Goal: Information Seeking & Learning: Compare options

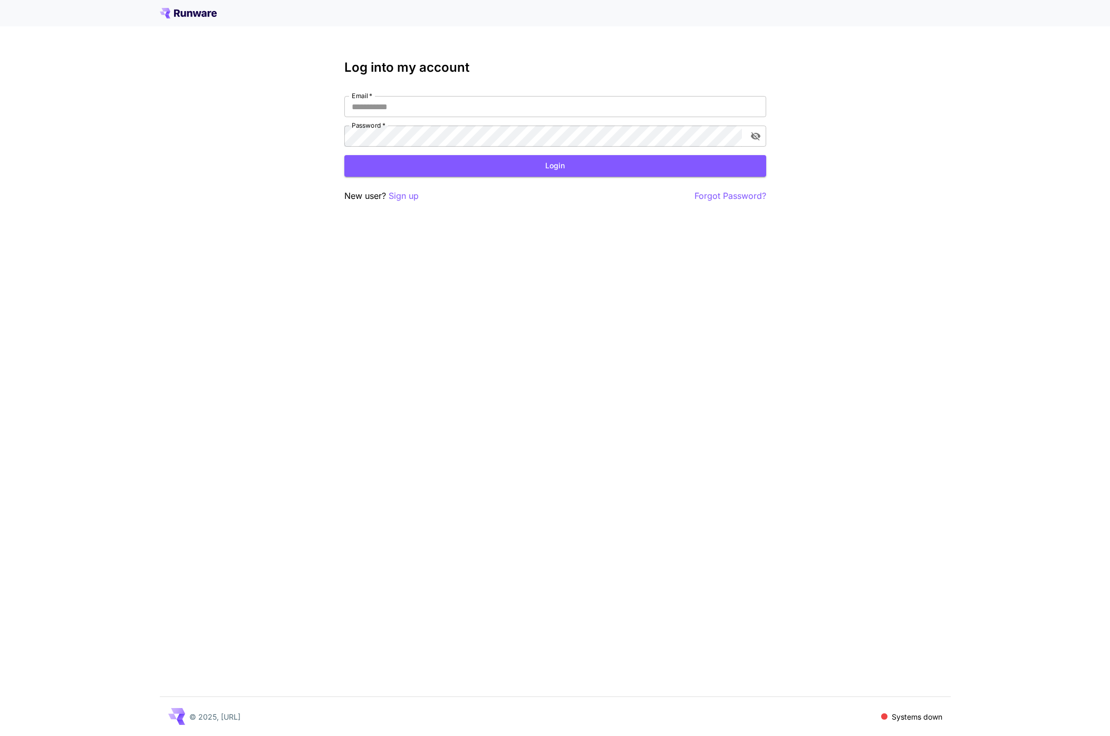
click at [270, 267] on div "Log into my account Email   * Email   * Password   * Password   * Login New use…" at bounding box center [555, 368] width 1110 height 736
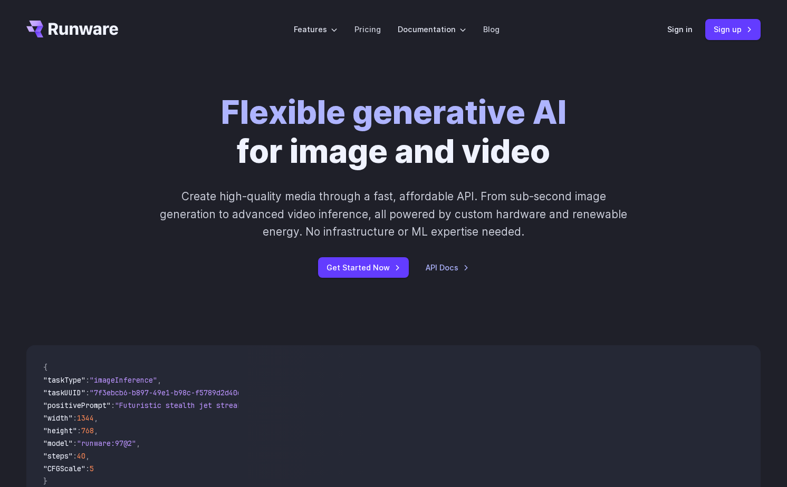
click at [502, 214] on p "Create high-quality media through a fast, affordable API. From sub-second image…" at bounding box center [394, 214] width 470 height 53
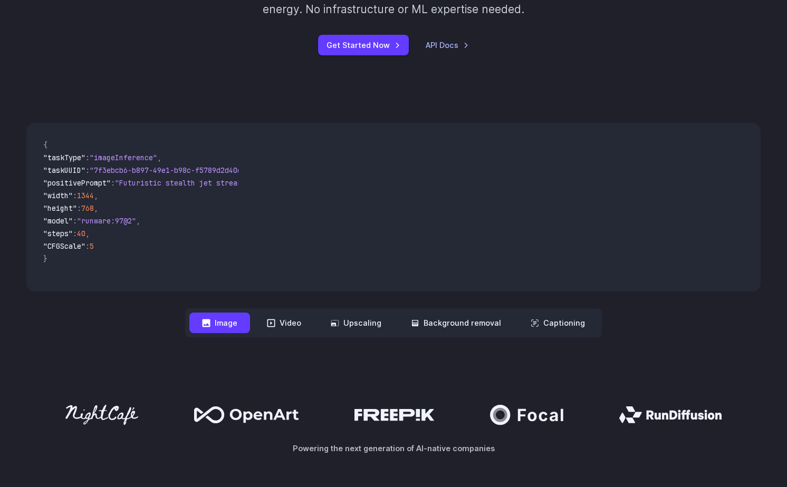
scroll to position [224, 0]
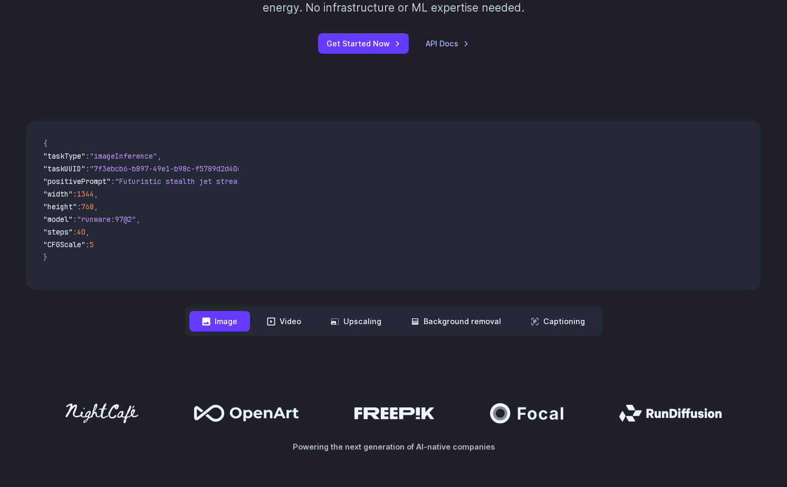
click at [615, 327] on div "**********" at bounding box center [393, 228] width 734 height 215
click at [656, 311] on div "**********" at bounding box center [393, 228] width 734 height 215
click at [642, 323] on div "**********" at bounding box center [393, 228] width 734 height 215
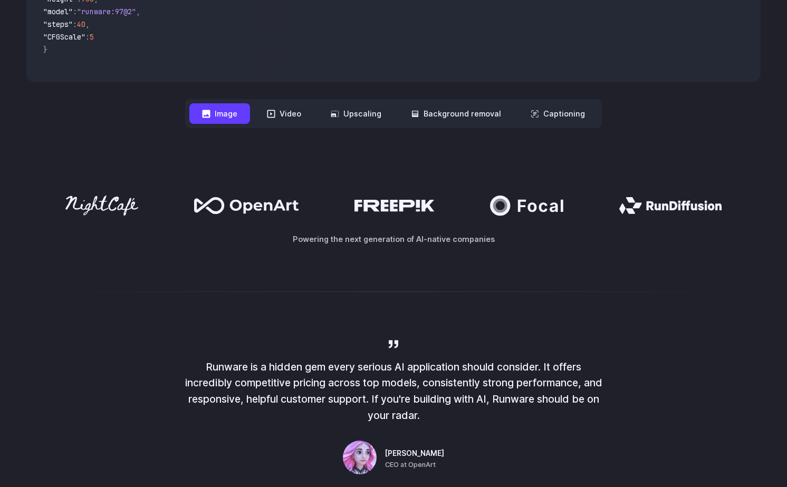
scroll to position [433, 0]
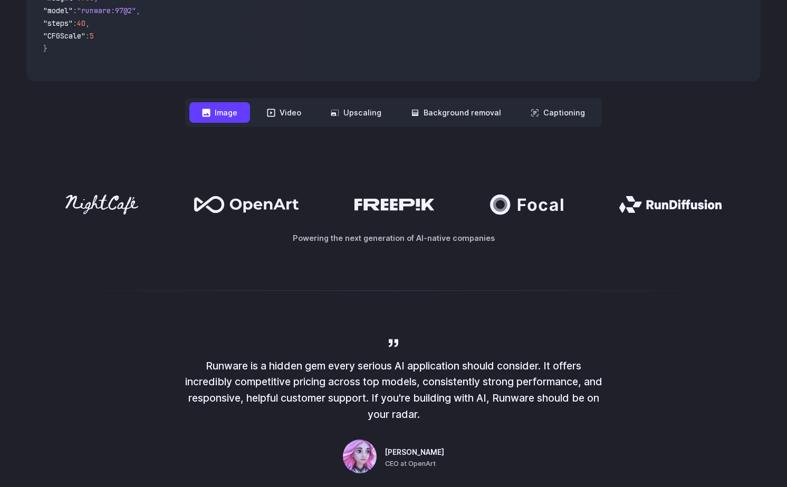
click at [592, 344] on div "Runware is a hidden gem every serious AI application should consider. It offers…" at bounding box center [394, 407] width 422 height 140
click at [680, 206] on icon at bounding box center [670, 204] width 103 height 17
click at [671, 278] on div at bounding box center [393, 290] width 787 height 25
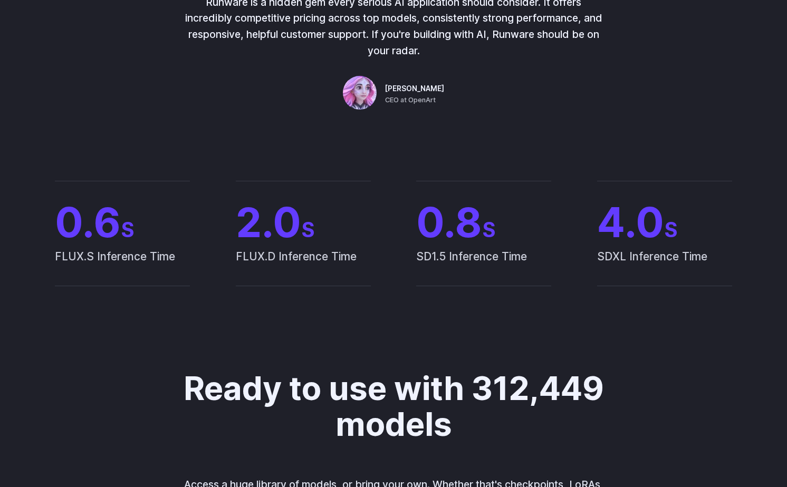
scroll to position [631, 0]
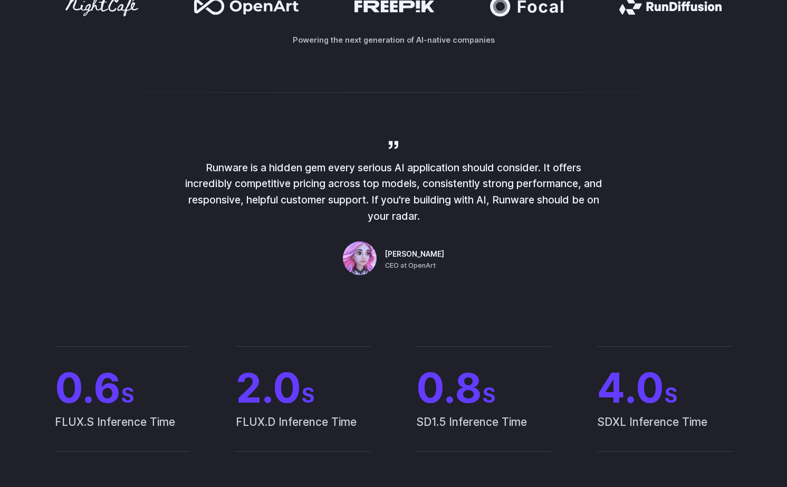
click at [405, 201] on p "Runware is a hidden gem every serious AI application should consider. It offers…" at bounding box center [394, 192] width 422 height 65
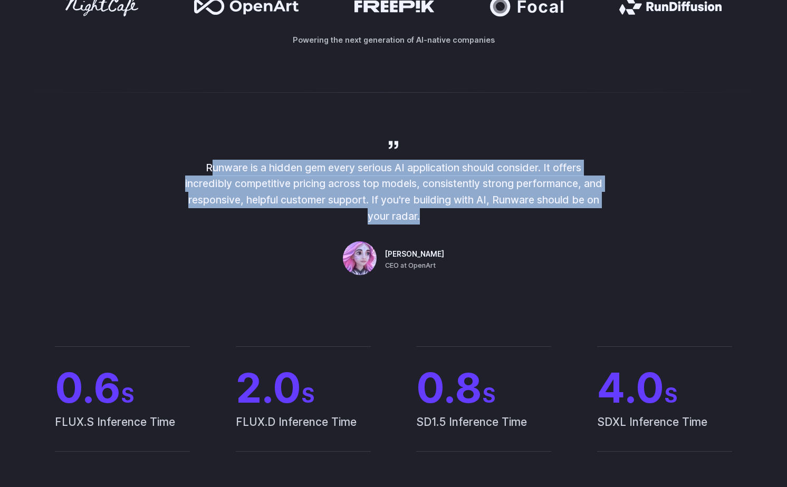
click at [405, 201] on p "Runware is a hidden gem every serious AI application should consider. It offers…" at bounding box center [394, 192] width 422 height 65
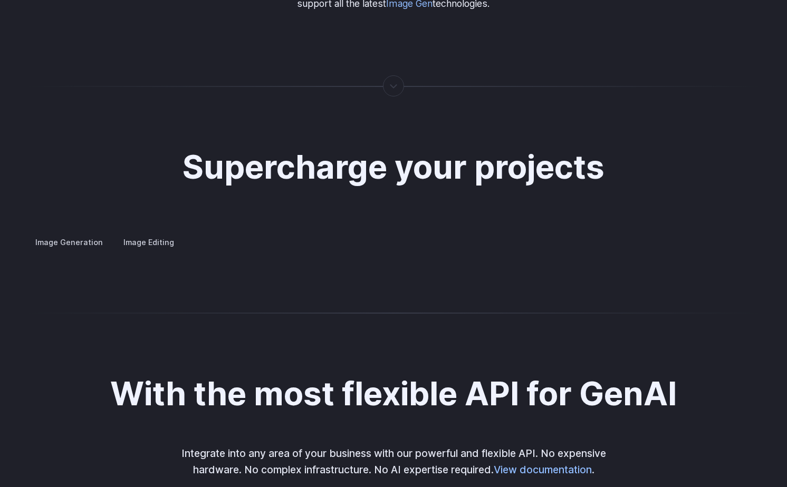
scroll to position [1917, 0]
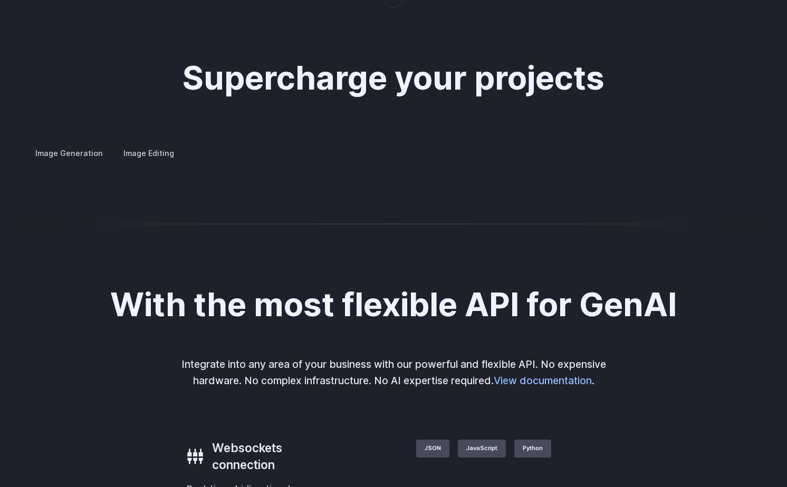
click at [429, 160] on div "Image Generation Image Editing Custom avatars Create avatars in any style you d…" at bounding box center [393, 154] width 734 height 14
click at [157, 144] on label "Image Editing" at bounding box center [148, 153] width 69 height 18
click at [0, 0] on summary "Inpainting" at bounding box center [0, 0] width 0 height 0
click at [0, 0] on summary "Outpainting" at bounding box center [0, 0] width 0 height 0
click at [0, 0] on summary "Upscaling" at bounding box center [0, 0] width 0 height 0
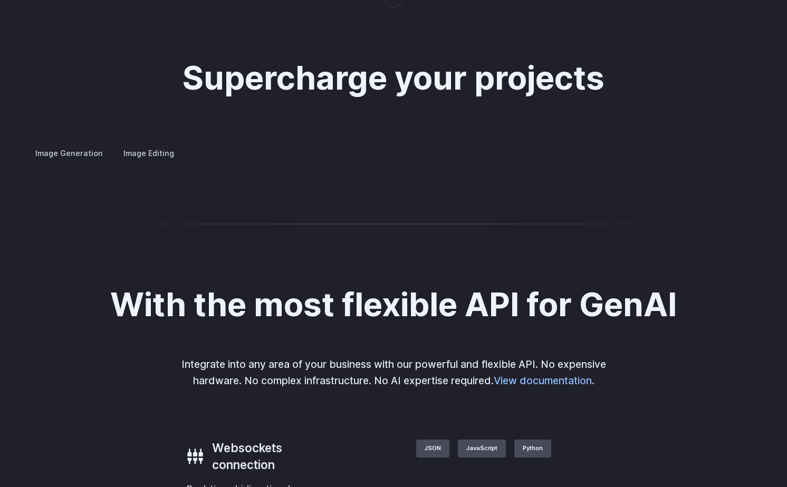
click at [423, 160] on div "Image Generation Image Editing Custom avatars Create avatars in any style you d…" at bounding box center [393, 154] width 734 height 14
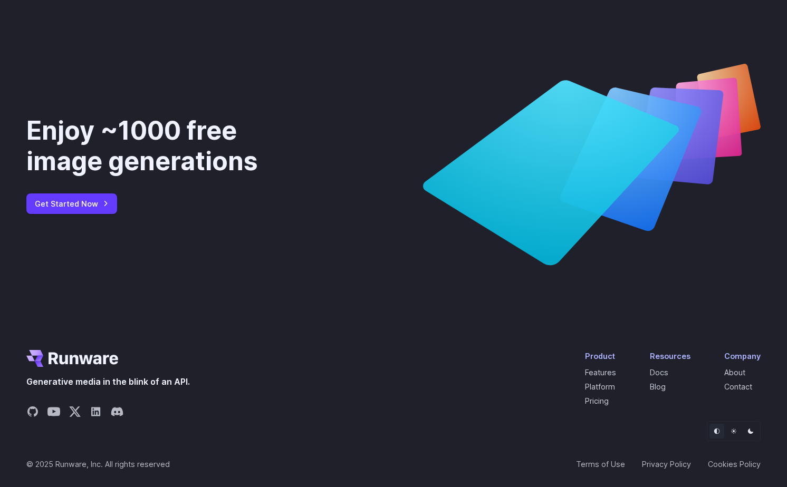
scroll to position [3861, 0]
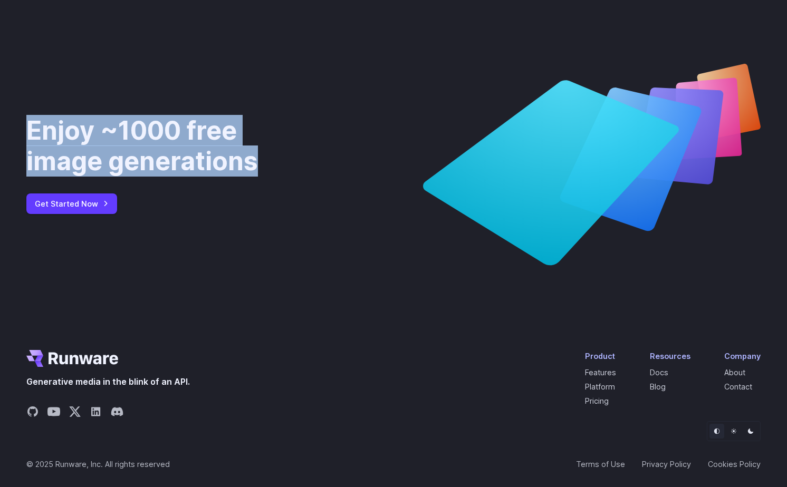
drag, startPoint x: 331, startPoint y: 201, endPoint x: 320, endPoint y: 115, distance: 86.8
click at [320, 115] on div "Enjoy ~1000 free image generations Get Started Now" at bounding box center [393, 164] width 734 height 201
drag, startPoint x: 296, startPoint y: 96, endPoint x: 319, endPoint y: 250, distance: 155.8
click at [319, 250] on div "Enjoy ~1000 free image generations Get Started Now" at bounding box center [393, 164] width 734 height 201
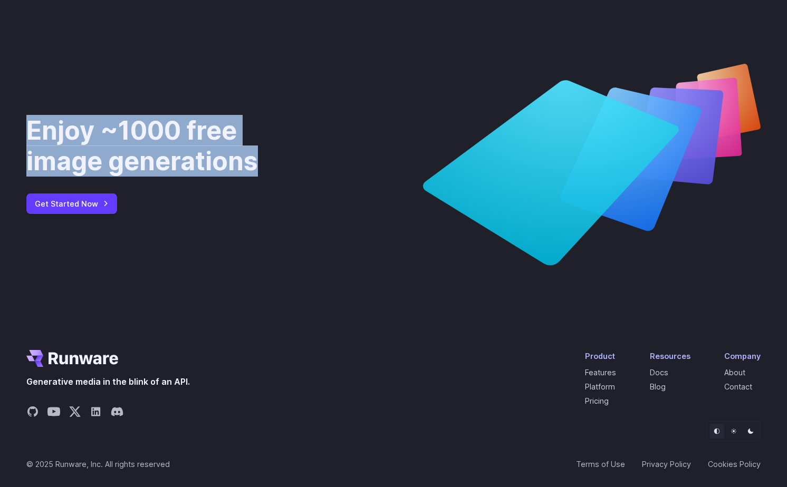
click at [338, 264] on div "Enjoy ~1000 free image generations Get Started Now" at bounding box center [393, 164] width 734 height 201
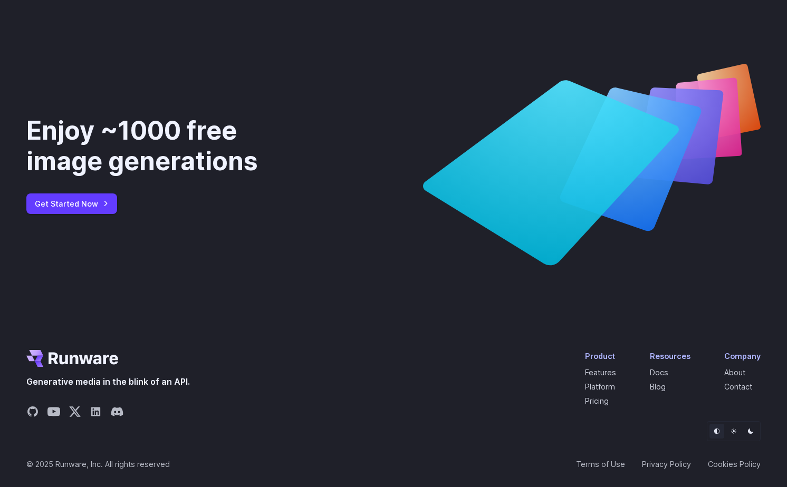
click at [462, 292] on div "Enjoy ~1000 free image generations Get Started Now" at bounding box center [393, 164] width 787 height 303
click at [303, 382] on div "Generative media in the blink of an API. Product Features Platform Pricing Reso…" at bounding box center [393, 386] width 734 height 72
click at [546, 200] on icon at bounding box center [551, 173] width 256 height 185
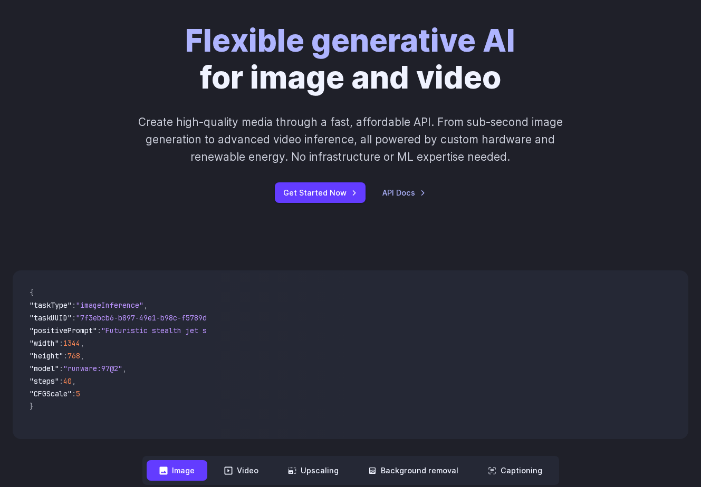
scroll to position [0, 0]
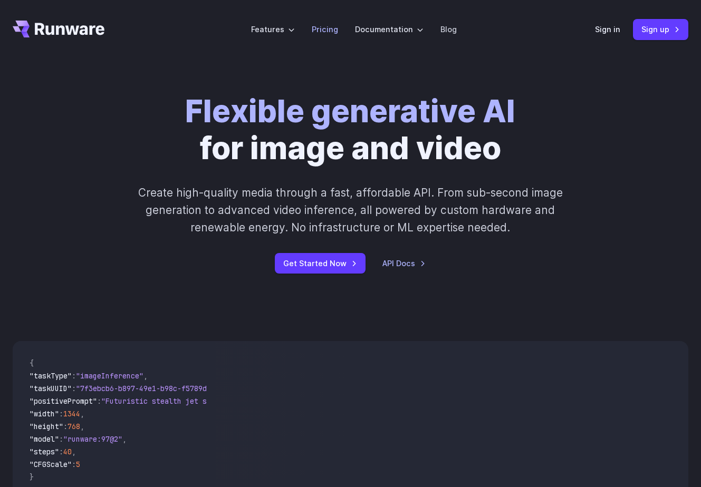
click at [333, 33] on link "Pricing" at bounding box center [325, 29] width 26 height 12
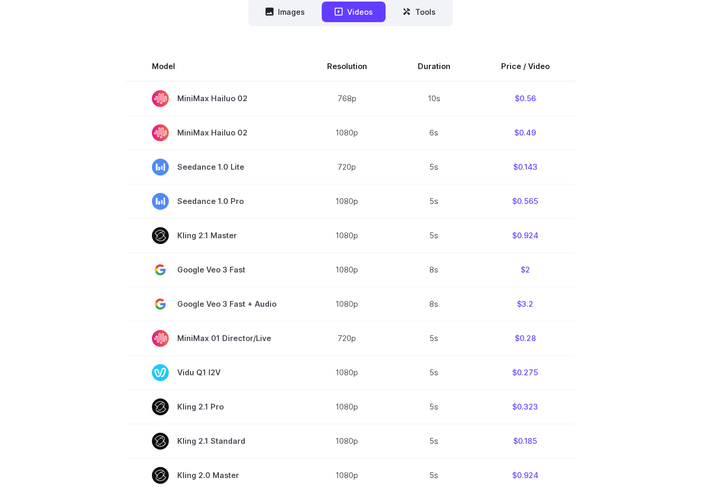
scroll to position [301, 0]
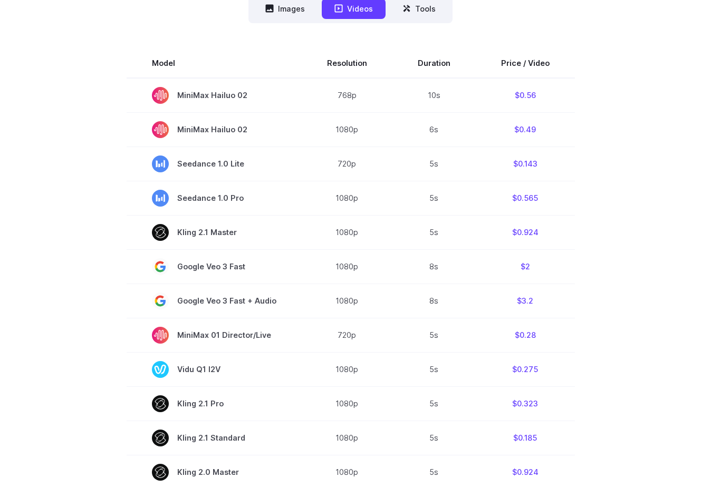
click at [613, 346] on section "Model Resolution Duration Price / Video MiniMax Hailuo 02 768p 10s $0.56 MiniMa…" at bounding box center [351, 406] width 676 height 715
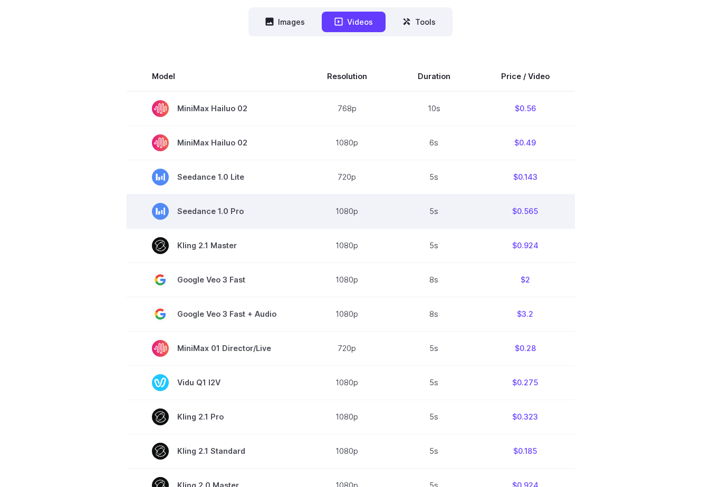
scroll to position [284, 0]
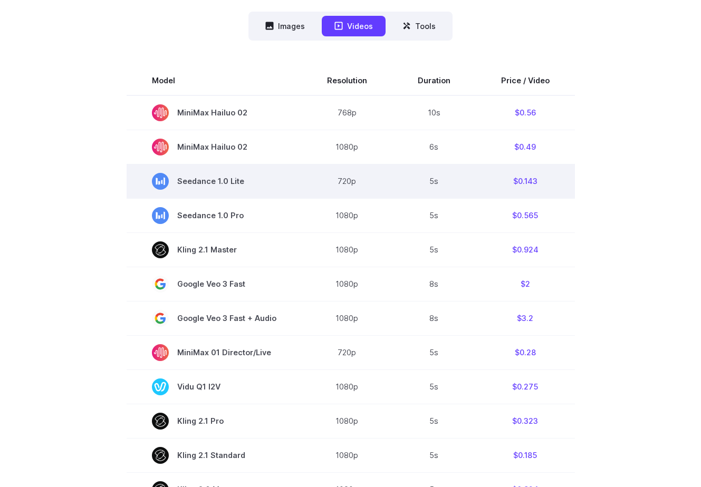
click at [521, 185] on td "$0.143" at bounding box center [525, 181] width 99 height 34
click at [293, 184] on td "Seedance 1.0 Lite" at bounding box center [214, 181] width 175 height 34
click at [357, 178] on td "720p" at bounding box center [347, 181] width 91 height 34
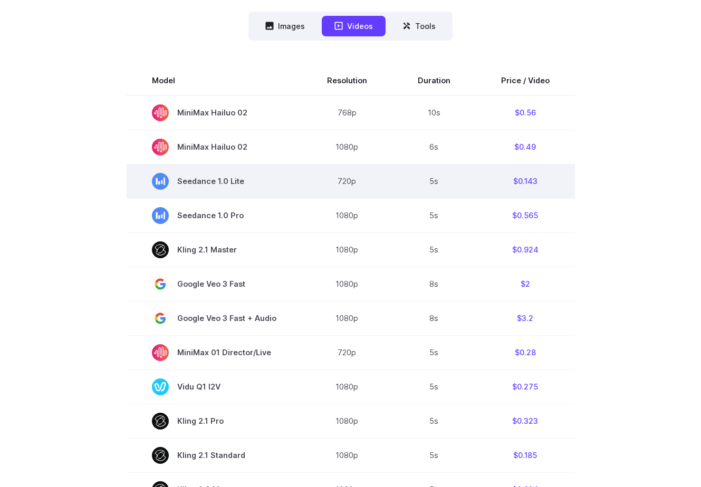
click at [357, 178] on td "720p" at bounding box center [347, 181] width 91 height 34
click at [414, 181] on td "5s" at bounding box center [433, 181] width 83 height 34
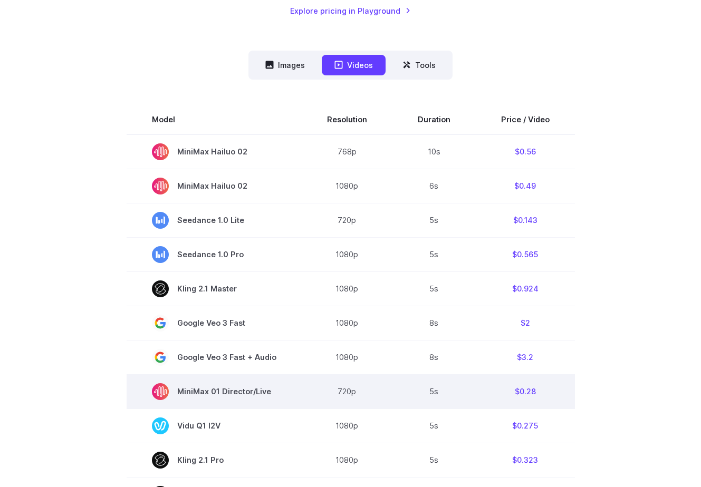
scroll to position [167, 0]
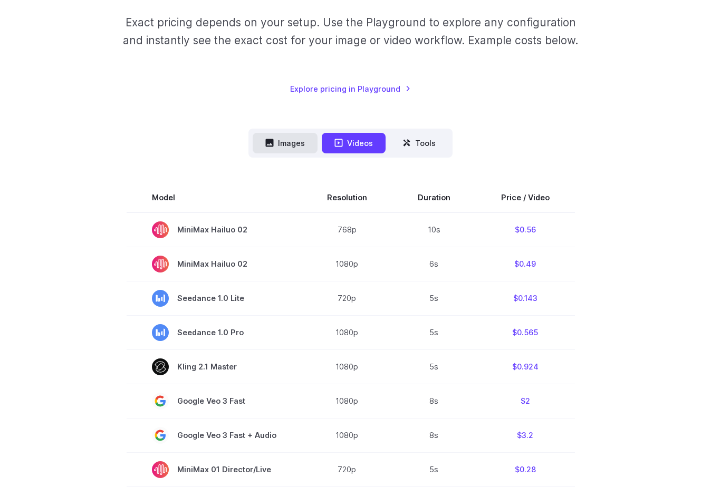
click at [295, 142] on button "Images" at bounding box center [285, 143] width 65 height 21
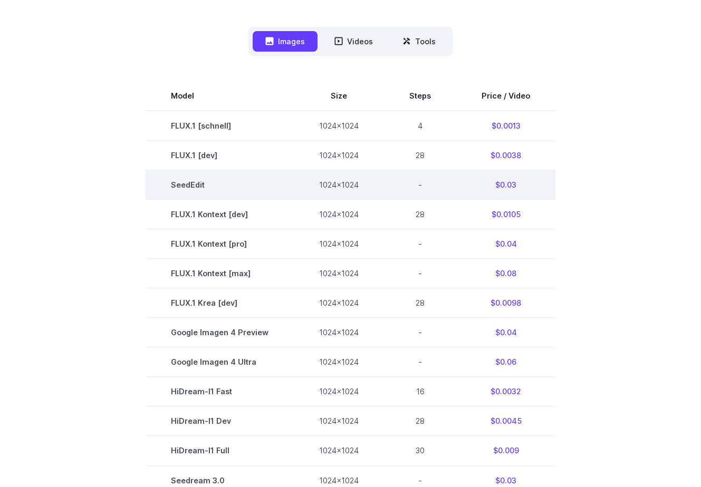
scroll to position [256, 0]
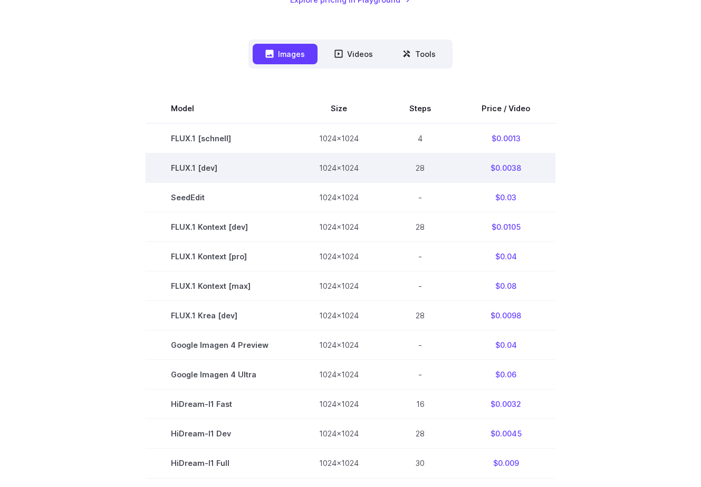
click at [329, 181] on td "1024x1024" at bounding box center [339, 168] width 90 height 30
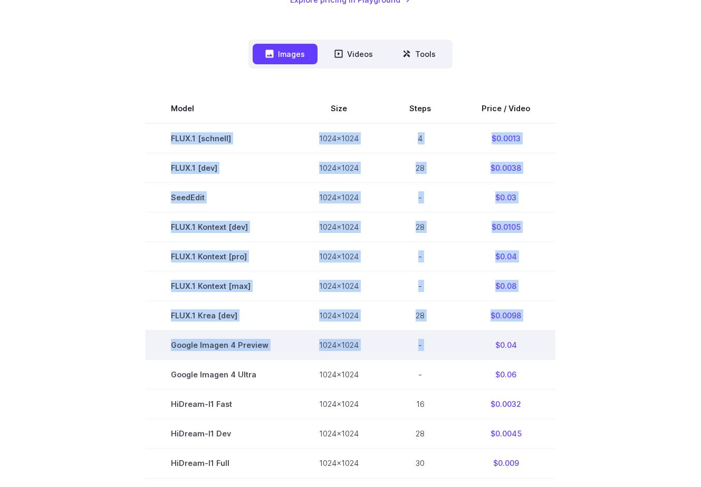
drag, startPoint x: 172, startPoint y: 137, endPoint x: 486, endPoint y: 343, distance: 375.3
click at [486, 343] on tbody "Model Size Steps Price / Video FLUX.1 [schnell] 1024x1024 4 $0.0013 FLUX.1 [dev…" at bounding box center [351, 345] width 410 height 503
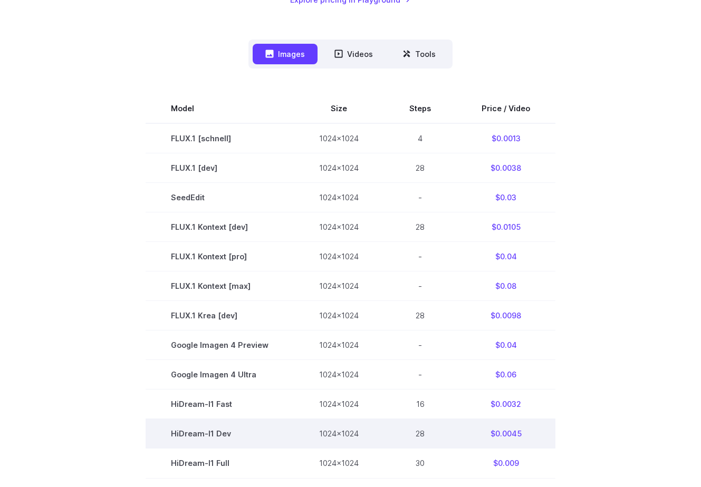
click at [540, 425] on td "$0.0045" at bounding box center [505, 434] width 99 height 30
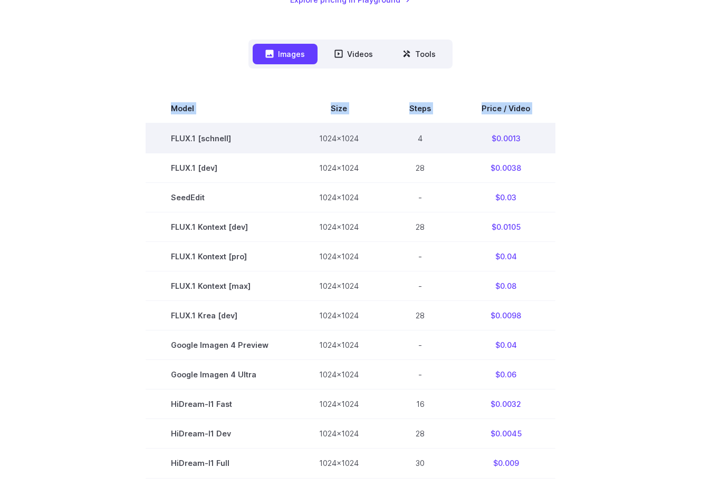
drag, startPoint x: 579, startPoint y: 450, endPoint x: 177, endPoint y: 136, distance: 510.3
click at [175, 134] on section "Model Size Steps Price / Video FLUX.1 [schnell] 1024x1024 4 $0.0013 FLUX.1 [dev…" at bounding box center [351, 345] width 676 height 503
click at [177, 136] on td "FLUX.1 [schnell]" at bounding box center [220, 138] width 148 height 30
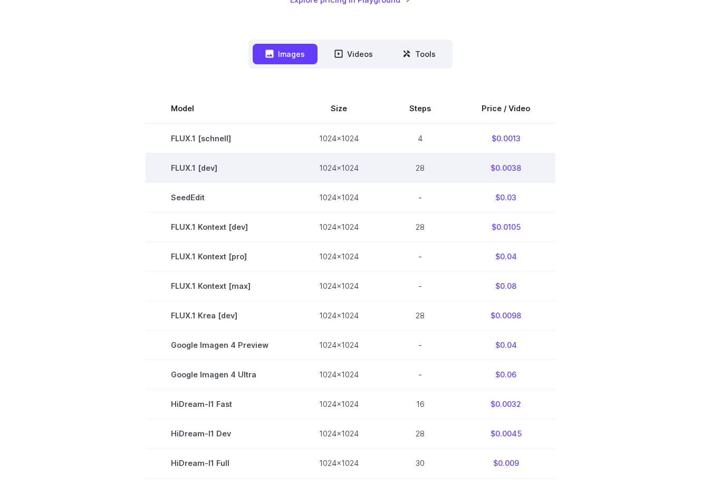
click at [328, 154] on td "1024x1024" at bounding box center [339, 168] width 90 height 30
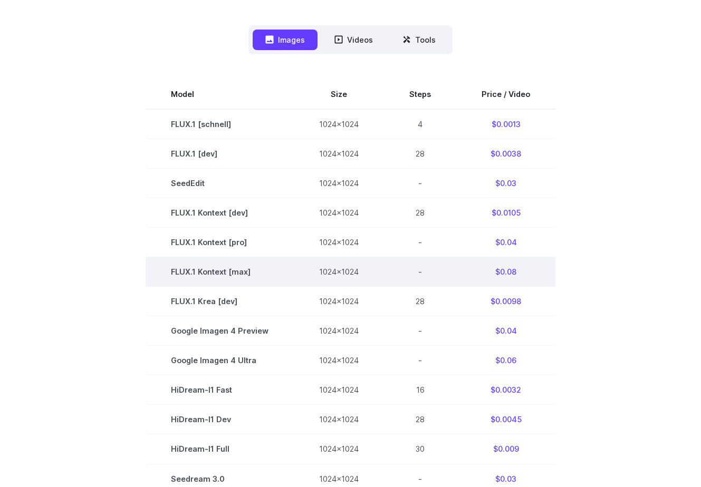
scroll to position [268, 0]
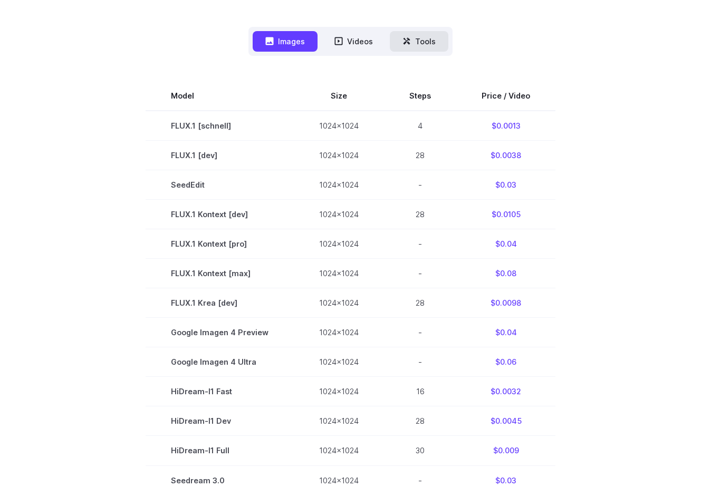
click at [413, 41] on button "Tools" at bounding box center [419, 41] width 59 height 21
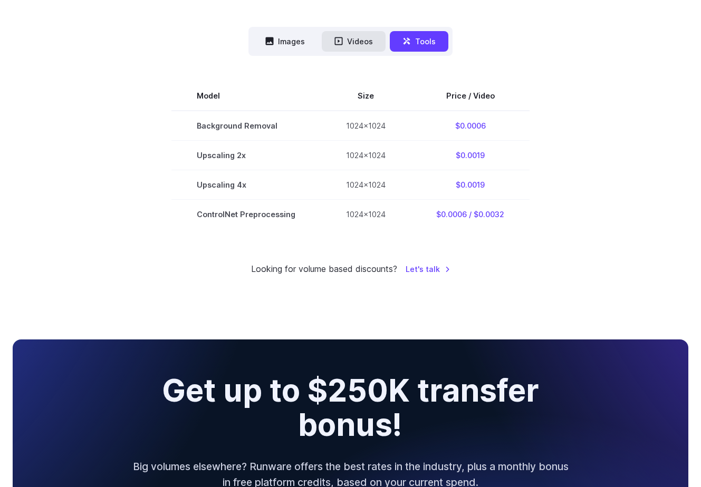
click at [363, 40] on button "Videos" at bounding box center [354, 41] width 64 height 21
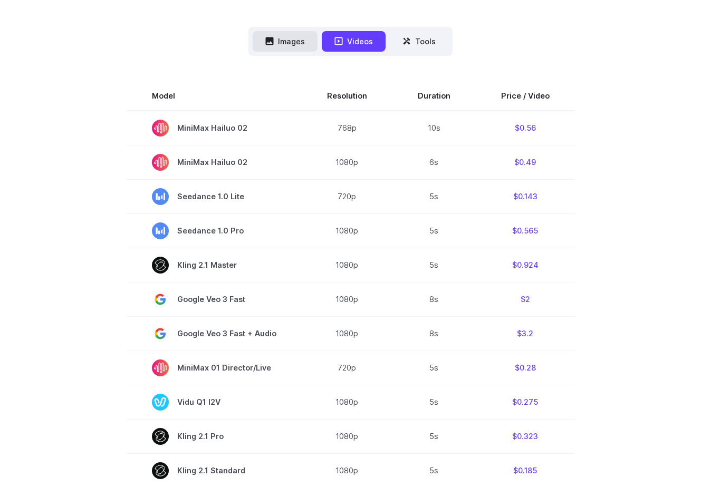
click at [301, 49] on button "Images" at bounding box center [285, 41] width 65 height 21
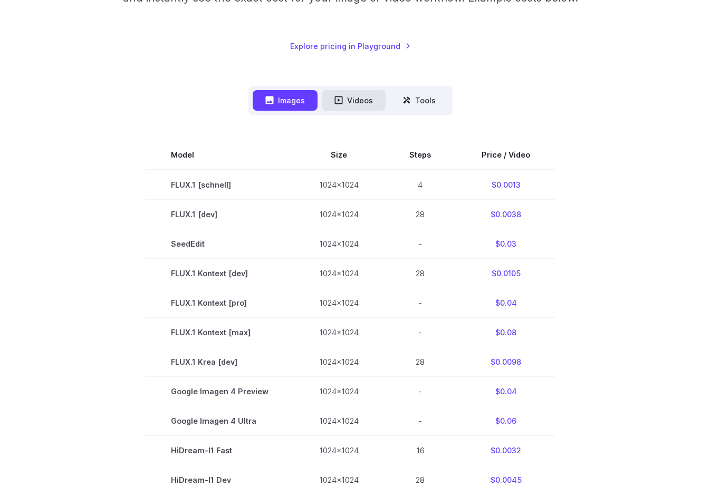
scroll to position [0, 0]
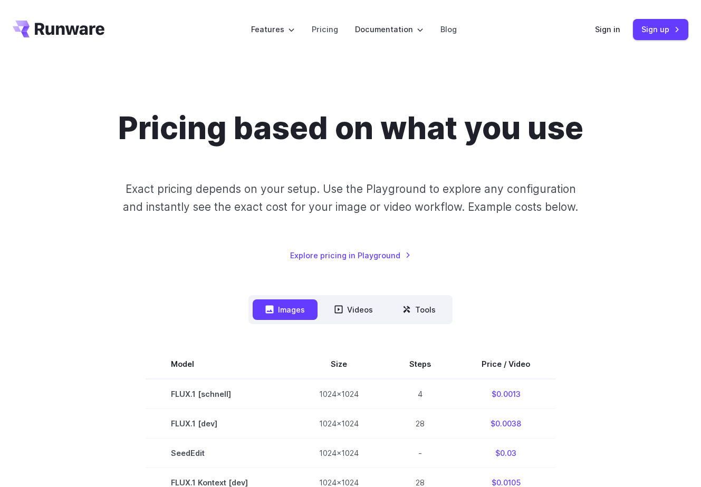
click at [85, 35] on icon "Go to /" at bounding box center [59, 29] width 92 height 17
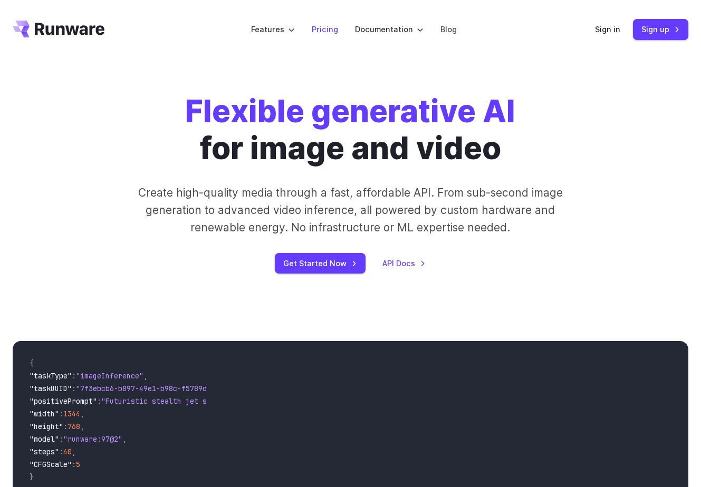
click at [329, 30] on link "Pricing" at bounding box center [325, 29] width 26 height 12
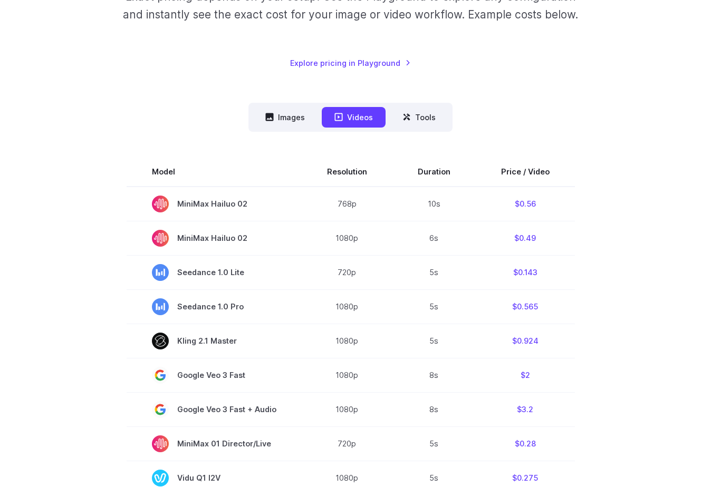
scroll to position [200, 0]
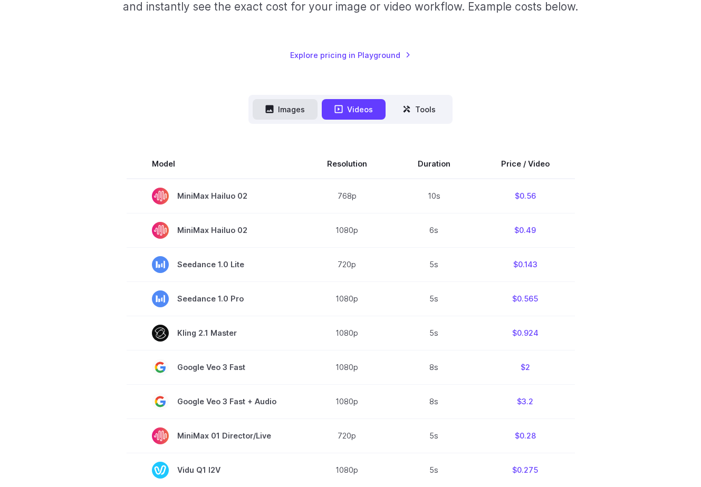
click at [287, 110] on button "Images" at bounding box center [285, 109] width 65 height 21
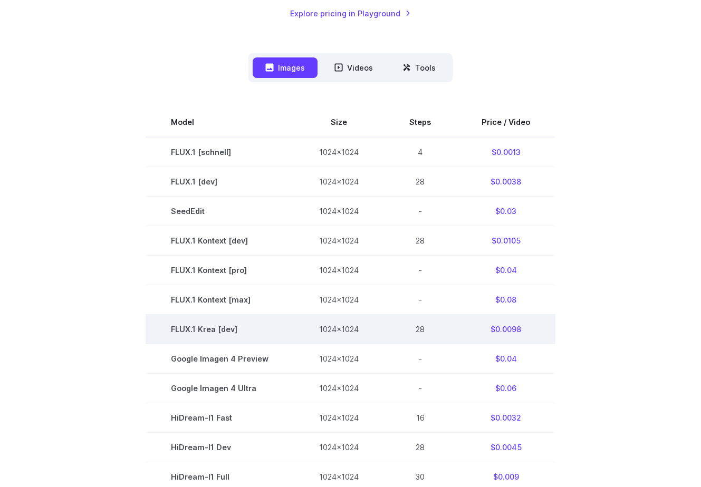
scroll to position [234, 0]
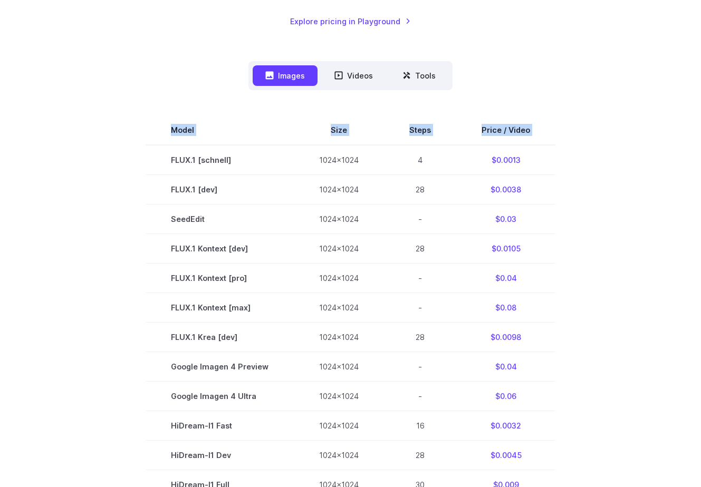
drag, startPoint x: 171, startPoint y: 159, endPoint x: 568, endPoint y: 370, distance: 449.5
click at [568, 370] on section "Model Size Steps Price / Video FLUX.1 [schnell] 1024x1024 4 $0.0013 FLUX.1 [dev…" at bounding box center [351, 367] width 676 height 503
click at [568, 380] on section "Model Size Steps Price / Video FLUX.1 [schnell] 1024x1024 4 $0.0013 FLUX.1 [dev…" at bounding box center [351, 367] width 676 height 503
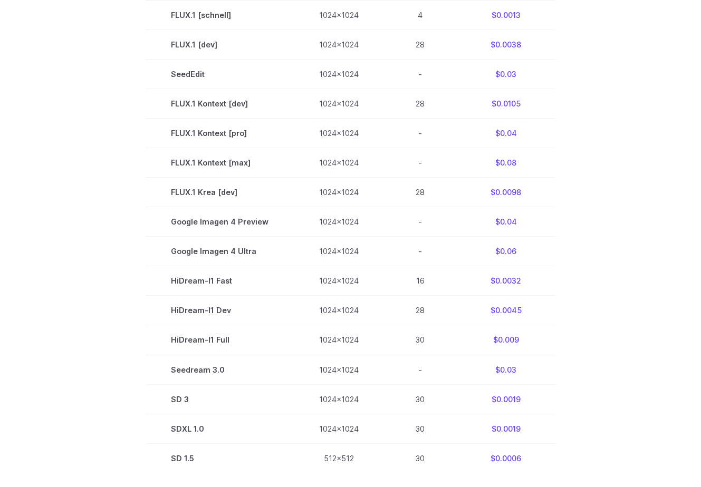
scroll to position [391, 0]
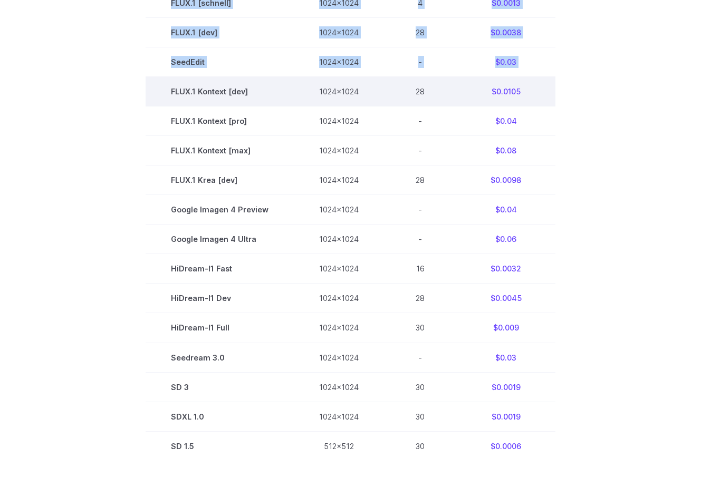
drag, startPoint x: 567, startPoint y: 457, endPoint x: 158, endPoint y: 98, distance: 544.1
click at [158, 98] on section "Model Size Steps Price / Video FLUX.1 [schnell] 1024x1024 4 $0.0013 FLUX.1 [dev…" at bounding box center [351, 209] width 676 height 503
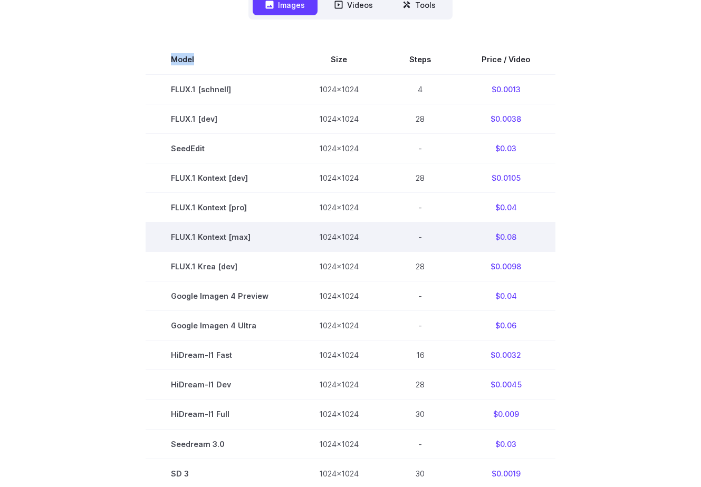
scroll to position [304, 0]
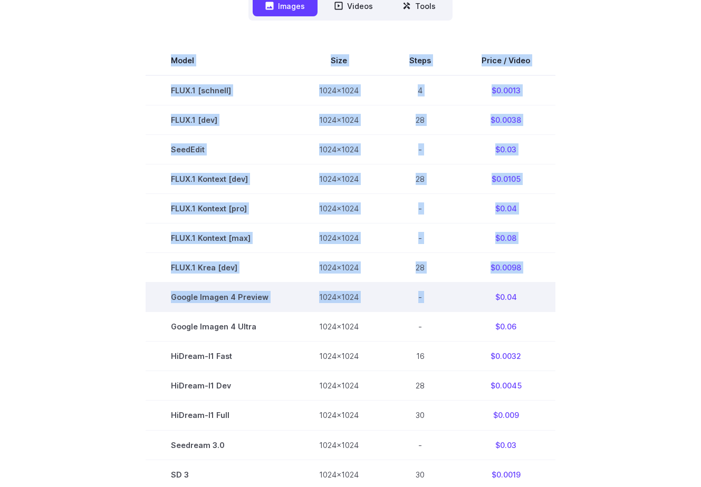
drag, startPoint x: 160, startPoint y: 64, endPoint x: 545, endPoint y: 291, distance: 446.4
click at [545, 289] on tbody "Model Size Steps Price / Video FLUX.1 [schnell] 1024x1024 4 $0.0013 FLUX.1 [dev…" at bounding box center [351, 297] width 410 height 503
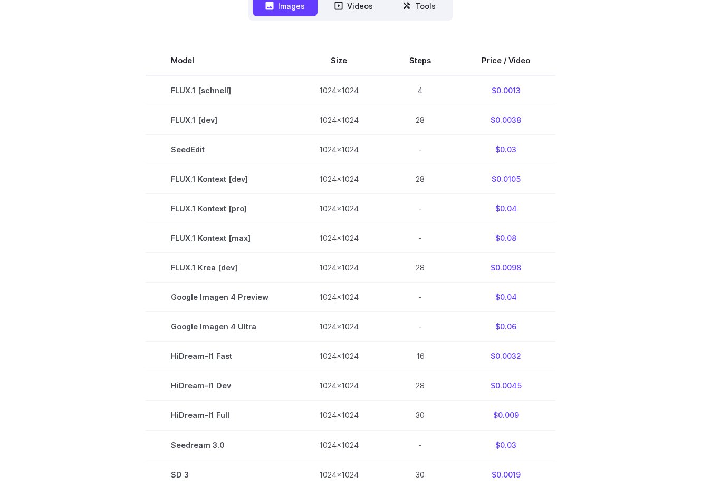
click at [578, 317] on section "Model Size Steps Price / Video FLUX.1 [schnell] 1024x1024 4 $0.0013 FLUX.1 [dev…" at bounding box center [351, 297] width 676 height 503
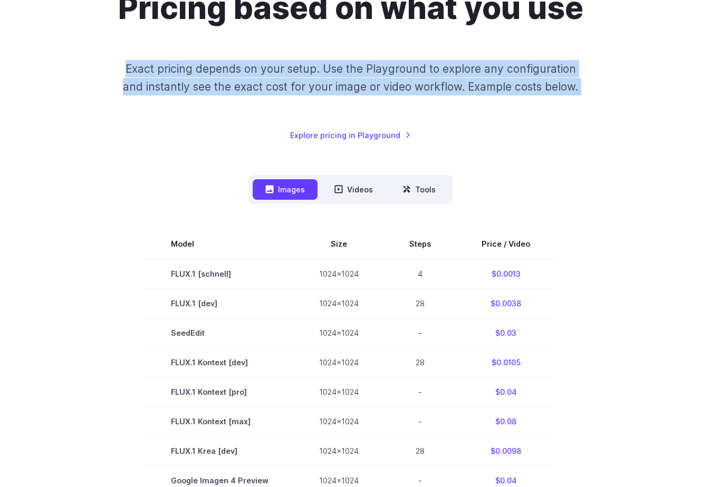
drag, startPoint x: 574, startPoint y: 343, endPoint x: 165, endPoint y: 60, distance: 497.5
click at [165, 60] on div "Pricing based on what you use Exact pricing depends on your setup. Use the Play…" at bounding box center [351, 384] width 676 height 790
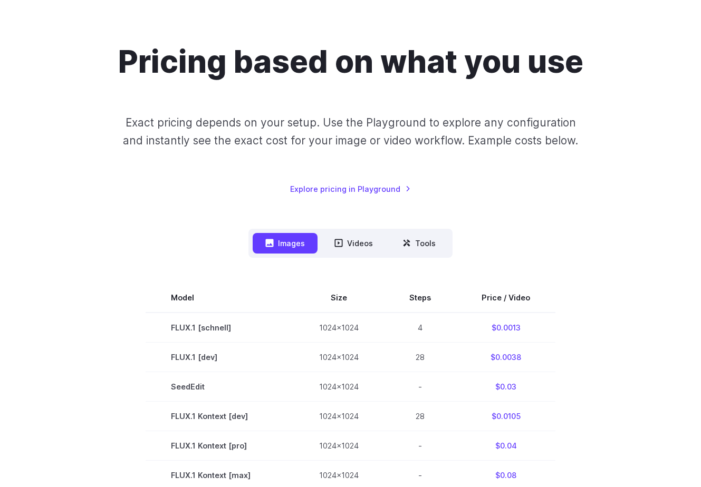
click at [104, 78] on div "Pricing based on what you use Exact pricing depends on your setup. Use the Play…" at bounding box center [351, 119] width 676 height 152
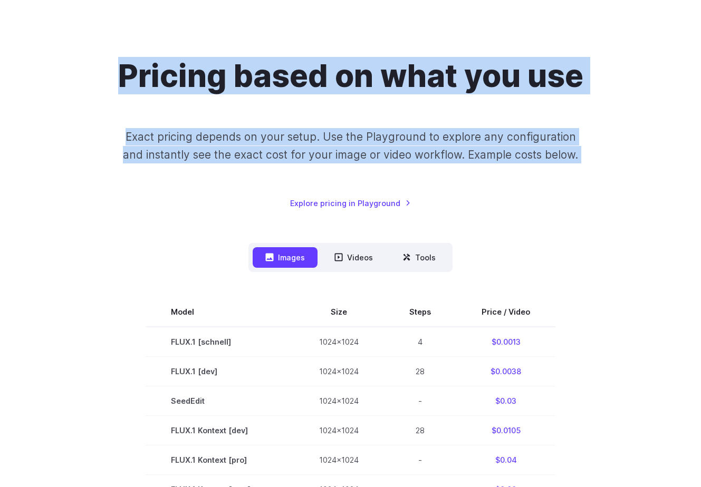
drag, startPoint x: 106, startPoint y: 63, endPoint x: 585, endPoint y: 414, distance: 593.7
click at [585, 414] on div "Pricing based on what you use Exact pricing depends on your setup. Use the Play…" at bounding box center [351, 452] width 676 height 790
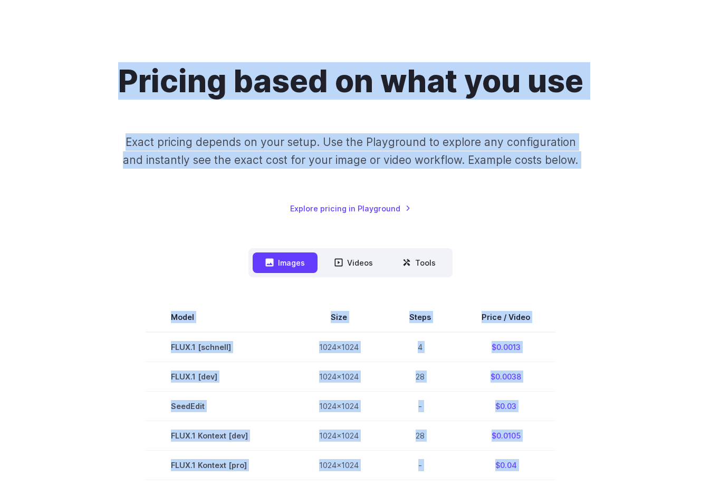
scroll to position [0, 0]
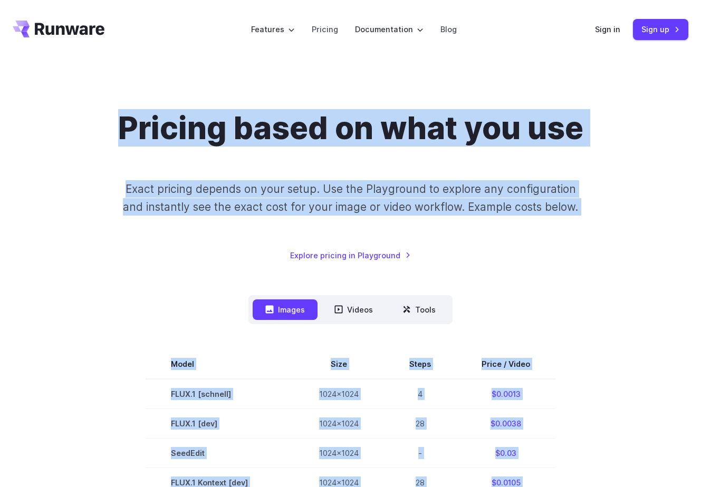
drag, startPoint x: 561, startPoint y: 398, endPoint x: 122, endPoint y: 122, distance: 518.2
click at [122, 122] on h1 "Pricing based on what you use" at bounding box center [350, 128] width 465 height 37
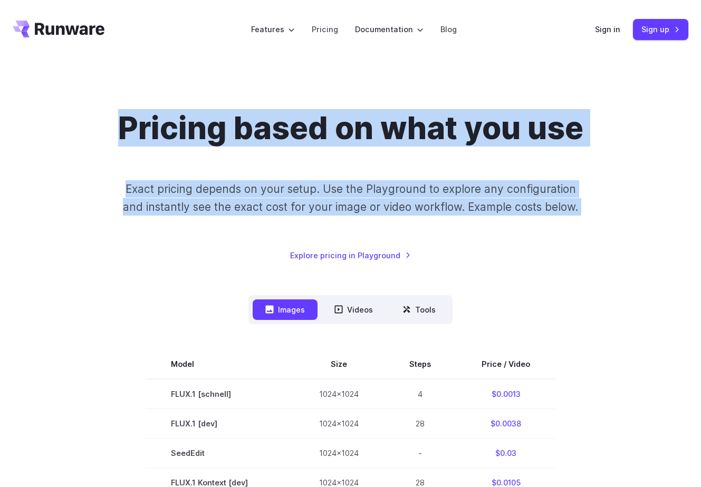
drag, startPoint x: 122, startPoint y: 122, endPoint x: 621, endPoint y: 446, distance: 595.2
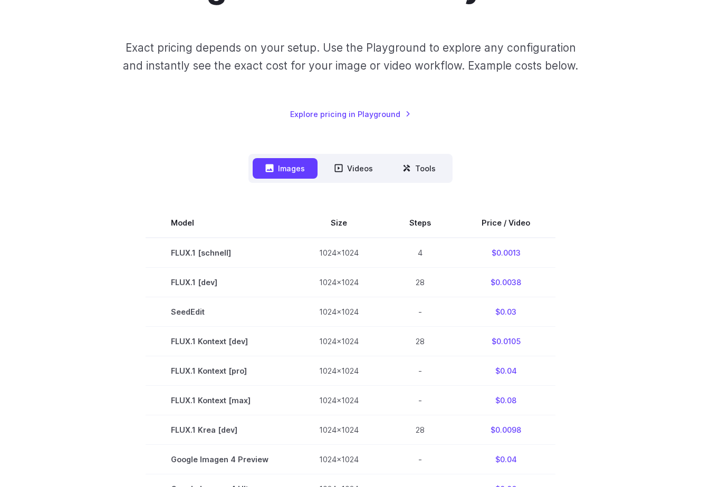
scroll to position [128, 0]
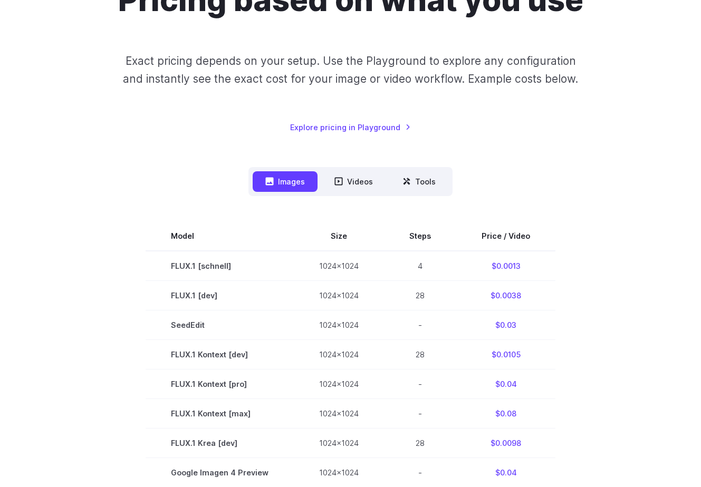
click at [370, 193] on nav "Images Videos Tools ****** ****** *****" at bounding box center [350, 181] width 204 height 29
click at [365, 186] on button "Videos" at bounding box center [354, 181] width 64 height 21
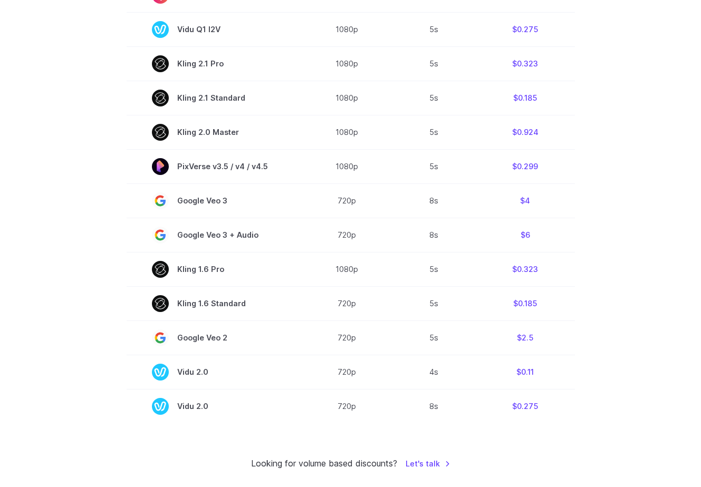
scroll to position [642, 0]
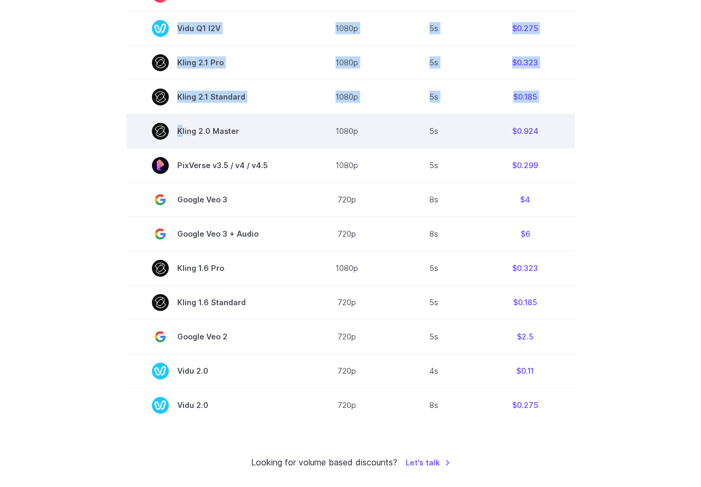
drag, startPoint x: 586, startPoint y: 432, endPoint x: 163, endPoint y: 137, distance: 516.0
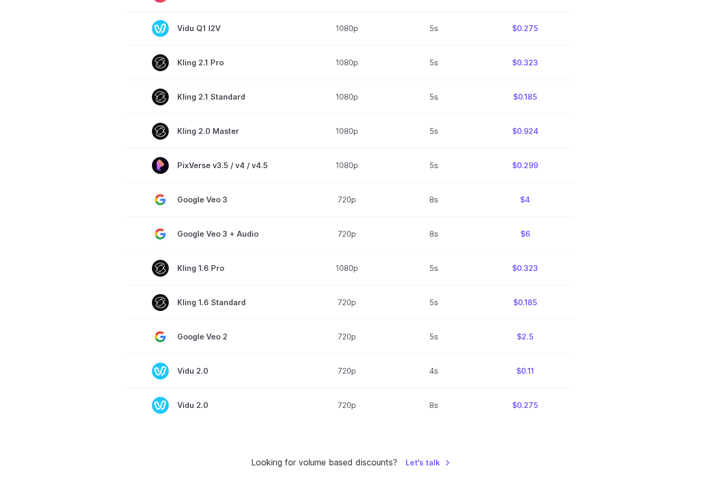
click at [122, 109] on section "Model Resolution Duration Price / Video MiniMax Hailuo 02 768p 10s $0.56 MiniMa…" at bounding box center [351, 64] width 676 height 715
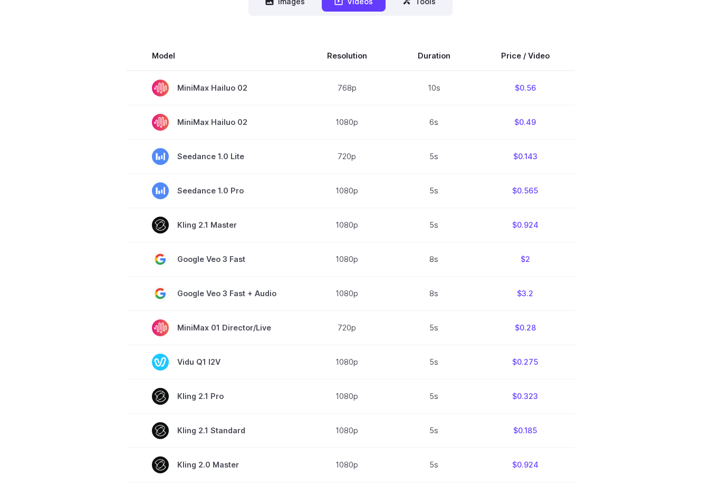
scroll to position [219, 0]
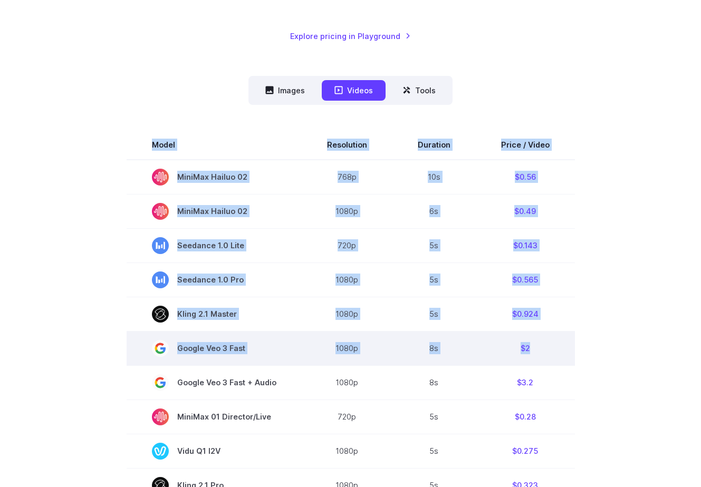
drag, startPoint x: 127, startPoint y: 53, endPoint x: 544, endPoint y: 364, distance: 520.8
click at [544, 364] on section "Model Resolution Duration Price / Video MiniMax Hailuo 02 768p 10s $0.56 MiniMa…" at bounding box center [351, 487] width 676 height 715
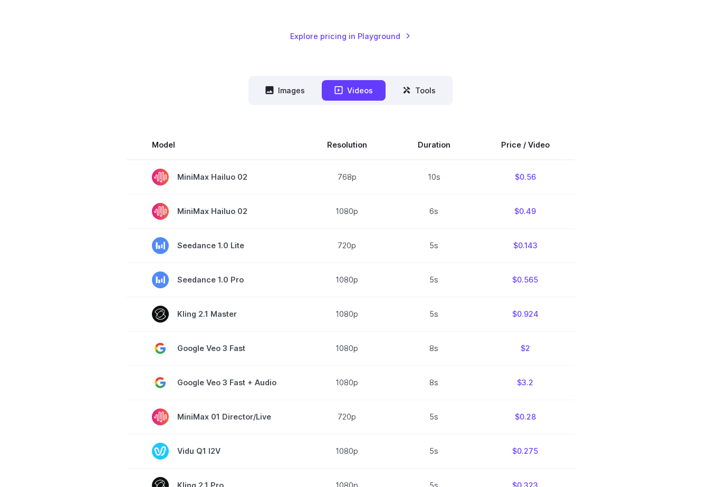
click at [600, 406] on section "Model Resolution Duration Price / Video MiniMax Hailuo 02 768p 10s $0.56 MiniMa…" at bounding box center [351, 487] width 676 height 715
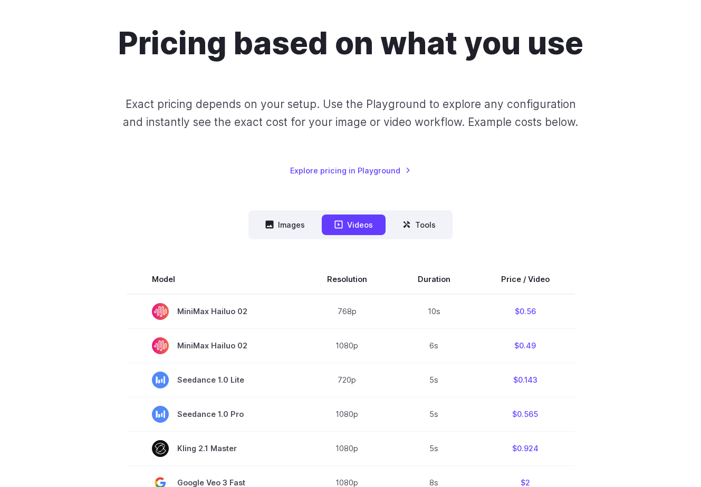
scroll to position [0, 0]
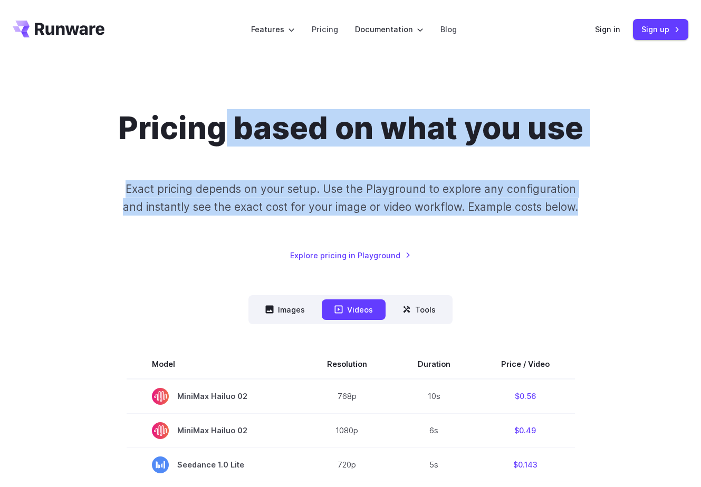
drag, startPoint x: 573, startPoint y: 236, endPoint x: 225, endPoint y: 119, distance: 367.1
click at [225, 119] on div "Pricing based on what you use Exact pricing depends on your setup. Use the Play…" at bounding box center [351, 186] width 676 height 152
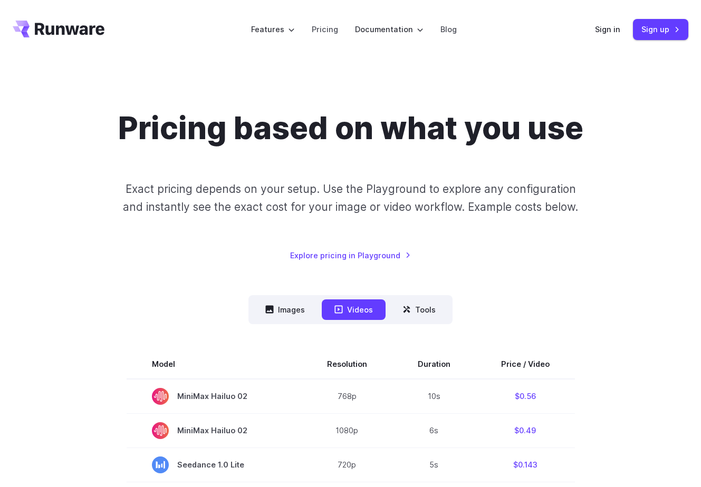
click at [79, 119] on div "Pricing based on what you use Exact pricing depends on your setup. Use the Play…" at bounding box center [351, 186] width 676 height 152
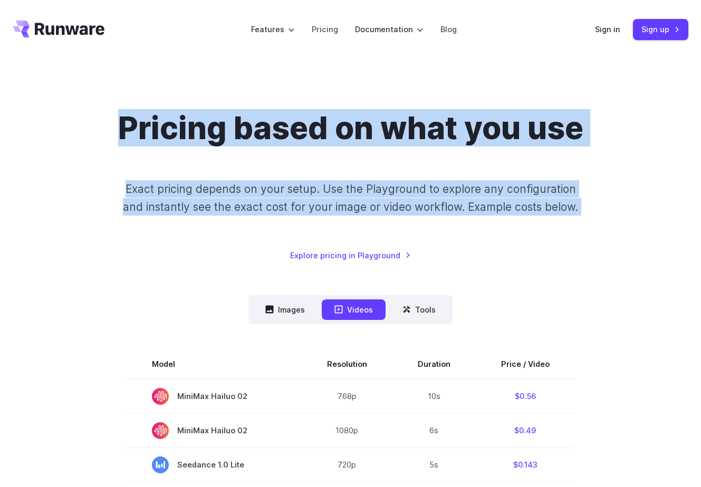
drag, startPoint x: 79, startPoint y: 119, endPoint x: 587, endPoint y: 209, distance: 515.4
click at [587, 209] on div "Pricing based on what you use Exact pricing depends on your setup. Use the Play…" at bounding box center [351, 186] width 676 height 152
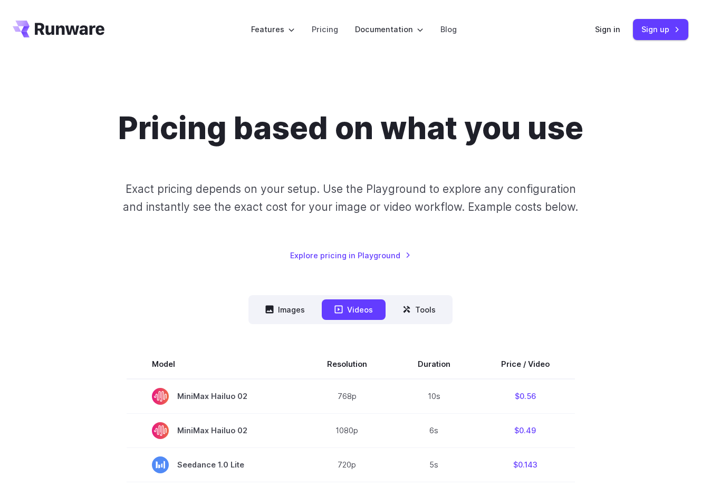
click at [590, 230] on div "Pricing based on what you use Exact pricing depends on your setup. Use the Play…" at bounding box center [351, 186] width 676 height 152
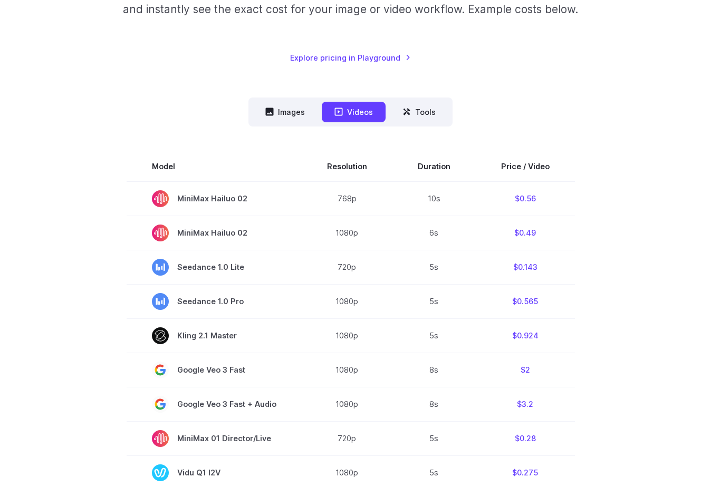
scroll to position [201, 0]
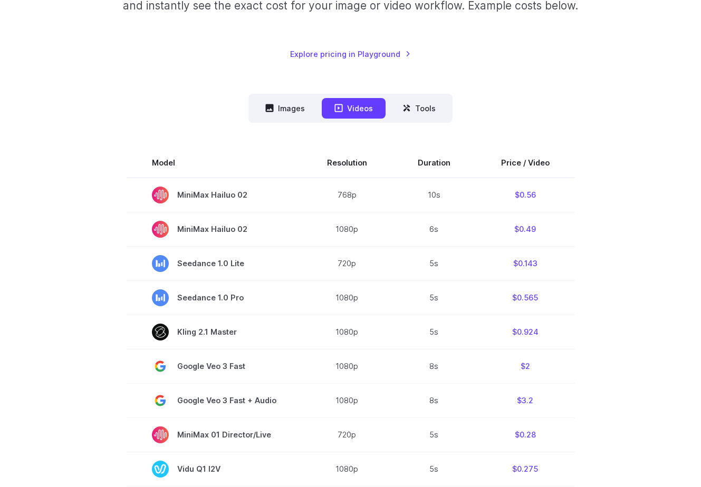
drag, startPoint x: 595, startPoint y: 371, endPoint x: 206, endPoint y: 84, distance: 483.2
click at [206, 84] on div "Pricing based on what you use Exact pricing depends on your setup. Use the Play…" at bounding box center [351, 409] width 676 height 1003
click at [201, 65] on div "Pricing based on what you use Exact pricing depends on your setup. Use the Play…" at bounding box center [351, 409] width 676 height 1003
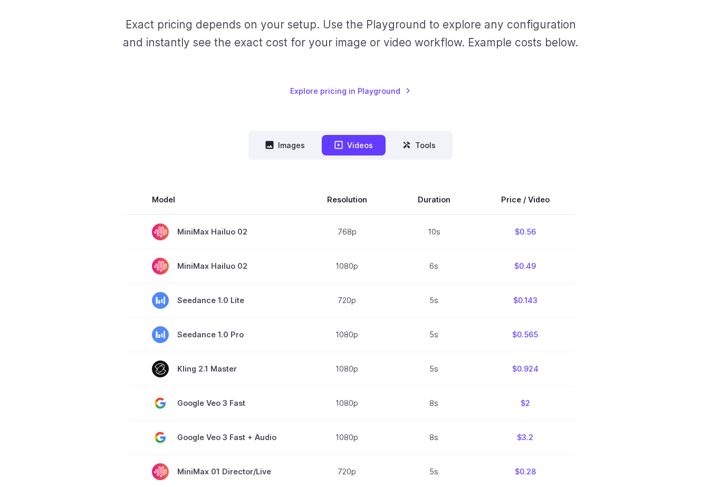
drag, startPoint x: 198, startPoint y: 49, endPoint x: 620, endPoint y: 326, distance: 505.0
click at [620, 329] on div "Pricing based on what you use Exact pricing depends on your setup. Use the Play…" at bounding box center [351, 446] width 676 height 1003
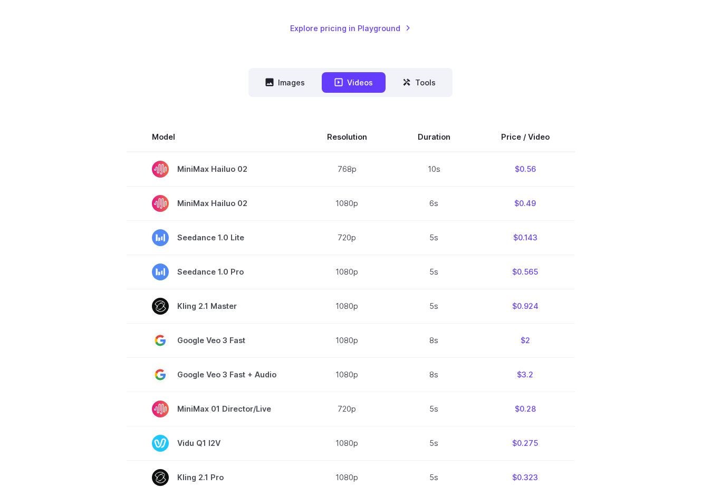
scroll to position [226, 0]
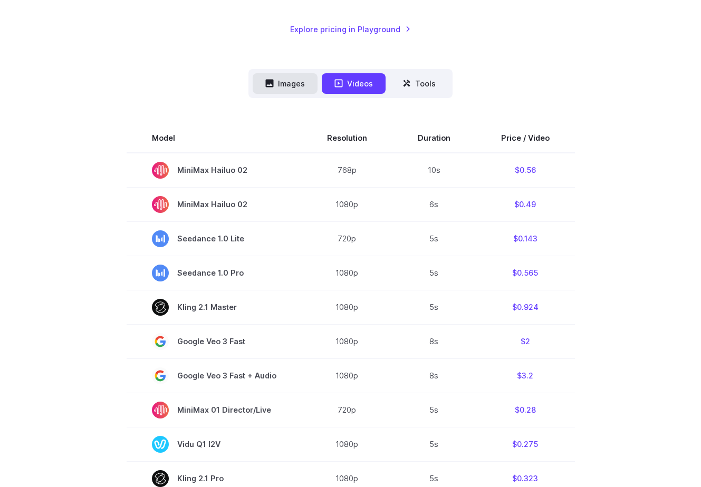
click at [299, 85] on button "Images" at bounding box center [285, 83] width 65 height 21
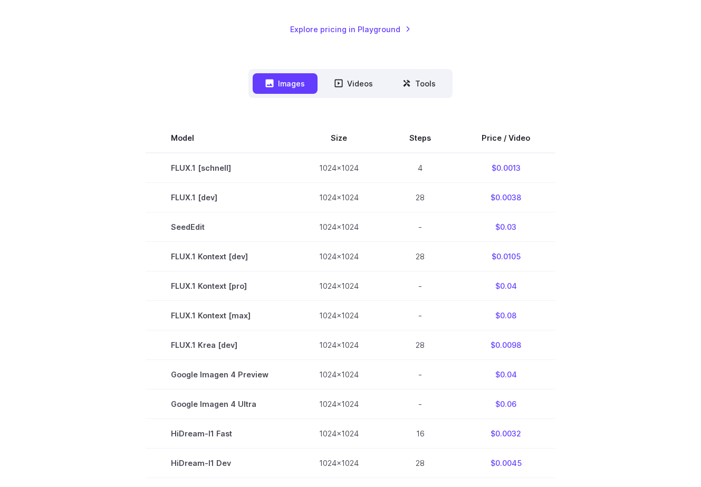
click at [584, 408] on section "Model Size Steps Price / Video FLUX.1 [schnell] 1024x1024 4 $0.0013 FLUX.1 [dev…" at bounding box center [351, 374] width 676 height 503
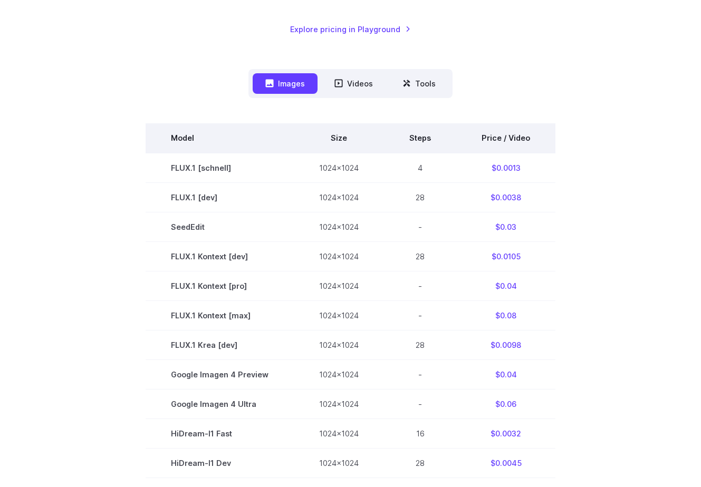
drag, startPoint x: 592, startPoint y: 414, endPoint x: 171, endPoint y: 142, distance: 501.0
click at [171, 142] on section "Model Size Steps Price / Video FLUX.1 [schnell] 1024x1024 4 $0.0013 FLUX.1 [dev…" at bounding box center [351, 374] width 676 height 503
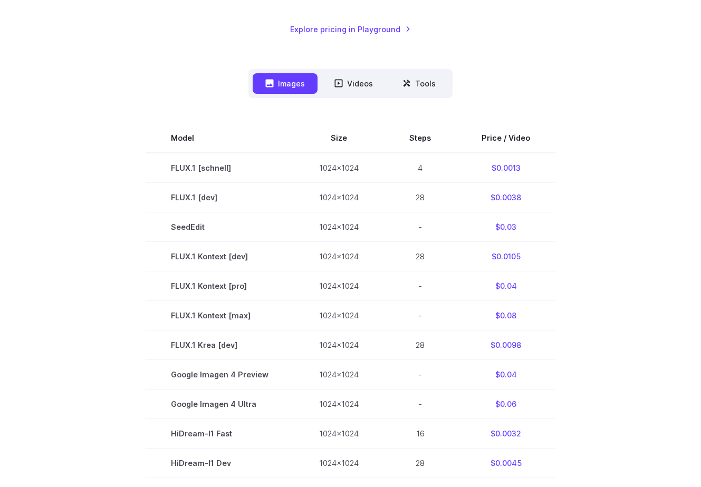
click at [175, 115] on div "Model Size Steps Price / Video FLUX.1 [[PERSON_NAME]] 1024x1024 4 $0.0013 FLUX.…" at bounding box center [351, 362] width 676 height 528
click at [356, 75] on button "Videos" at bounding box center [354, 83] width 64 height 21
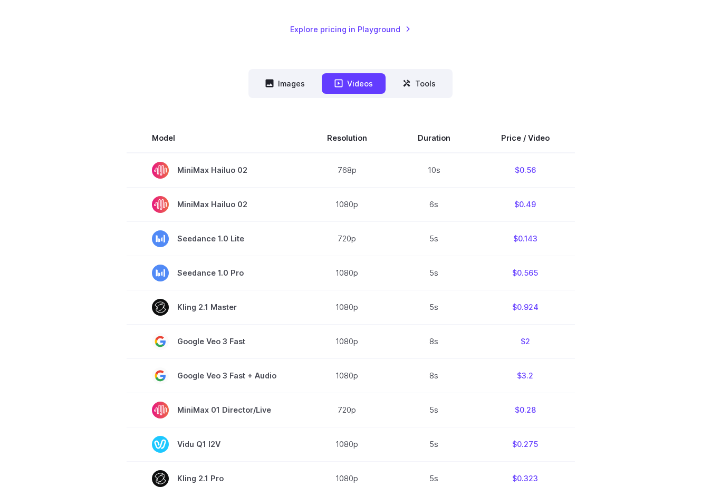
click at [343, 103] on div "Model Size Steps Price / Video FLUX.1 [[PERSON_NAME]] 1024x1024 4 $0.0013 FLUX.…" at bounding box center [351, 468] width 676 height 741
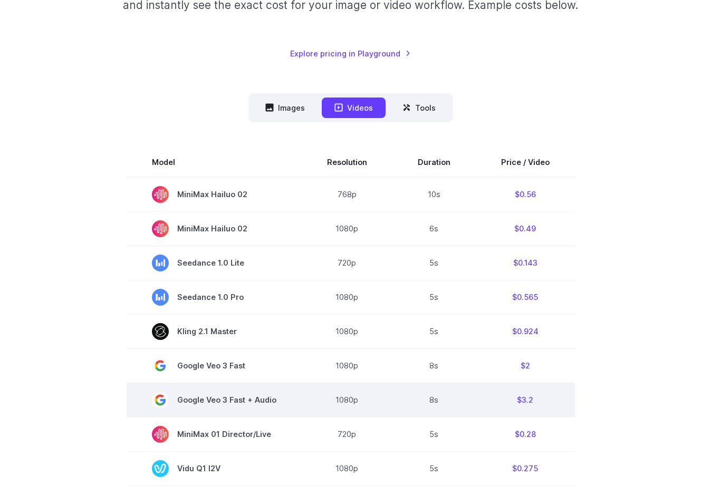
scroll to position [200, 0]
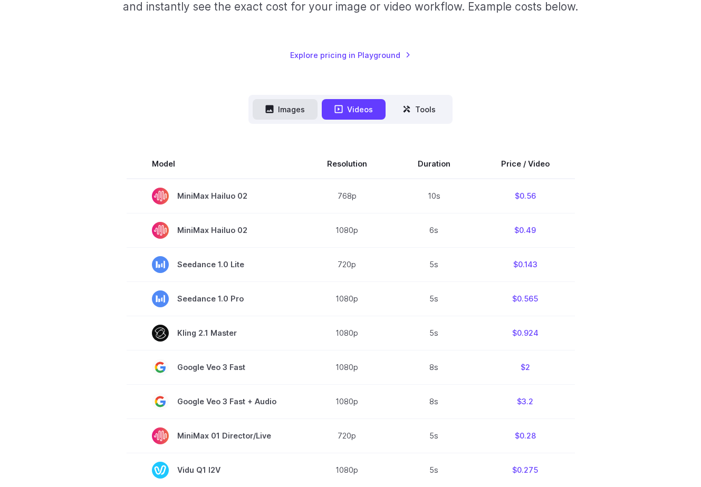
click at [299, 109] on button "Images" at bounding box center [285, 109] width 65 height 21
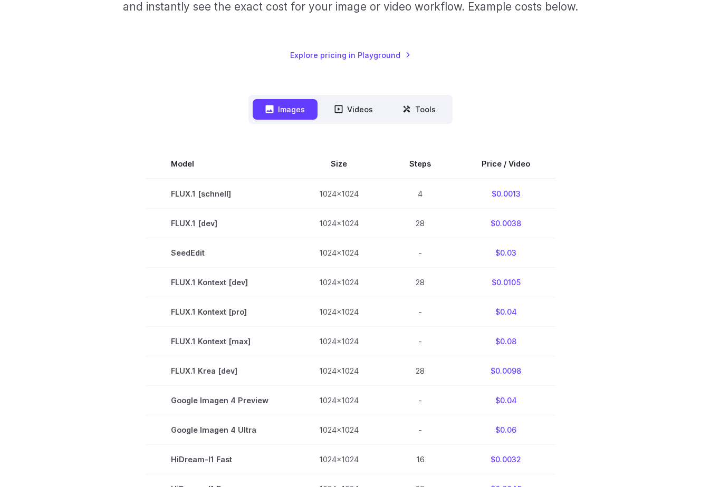
click at [591, 397] on section "Model Size Steps Price / Video FLUX.1 [schnell] 1024x1024 4 $0.0013 FLUX.1 [dev…" at bounding box center [351, 400] width 676 height 503
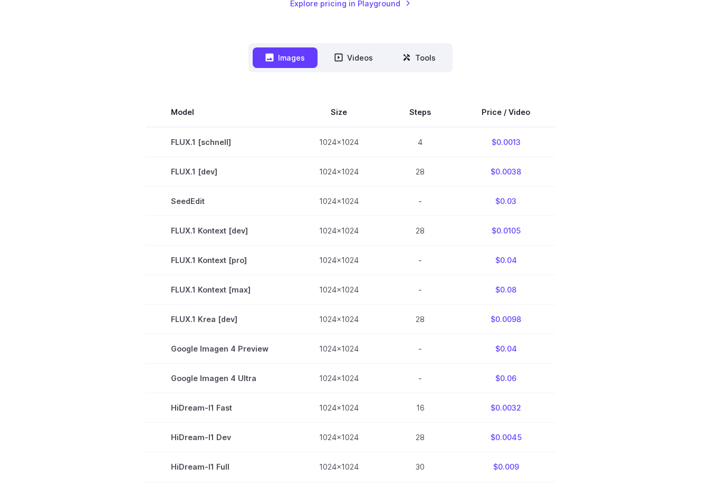
scroll to position [229, 0]
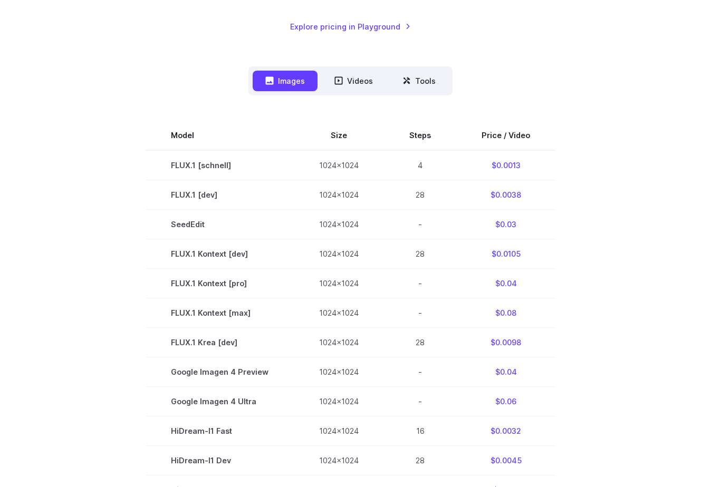
drag, startPoint x: 583, startPoint y: 403, endPoint x: 229, endPoint y: 107, distance: 461.3
click at [229, 107] on div "Model Size Steps Price / Video FLUX.1 [[PERSON_NAME]] 1024x1024 4 $0.0013 FLUX.…" at bounding box center [351, 359] width 676 height 528
click at [212, 78] on div "Images Videos Tools ****** ****** ***** Model Size Steps Price / Video FLUX.1 […" at bounding box center [351, 344] width 676 height 557
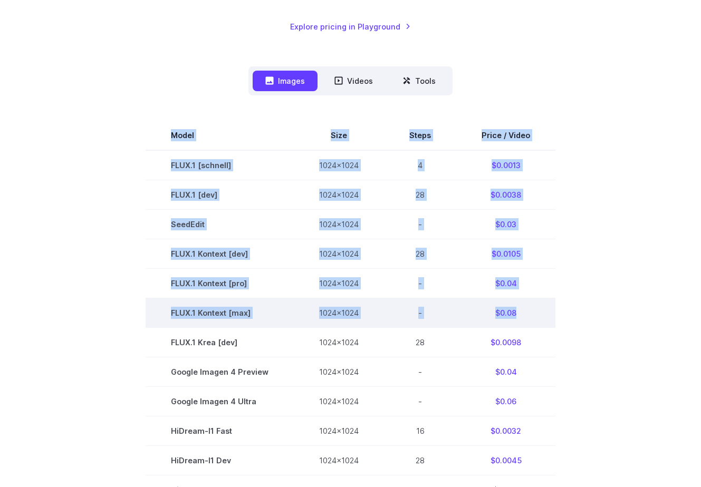
drag, startPoint x: 195, startPoint y: 71, endPoint x: 540, endPoint y: 311, distance: 419.8
click at [540, 311] on div "Images Videos Tools ****** ****** ***** Model Size Steps Price / Video FLUX.1 […" at bounding box center [351, 344] width 676 height 557
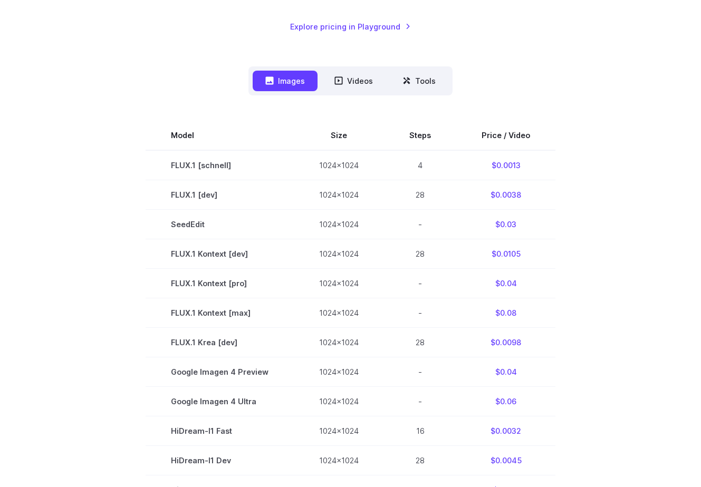
click at [583, 380] on section "Model Size Steps Price / Video FLUX.1 [schnell] 1024x1024 4 $0.0013 FLUX.1 [dev…" at bounding box center [351, 372] width 676 height 503
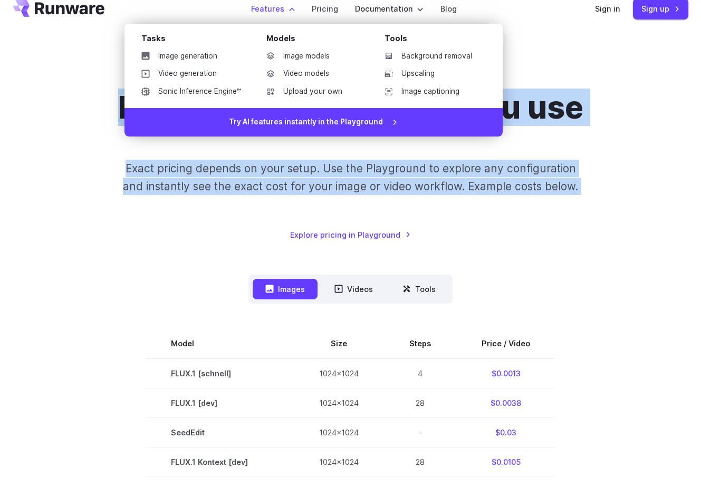
scroll to position [0, 0]
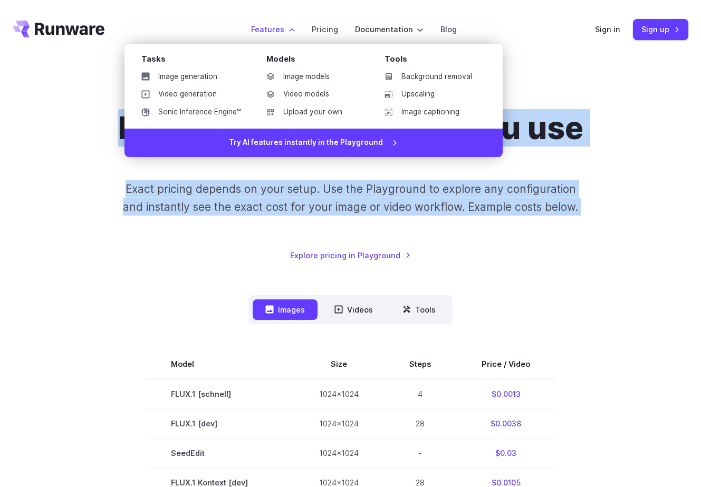
drag, startPoint x: 589, startPoint y: 411, endPoint x: 269, endPoint y: 36, distance: 492.4
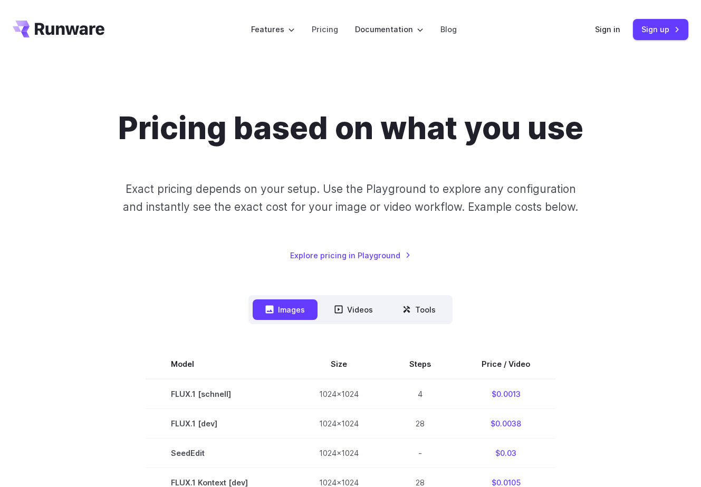
click at [108, 195] on div "Pricing based on what you use Exact pricing depends on your setup. Use the Play…" at bounding box center [351, 186] width 676 height 152
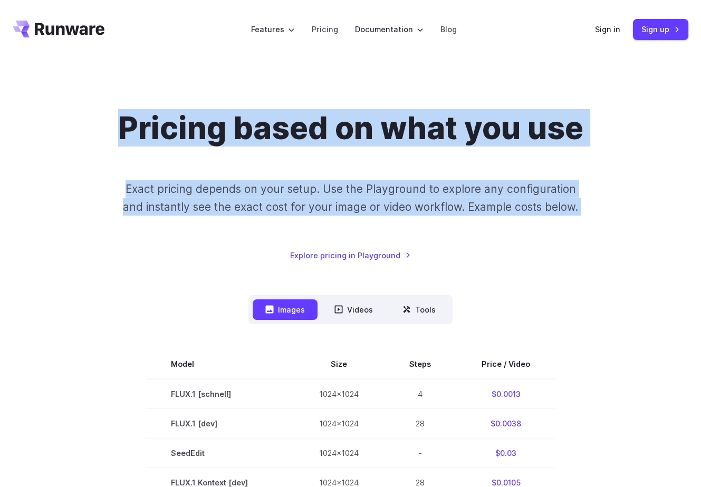
drag, startPoint x: 105, startPoint y: 121, endPoint x: 534, endPoint y: 340, distance: 481.7
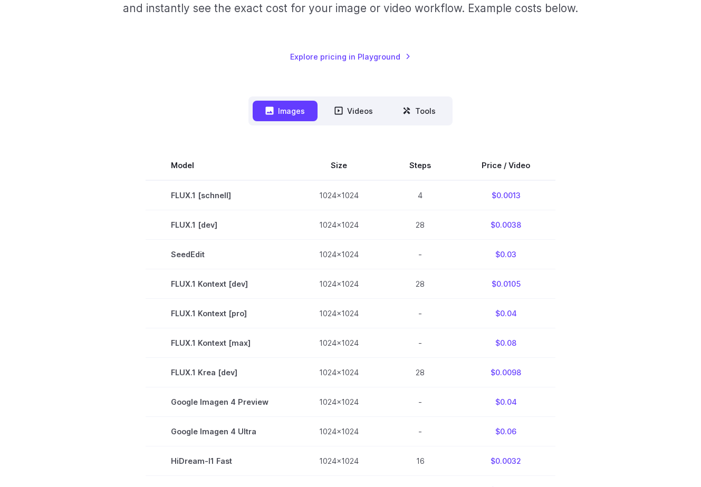
scroll to position [201, 0]
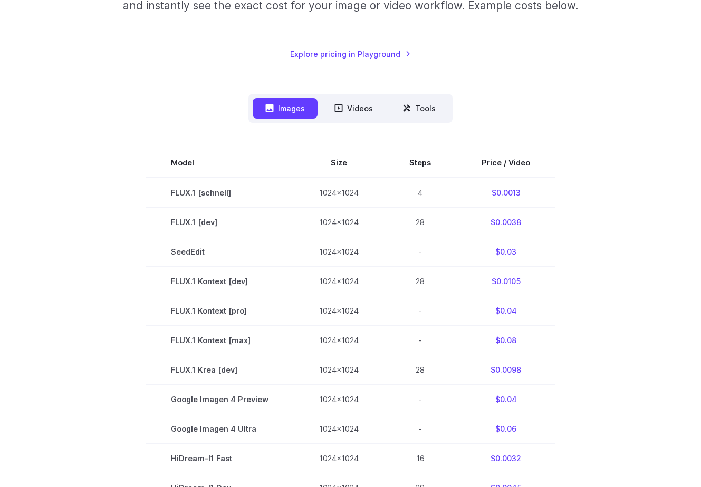
click at [580, 414] on section "Model Size Steps Price / Video FLUX.1 [schnell] 1024x1024 4 $0.0013 FLUX.1 [dev…" at bounding box center [351, 399] width 676 height 503
drag, startPoint x: 578, startPoint y: 419, endPoint x: 209, endPoint y: 103, distance: 485.6
click at [209, 104] on div "Images Videos Tools ****** ****** ***** Model Size Steps Price / Video FLUX.1 […" at bounding box center [351, 372] width 676 height 557
click at [207, 101] on div "Images Videos Tools ****** ****** ***** Model Size Steps Price / Video FLUX.1 […" at bounding box center [351, 372] width 676 height 557
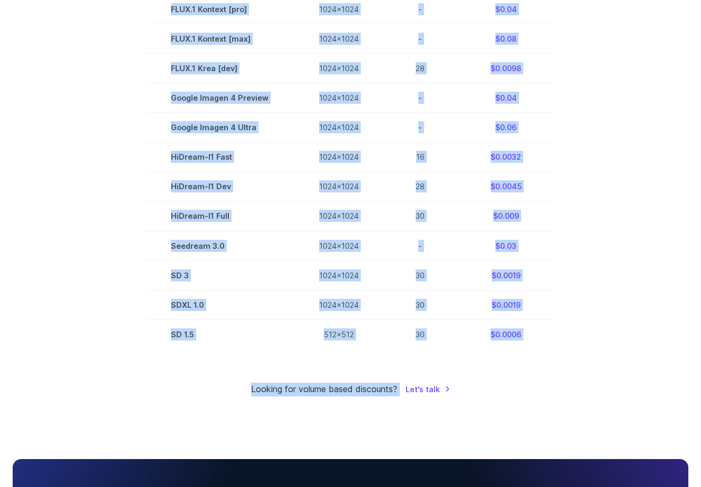
scroll to position [495, 0]
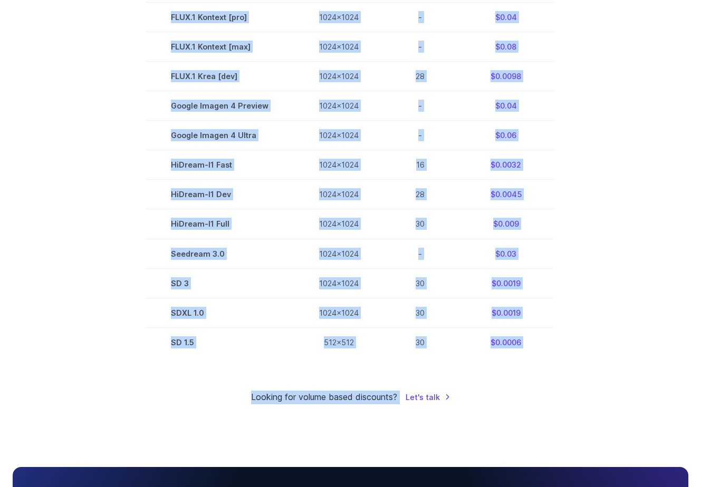
drag, startPoint x: 207, startPoint y: 101, endPoint x: 564, endPoint y: 414, distance: 475.1
click at [564, 414] on div "Pricing based on what you use Exact pricing depends on your setup. Use the Play…" at bounding box center [350, 9] width 701 height 891
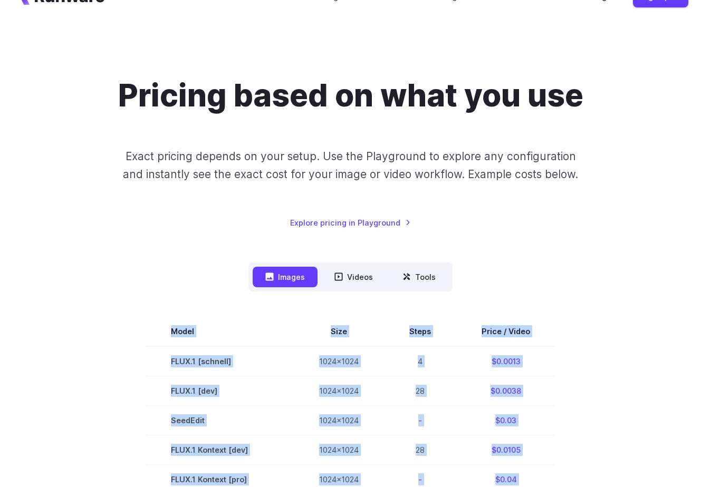
scroll to position [26, 0]
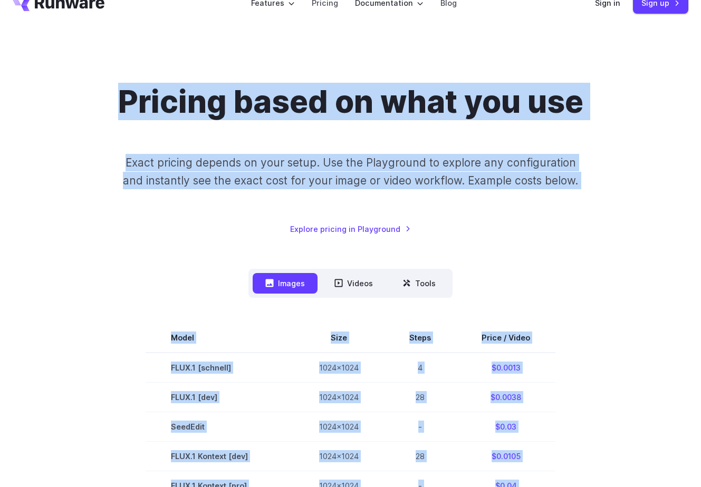
drag, startPoint x: 542, startPoint y: 409, endPoint x: 122, endPoint y: 90, distance: 526.6
click at [122, 90] on div "Pricing based on what you use Exact pricing depends on your setup. Use the Play…" at bounding box center [350, 478] width 701 height 891
click at [122, 90] on h1 "Pricing based on what you use" at bounding box center [350, 101] width 465 height 37
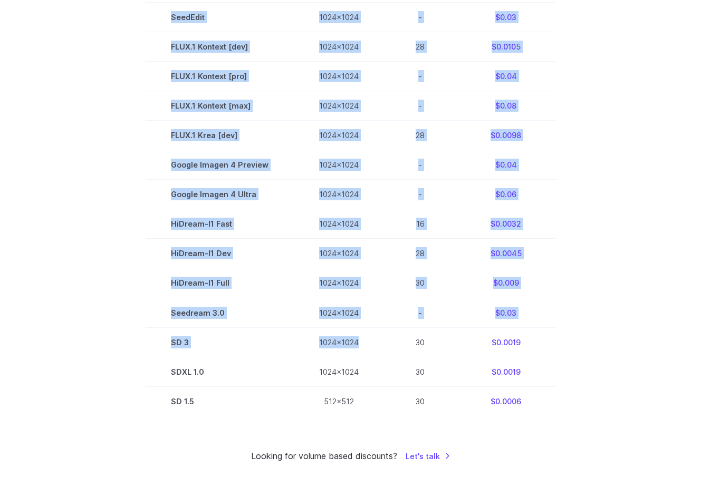
scroll to position [501, 0]
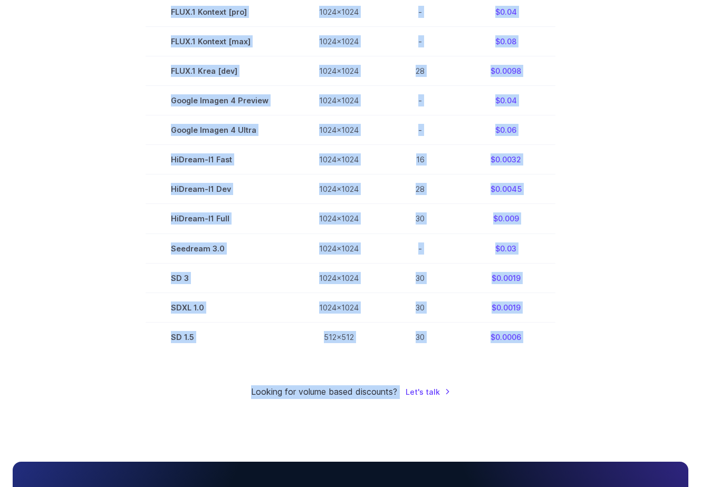
drag, startPoint x: 121, startPoint y: 99, endPoint x: 532, endPoint y: 399, distance: 508.8
click at [532, 399] on div "Pricing based on what you use Exact pricing depends on your setup. Use the Play…" at bounding box center [351, 4] width 676 height 790
click at [532, 399] on div "Looking for volume based discounts? Let's talk" at bounding box center [351, 393] width 676 height 14
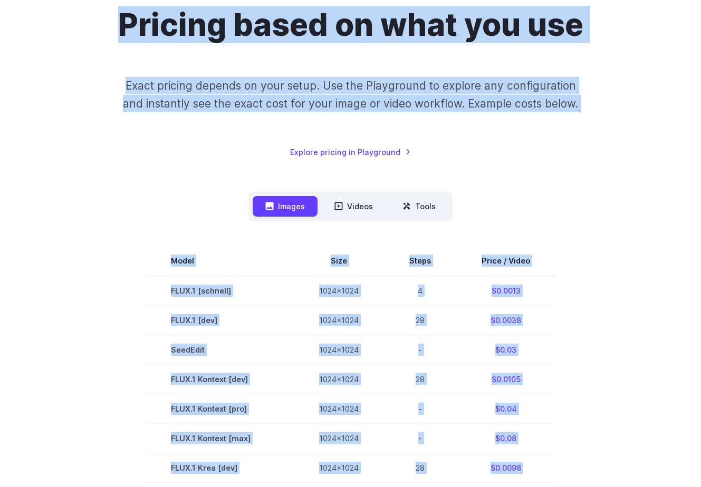
scroll to position [0, 0]
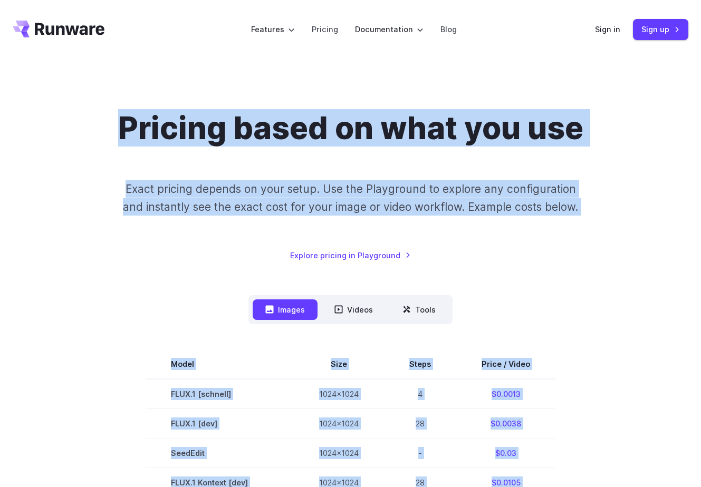
drag, startPoint x: 579, startPoint y: 277, endPoint x: 181, endPoint y: 84, distance: 441.8
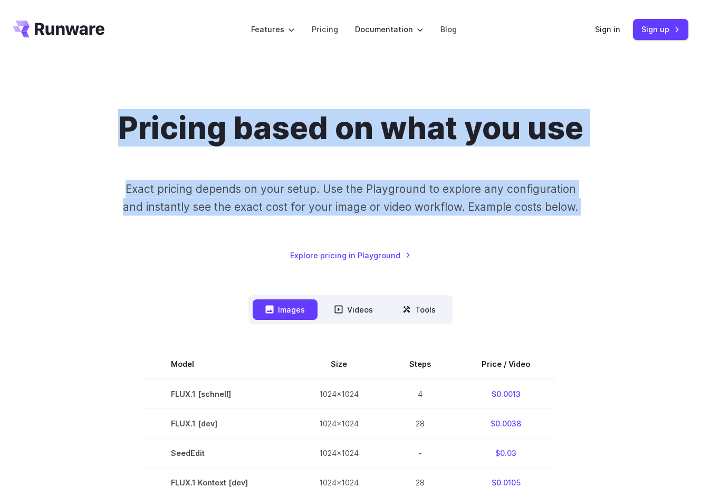
drag, startPoint x: 186, startPoint y: 83, endPoint x: 539, endPoint y: 282, distance: 405.3
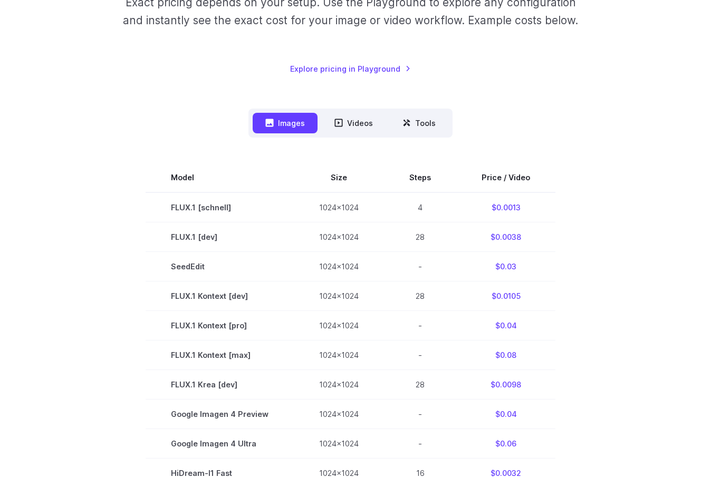
scroll to position [187, 0]
click at [571, 311] on section "Model Size Steps Price / Video FLUX.1 [schnell] 1024x1024 4 $0.0013 FLUX.1 [dev…" at bounding box center [351, 413] width 676 height 503
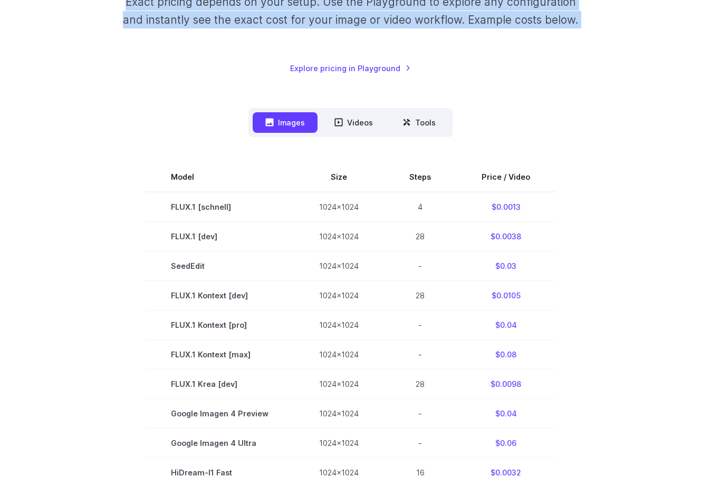
scroll to position [0, 0]
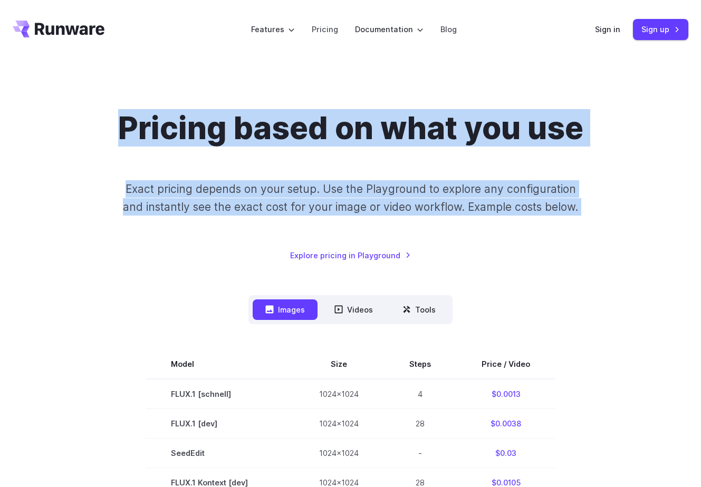
drag, startPoint x: 591, startPoint y: 447, endPoint x: 180, endPoint y: 26, distance: 587.5
drag, startPoint x: 202, startPoint y: 84, endPoint x: 571, endPoint y: 403, distance: 487.7
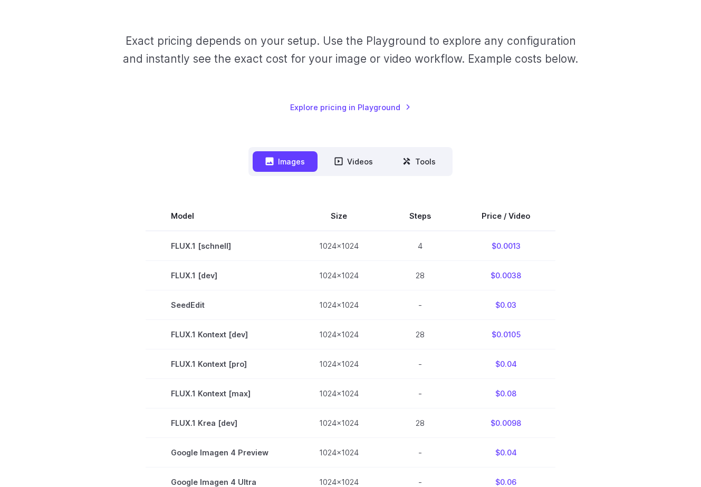
scroll to position [151, 0]
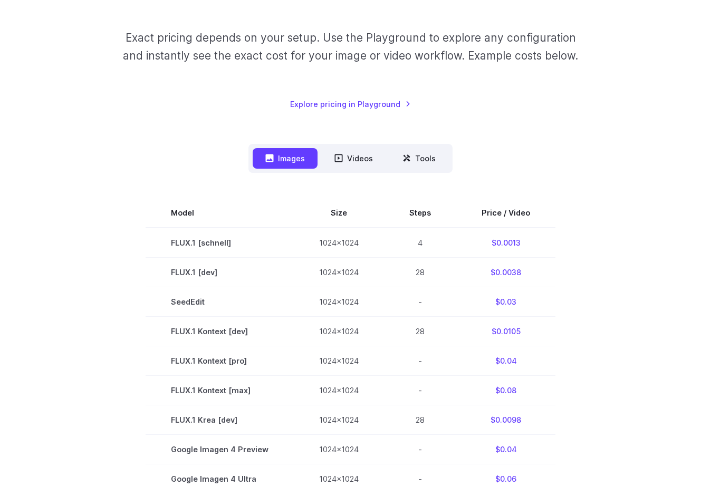
click at [580, 406] on section "Model Size Steps Price / Video FLUX.1 [schnell] 1024x1024 4 $0.0013 FLUX.1 [dev…" at bounding box center [351, 449] width 676 height 503
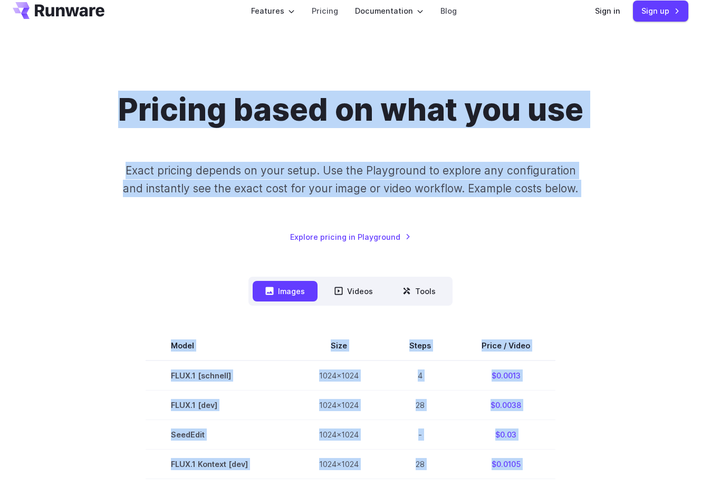
scroll to position [0, 0]
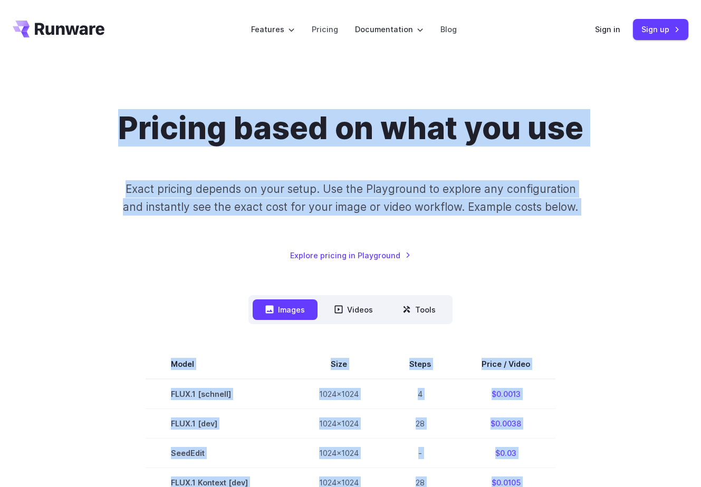
drag, startPoint x: 580, startPoint y: 406, endPoint x: 116, endPoint y: 49, distance: 584.9
click at [121, 120] on h1 "Pricing based on what you use" at bounding box center [350, 128] width 465 height 37
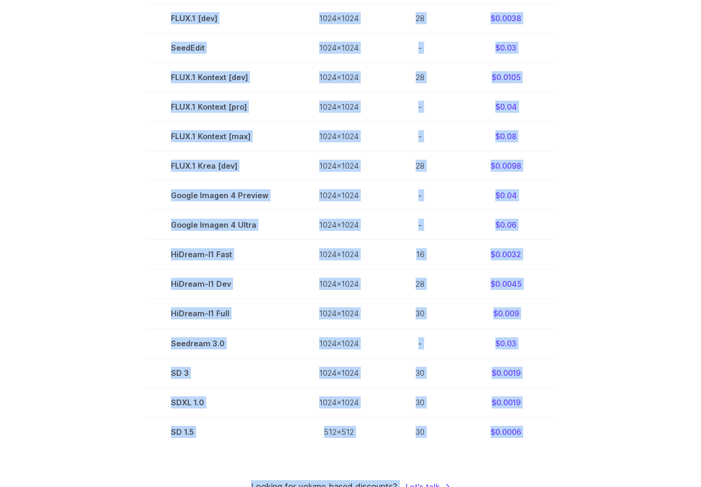
scroll to position [416, 0]
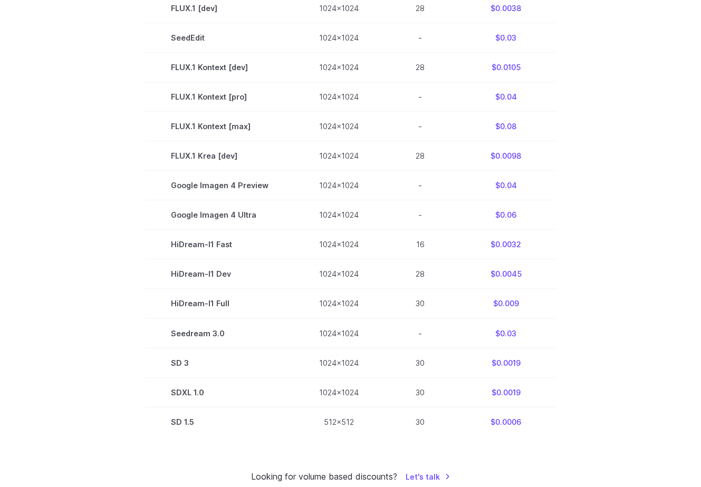
drag, startPoint x: 121, startPoint y: 120, endPoint x: 580, endPoint y: 435, distance: 556.6
click at [580, 435] on div "Pricing based on what you use Exact pricing depends on your setup. Use the Play…" at bounding box center [351, 89] width 676 height 790
click at [580, 435] on section "Model Size Steps Price / Video FLUX.1 [schnell] 1024x1024 4 $0.0013 FLUX.1 [dev…" at bounding box center [351, 185] width 676 height 503
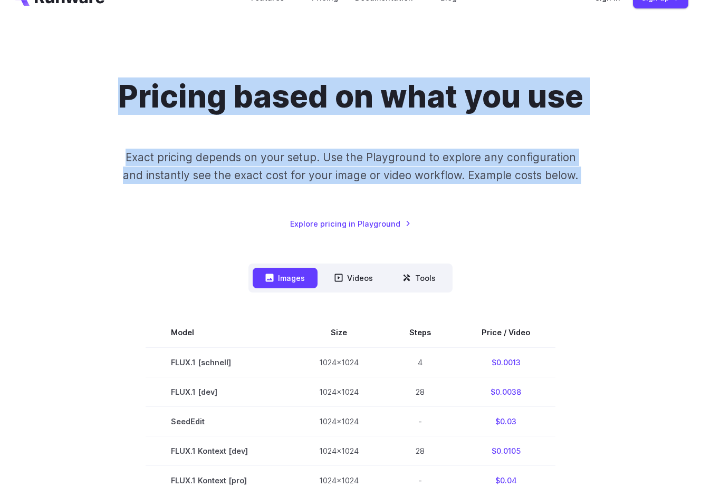
scroll to position [30, 0]
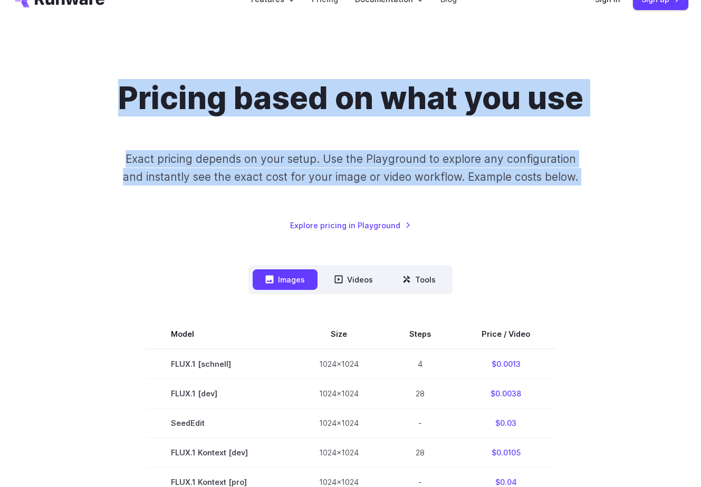
drag, startPoint x: 587, startPoint y: 434, endPoint x: 126, endPoint y: 91, distance: 574.5
click at [126, 91] on div "Pricing based on what you use Exact pricing depends on your setup. Use the Play…" at bounding box center [351, 475] width 676 height 790
click at [126, 91] on h1 "Pricing based on what you use" at bounding box center [350, 98] width 465 height 37
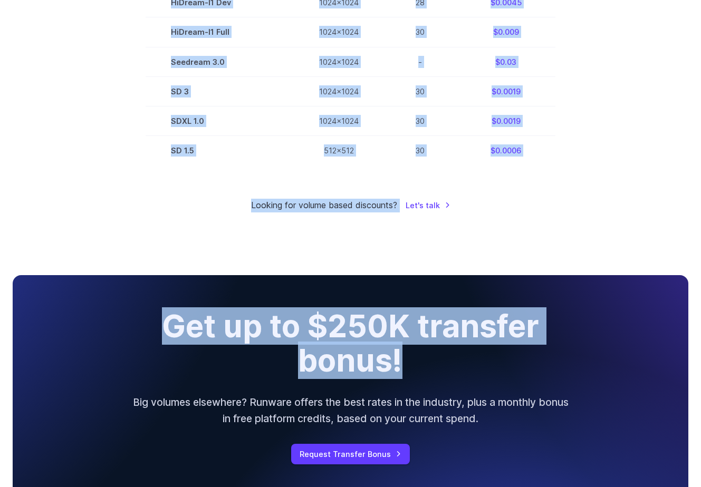
scroll to position [691, 0]
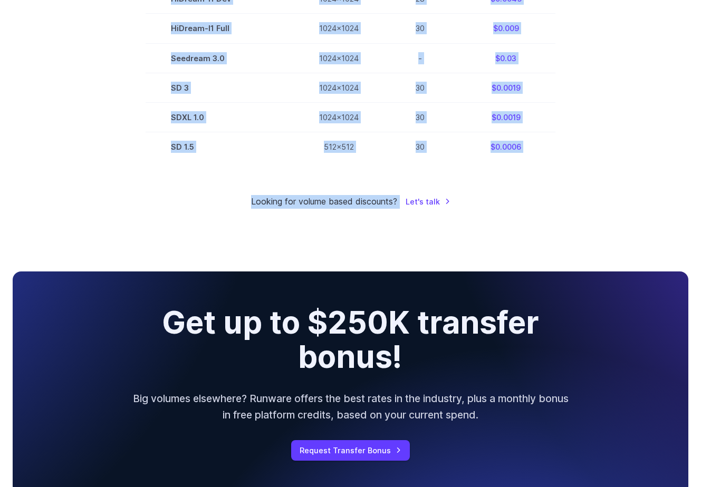
drag, startPoint x: 126, startPoint y: 91, endPoint x: 551, endPoint y: 254, distance: 455.6
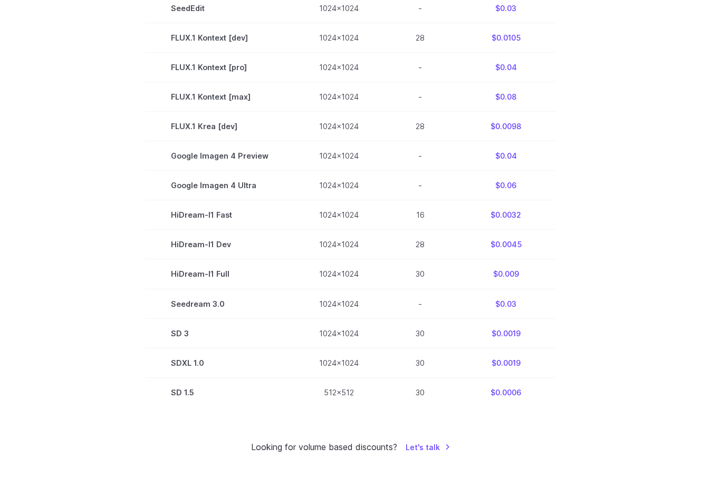
scroll to position [0, 0]
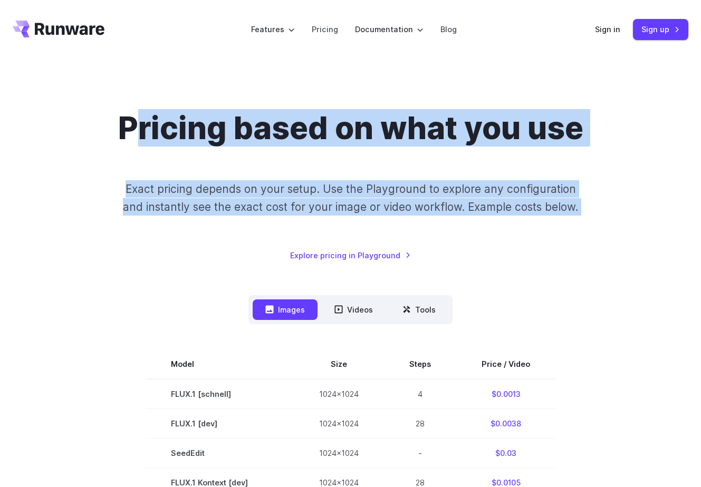
drag, startPoint x: 568, startPoint y: 400, endPoint x: 129, endPoint y: 133, distance: 513.4
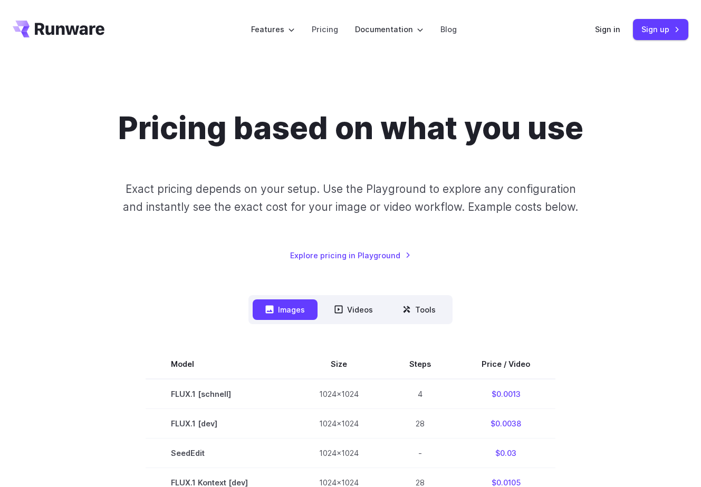
click at [118, 130] on h1 "Pricing based on what you use" at bounding box center [350, 128] width 465 height 37
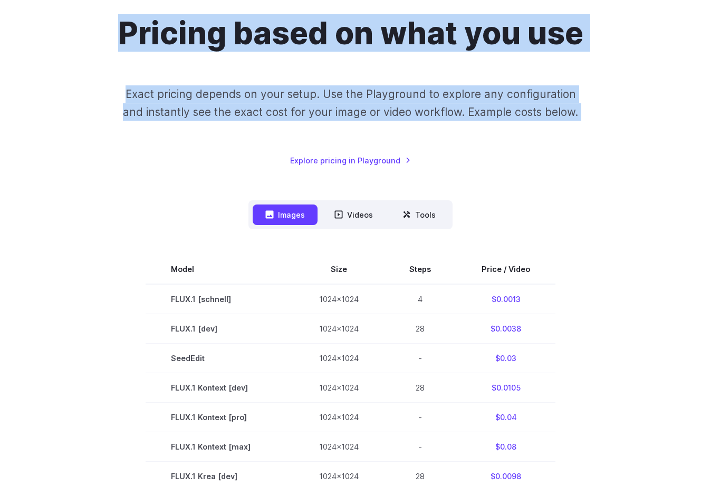
drag, startPoint x: 118, startPoint y: 130, endPoint x: 604, endPoint y: 489, distance: 604.2
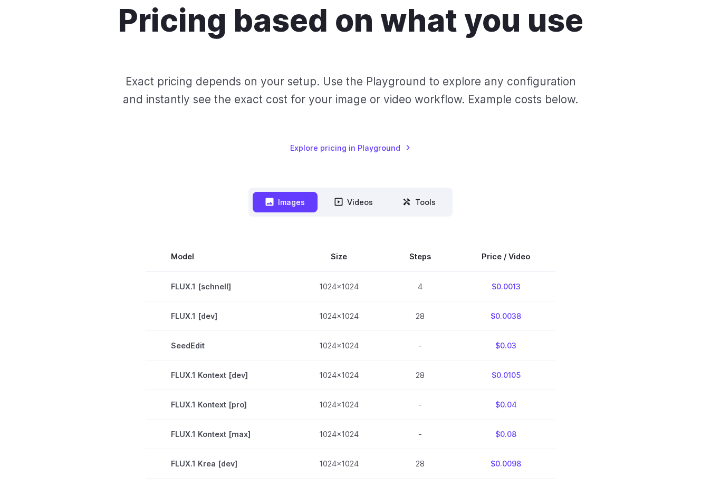
click at [597, 420] on section "Model Size Steps Price / Video FLUX.1 [schnell] 1024x1024 4 $0.0013 FLUX.1 [dev…" at bounding box center [351, 493] width 676 height 503
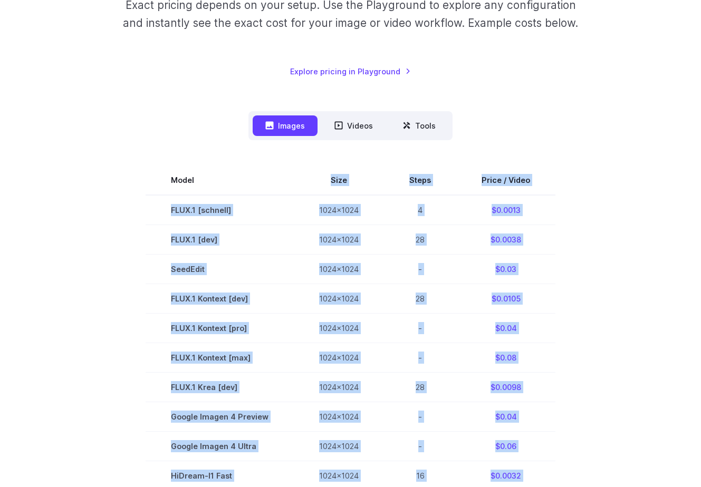
scroll to position [183, 0]
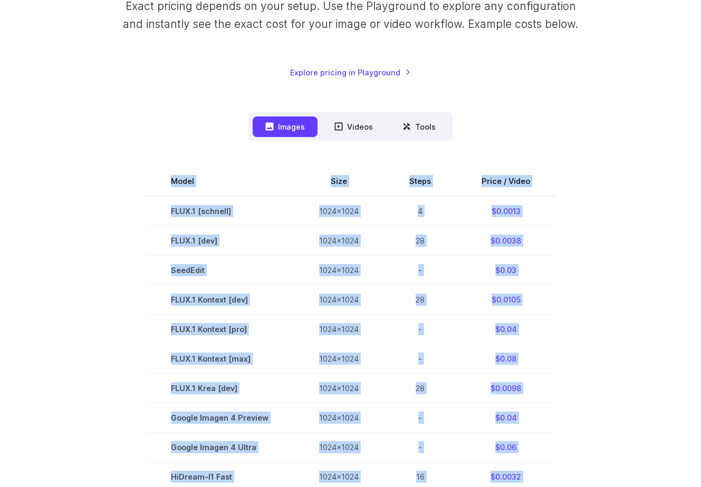
drag, startPoint x: 587, startPoint y: 370, endPoint x: 191, endPoint y: 76, distance: 493.5
click at [191, 76] on div "Pricing based on what you use Exact pricing depends on your setup. Use the Play…" at bounding box center [350, 321] width 701 height 891
click at [191, 76] on div "Pricing based on what you use Exact pricing depends on your setup. Use the Play…" at bounding box center [351, 3] width 676 height 152
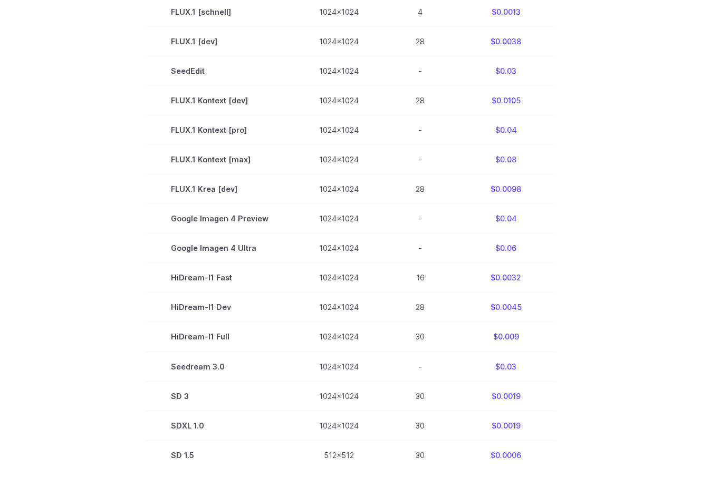
scroll to position [450, 0]
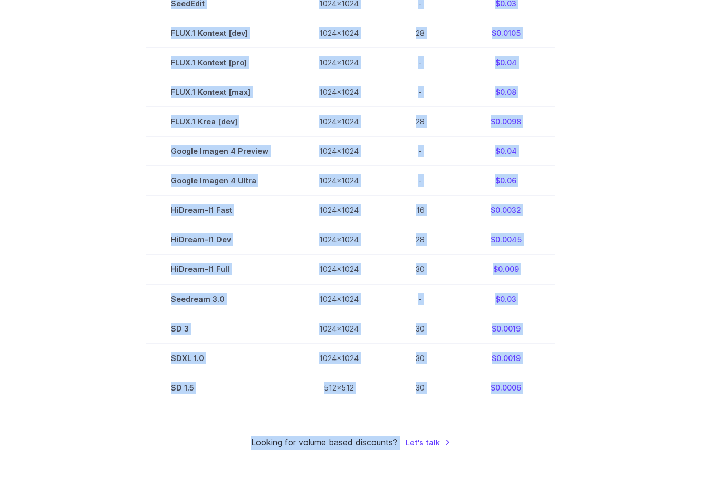
drag, startPoint x: 170, startPoint y: 79, endPoint x: 580, endPoint y: 442, distance: 547.8
click at [580, 442] on div "Pricing based on what you use Exact pricing depends on your setup. Use the Play…" at bounding box center [351, 55] width 676 height 790
click at [580, 442] on div "Looking for volume based discounts? Let's talk" at bounding box center [351, 443] width 676 height 14
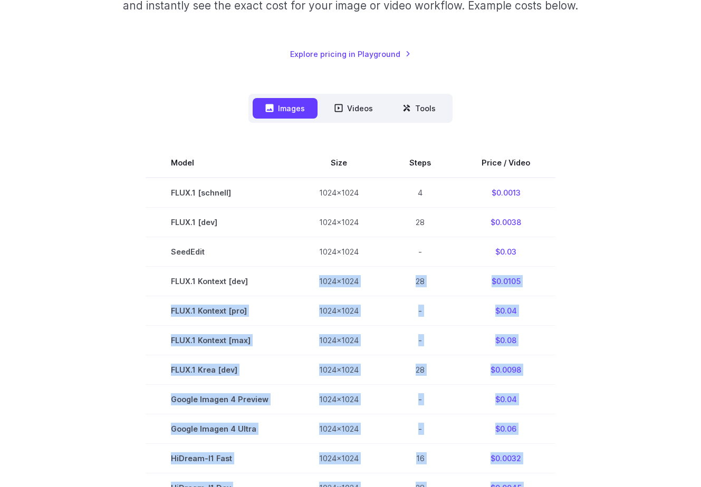
scroll to position [164, 0]
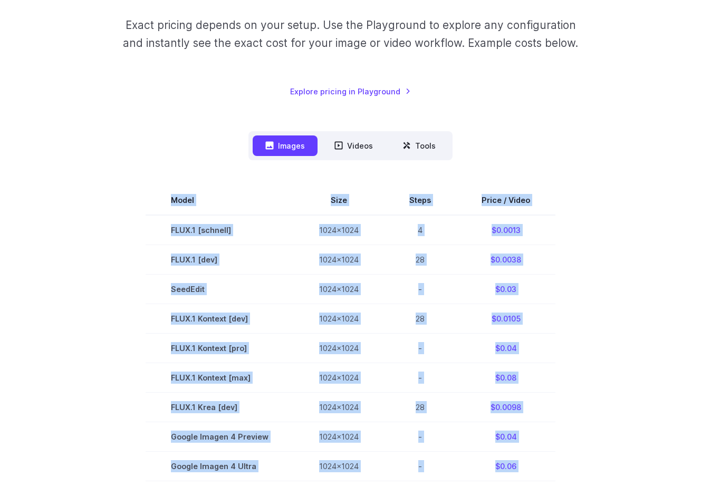
drag, startPoint x: 548, startPoint y: 444, endPoint x: 220, endPoint y: 119, distance: 461.0
click at [220, 119] on div "Pricing based on what you use Exact pricing depends on your setup. Use the Play…" at bounding box center [351, 341] width 676 height 790
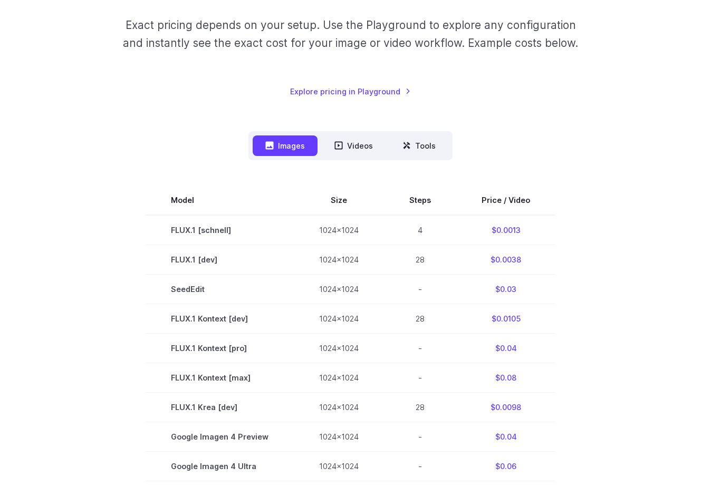
click at [220, 119] on div "Pricing based on what you use Exact pricing depends on your setup. Use the Play…" at bounding box center [351, 341] width 676 height 790
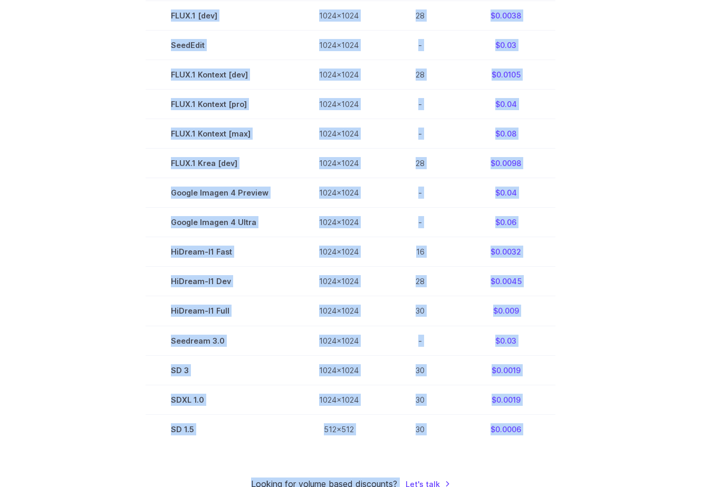
scroll to position [541, 0]
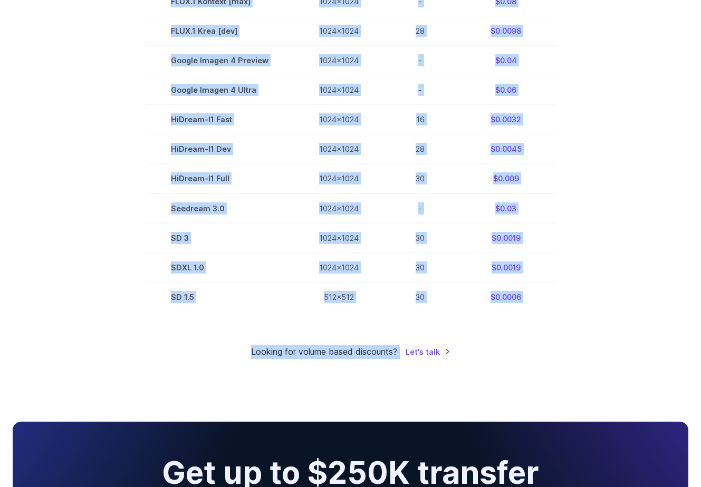
drag, startPoint x: 119, startPoint y: 31, endPoint x: 572, endPoint y: 360, distance: 559.7
click at [572, 359] on div "Looking for volume based discounts? Let's talk" at bounding box center [351, 352] width 676 height 14
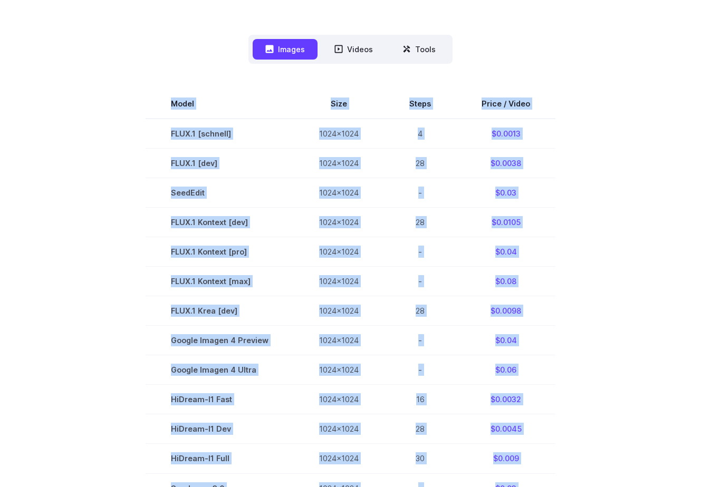
scroll to position [0, 0]
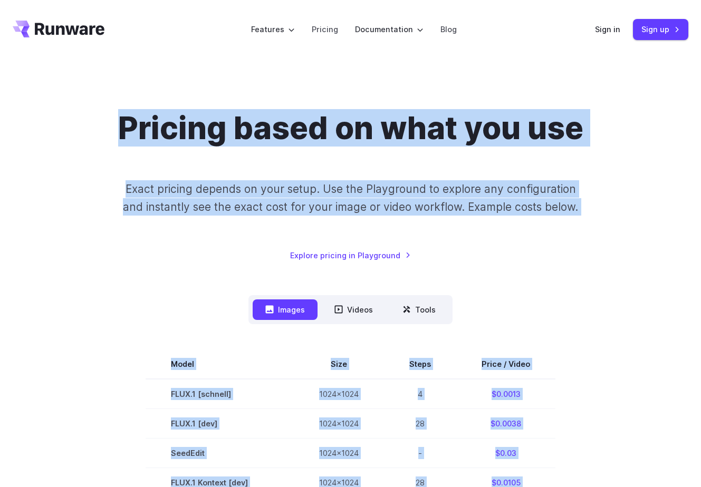
drag, startPoint x: 560, startPoint y: 372, endPoint x: 120, endPoint y: 119, distance: 507.6
click at [120, 119] on h1 "Pricing based on what you use" at bounding box center [350, 128] width 465 height 37
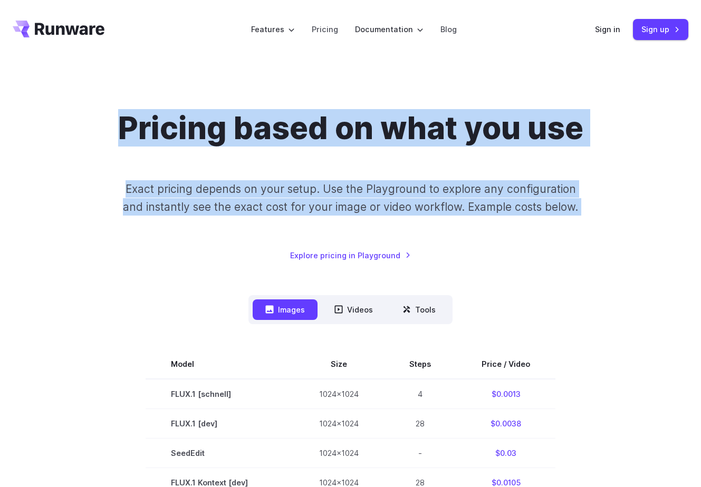
drag, startPoint x: 120, startPoint y: 125, endPoint x: 561, endPoint y: 399, distance: 519.8
click at [17, 216] on div "Pricing based on what you use Exact pricing depends on your setup. Use the Play…" at bounding box center [351, 186] width 676 height 152
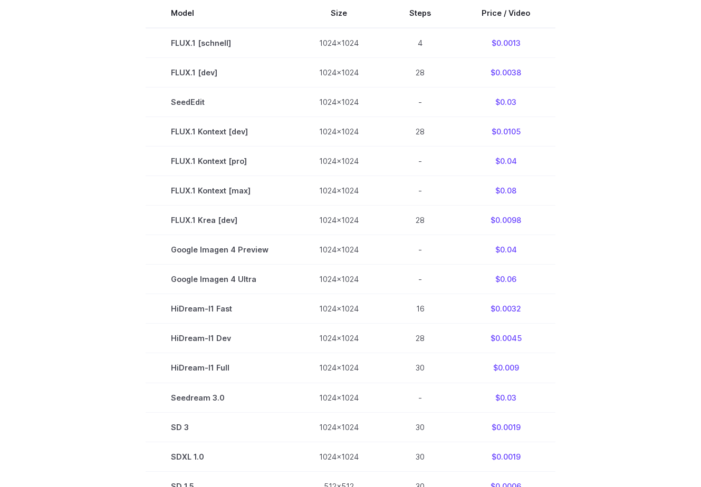
scroll to position [362, 0]
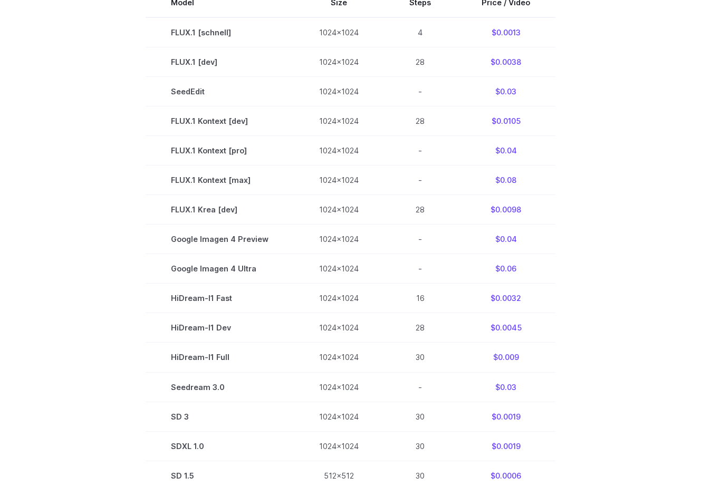
drag, startPoint x: 578, startPoint y: 424, endPoint x: 116, endPoint y: 92, distance: 569.3
click at [116, 92] on section "Model Size Steps Price / Video FLUX.1 [schnell] 1024x1024 4 $0.0013 FLUX.1 [dev…" at bounding box center [351, 239] width 676 height 503
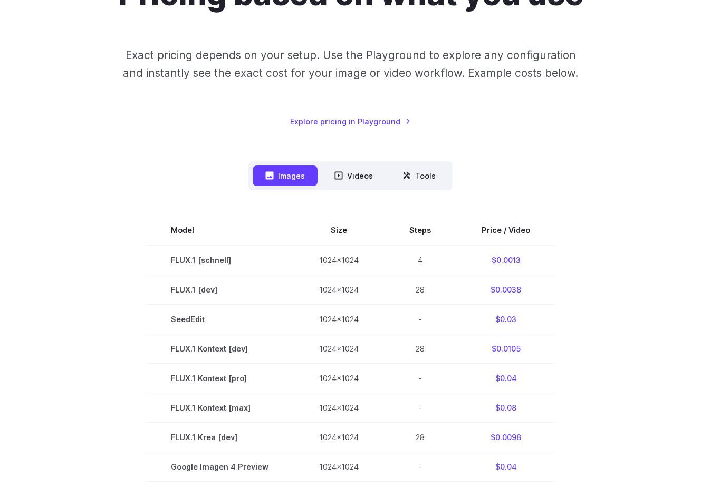
scroll to position [133, 0]
drag, startPoint x: 570, startPoint y: 424, endPoint x: 163, endPoint y: 104, distance: 517.7
click at [163, 104] on div "Pricing based on what you use Exact pricing depends on your setup. Use the Play…" at bounding box center [351, 371] width 676 height 790
click at [163, 104] on div "Pricing based on what you use Exact pricing depends on your setup. Use the Play…" at bounding box center [351, 52] width 676 height 152
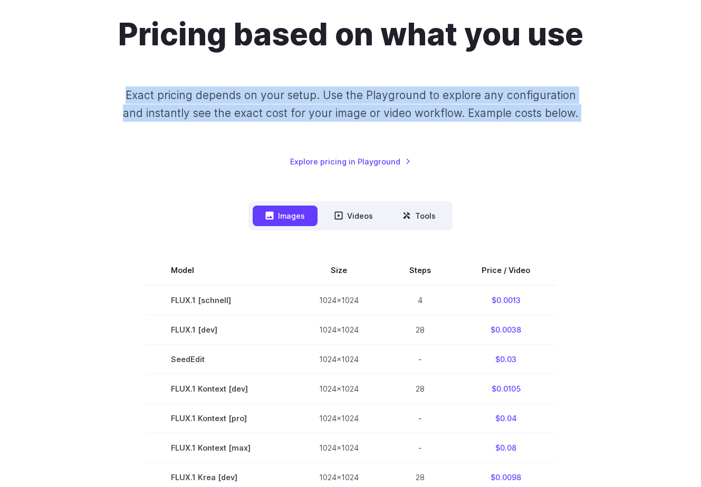
drag, startPoint x: 119, startPoint y: 61, endPoint x: 578, endPoint y: 334, distance: 533.8
click at [578, 334] on div "Pricing based on what you use Exact pricing depends on your setup. Use the Play…" at bounding box center [351, 411] width 676 height 790
drag, startPoint x: 580, startPoint y: 387, endPoint x: 118, endPoint y: 102, distance: 542.8
click at [118, 102] on div "Pricing based on what you use Exact pricing depends on your setup. Use the Play…" at bounding box center [351, 411] width 676 height 790
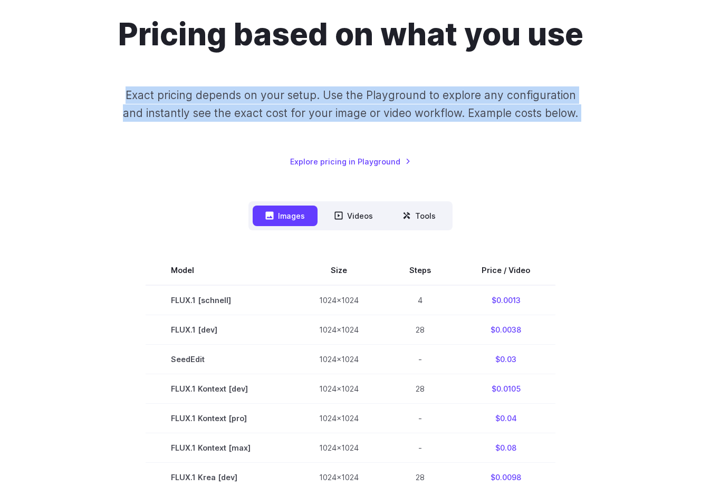
click at [118, 102] on p "Exact pricing depends on your setup. Use the Playground to explore any configur…" at bounding box center [350, 104] width 473 height 35
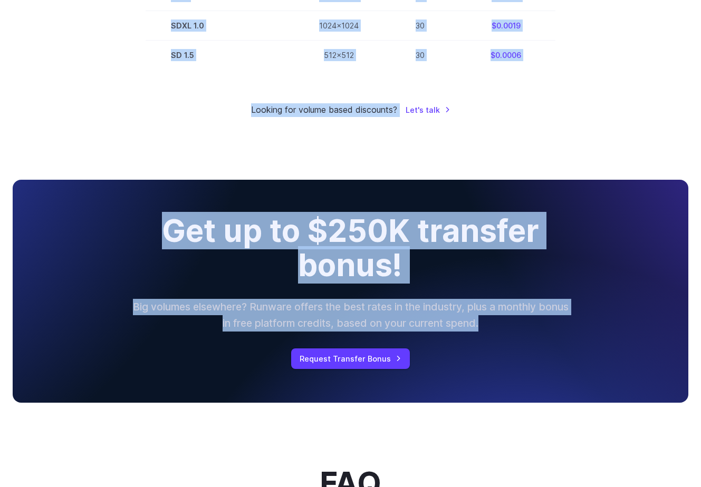
scroll to position [785, 0]
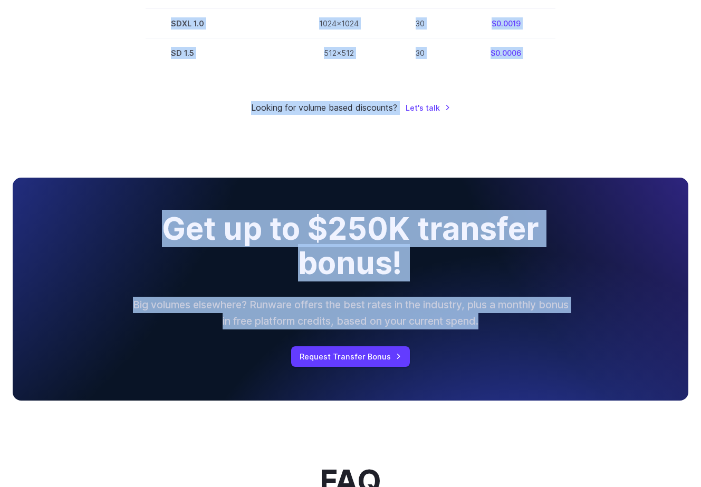
drag, startPoint x: 118, startPoint y: 99, endPoint x: 585, endPoint y: 392, distance: 551.5
click at [585, 392] on div "Pricing based on what you use Exact pricing depends on your setup. Use the Play…" at bounding box center [350, 323] width 701 height 2099
click at [585, 391] on div "Get up to $250K transfer bonus! Big volumes elsewhere? Runware offers the best …" at bounding box center [351, 289] width 676 height 223
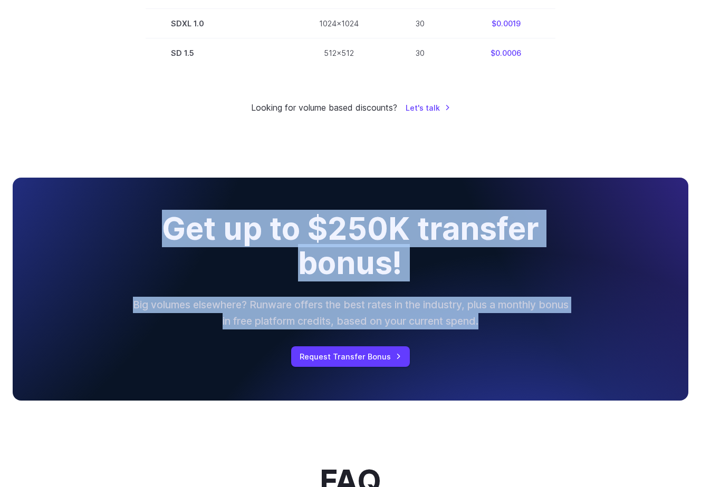
drag, startPoint x: 585, startPoint y: 392, endPoint x: 174, endPoint y: 233, distance: 441.0
click at [174, 233] on div "Get up to $250K transfer bonus! Big volumes elsewhere? Runware offers the best …" at bounding box center [351, 289] width 676 height 223
click at [174, 233] on h2 "Get up to $250K transfer bonus!" at bounding box center [350, 246] width 486 height 69
drag, startPoint x: 174, startPoint y: 233, endPoint x: 507, endPoint y: 374, distance: 362.4
click at [507, 374] on div "Get up to $250K transfer bonus! Big volumes elsewhere? Runware offers the best …" at bounding box center [351, 289] width 676 height 223
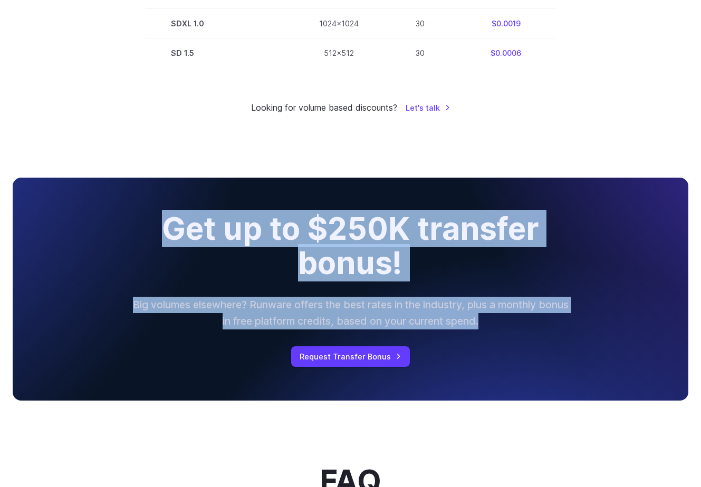
click at [507, 374] on div "Get up to $250K transfer bonus! Big volumes elsewhere? Runware offers the best …" at bounding box center [351, 289] width 676 height 223
drag, startPoint x: 531, startPoint y: 363, endPoint x: 157, endPoint y: 234, distance: 395.8
click at [157, 234] on div "Get up to $250K transfer bonus! Big volumes elsewhere? Runware offers the best …" at bounding box center [351, 289] width 676 height 223
click at [157, 234] on h2 "Get up to $250K transfer bonus!" at bounding box center [350, 246] width 486 height 69
drag, startPoint x: 165, startPoint y: 232, endPoint x: 516, endPoint y: 331, distance: 364.9
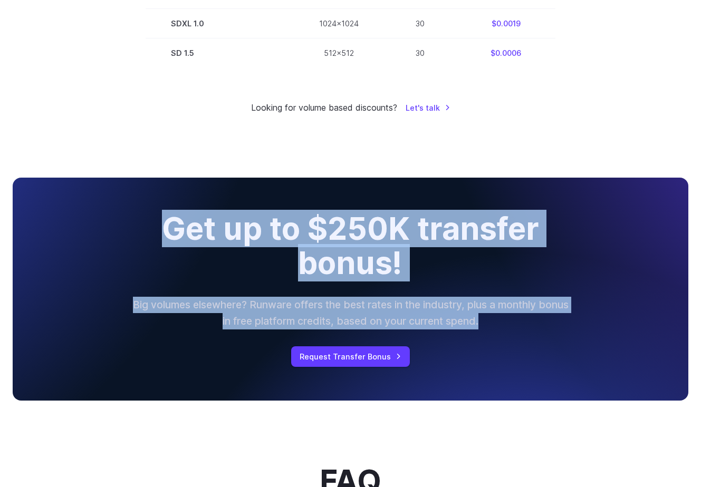
click at [516, 331] on div "Get up to $250K transfer bonus! Big volumes elsewhere? Runware offers the best …" at bounding box center [351, 289] width 676 height 223
click at [516, 329] on p "Big volumes elsewhere? Runware offers the best rates in the industry, plus a mo…" at bounding box center [350, 313] width 439 height 32
drag, startPoint x: 516, startPoint y: 331, endPoint x: 155, endPoint y: 233, distance: 373.8
click at [155, 233] on div "Get up to $250K transfer bonus! Big volumes elsewhere? Runware offers the best …" at bounding box center [351, 289] width 676 height 223
click at [155, 233] on h2 "Get up to $250K transfer bonus!" at bounding box center [350, 246] width 486 height 69
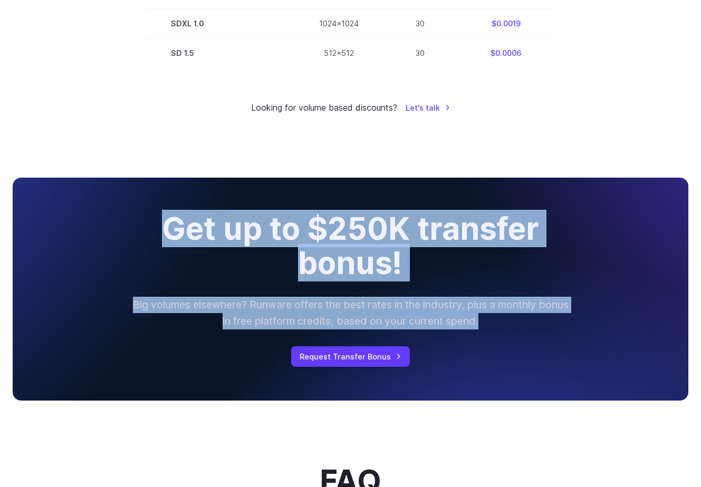
drag, startPoint x: 157, startPoint y: 233, endPoint x: 530, endPoint y: 322, distance: 382.9
click at [530, 322] on div "Get up to $250K transfer bonus! Big volumes elsewhere? Runware offers the best …" at bounding box center [351, 289] width 676 height 223
click at [530, 322] on p "Big volumes elsewhere? Runware offers the best rates in the industry, plus a mo…" at bounding box center [350, 313] width 439 height 32
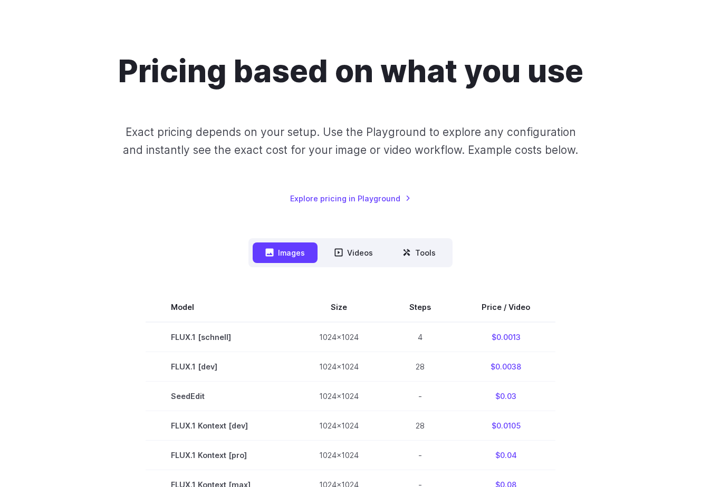
scroll to position [0, 0]
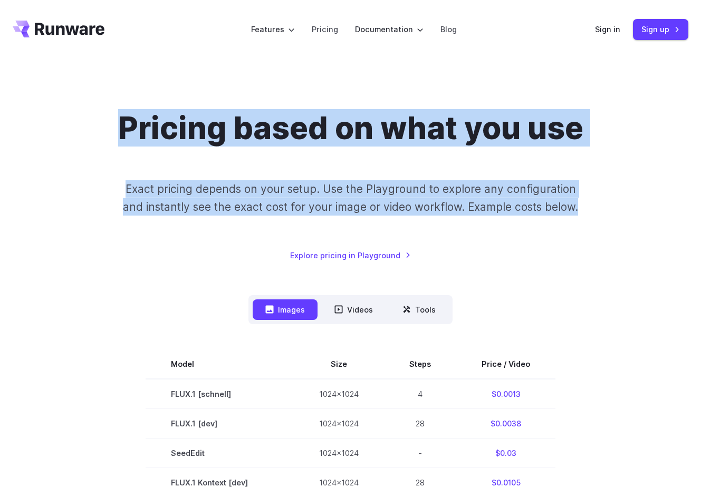
drag, startPoint x: 579, startPoint y: 216, endPoint x: 465, endPoint y: 95, distance: 166.8
drag, startPoint x: 415, startPoint y: 82, endPoint x: 581, endPoint y: 251, distance: 236.5
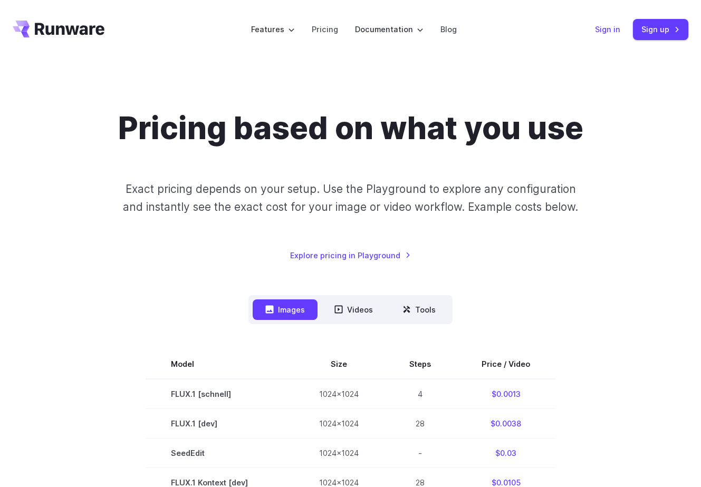
click at [609, 30] on link "Sign in" at bounding box center [607, 29] width 25 height 12
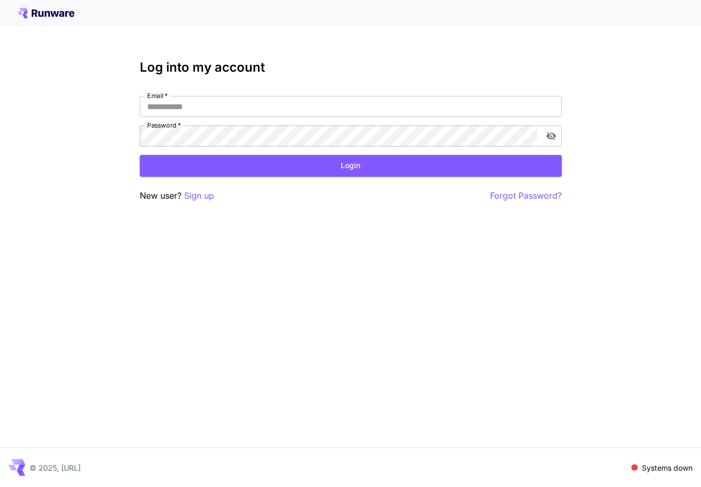
click at [107, 207] on div "Log into my account Email   * Email   * Password   * Password   * Login New use…" at bounding box center [350, 243] width 701 height 487
click at [55, 18] on icon at bounding box center [45, 13] width 57 height 11
click at [214, 376] on div "Log into my account Email   * Email   * Password   * Password   * Login New use…" at bounding box center [350, 243] width 701 height 487
click at [70, 471] on p "© 2025, Runware.ai" at bounding box center [55, 468] width 51 height 11
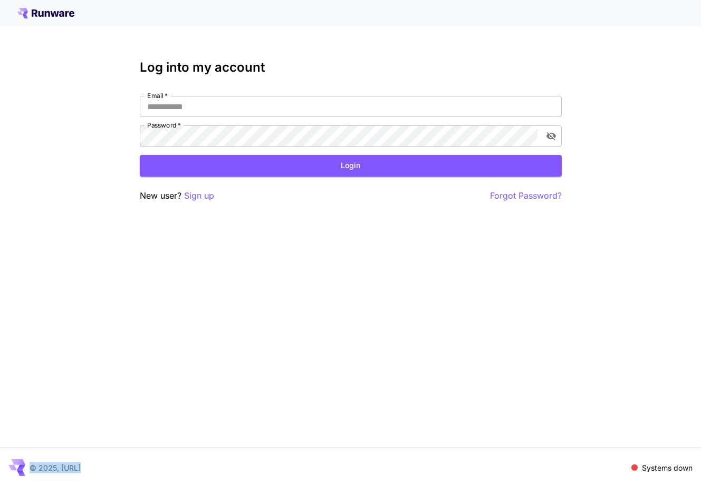
click at [70, 471] on p "© 2025, Runware.ai" at bounding box center [55, 468] width 51 height 11
click at [102, 471] on div "© 2025, Runware.ai Systems down" at bounding box center [350, 467] width 701 height 39
click at [93, 340] on div "Log into my account Email   * Email   * Password   * Password   * Login New use…" at bounding box center [350, 243] width 701 height 487
click at [35, 241] on div "Log into my account Email   * Email   * Password   * Password   * Login New use…" at bounding box center [350, 243] width 701 height 487
click at [51, 193] on div "Log into my account Email   * Email   * Password   * Password   * Login New use…" at bounding box center [350, 243] width 701 height 487
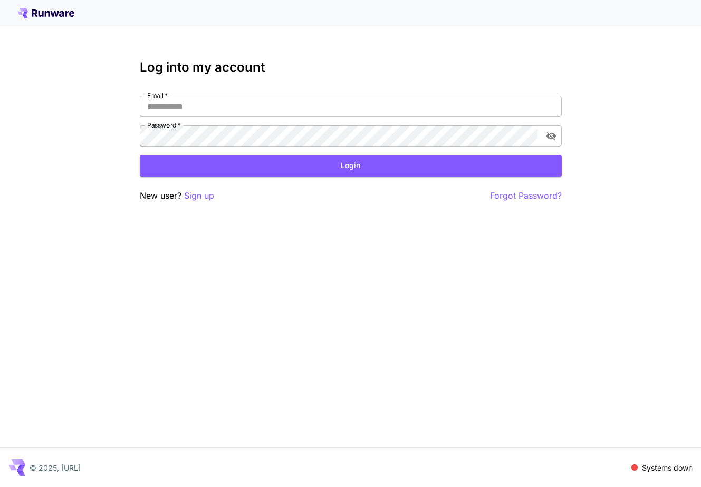
click at [74, 118] on div "Log into my account Email   * Email   * Password   * Password   * Login New use…" at bounding box center [350, 243] width 701 height 487
click at [52, 15] on icon at bounding box center [55, 14] width 8 height 6
click at [60, 16] on icon at bounding box center [61, 14] width 5 height 6
click at [57, 15] on icon at bounding box center [55, 14] width 8 height 6
click at [233, 282] on div "Log into my account Email   * Email   * Password   * Password   * Login New use…" at bounding box center [350, 243] width 701 height 487
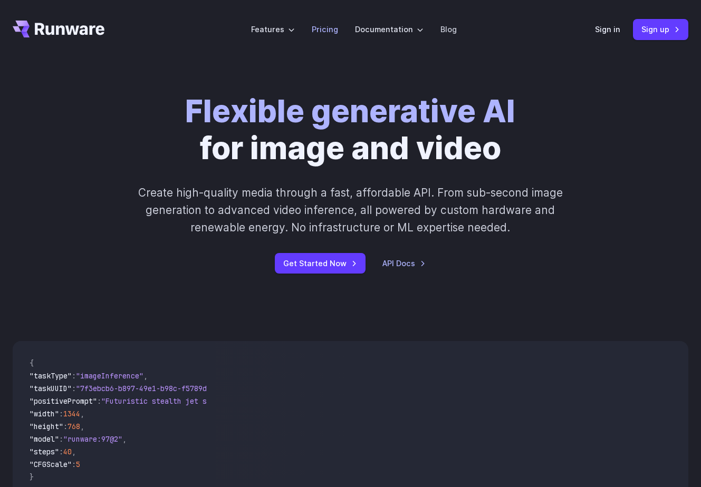
click at [325, 28] on link "Pricing" at bounding box center [325, 29] width 26 height 12
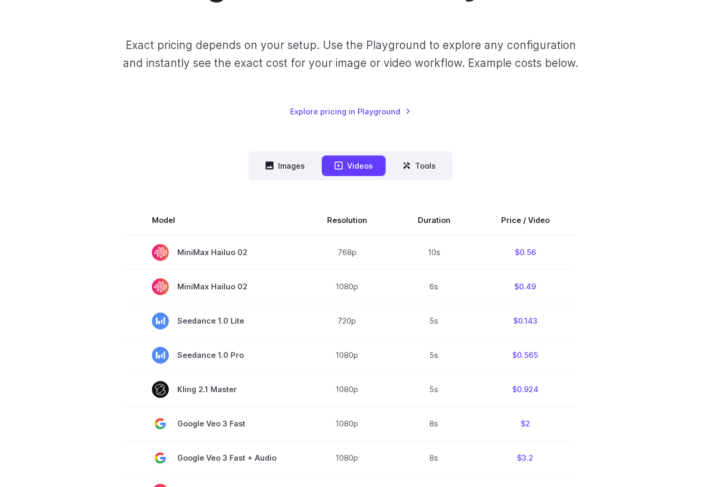
scroll to position [145, 0]
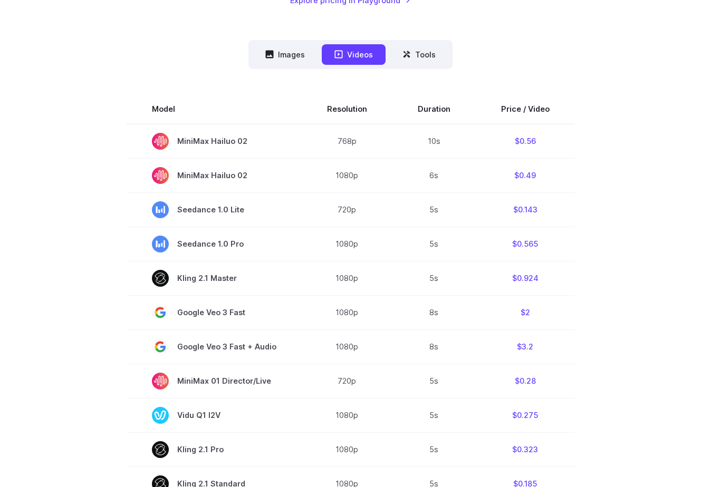
scroll to position [257, 0]
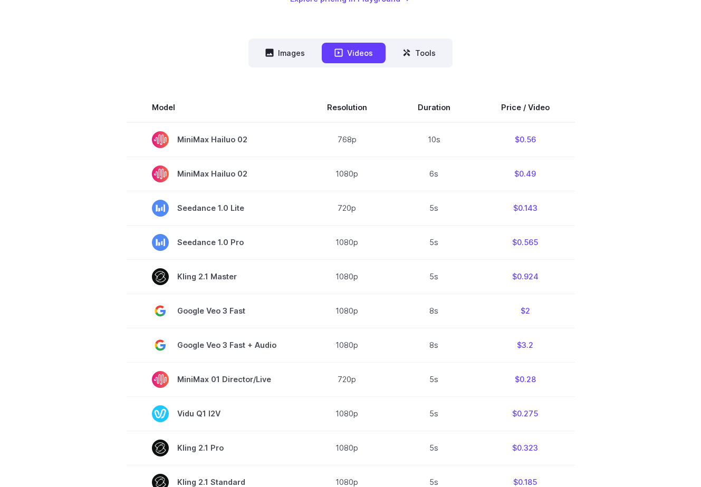
click at [615, 279] on section "Model Resolution Duration Price / Video MiniMax Hailuo 02 768p 10s $0.56 MiniMa…" at bounding box center [351, 450] width 676 height 715
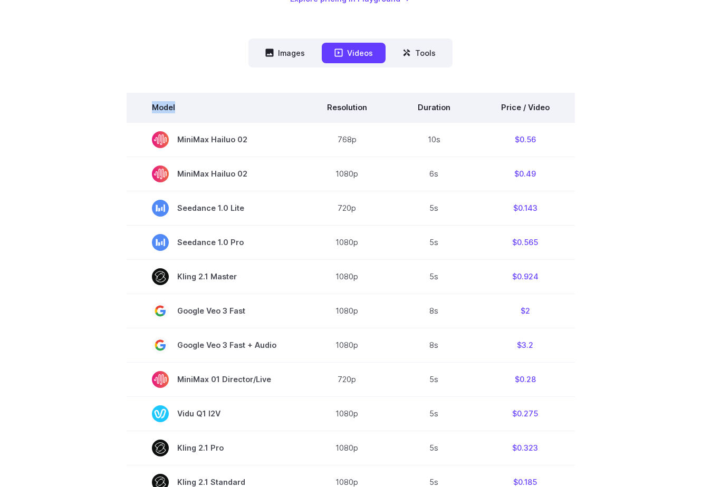
drag, startPoint x: 615, startPoint y: 279, endPoint x: 199, endPoint y: 101, distance: 451.9
click at [199, 101] on section "Model Resolution Duration Price / Video MiniMax Hailuo 02 768p 10s $0.56 MiniMa…" at bounding box center [351, 450] width 676 height 715
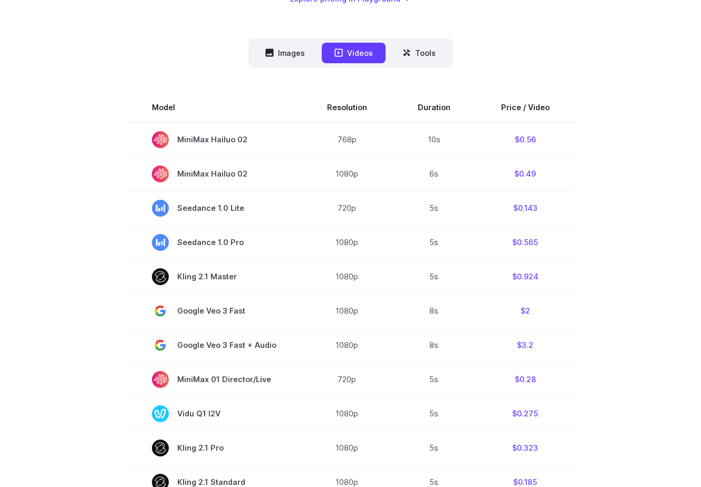
click at [165, 70] on div "Model Size Steps Price / Video FLUX.1 [[PERSON_NAME]] 1024x1024 4 $0.0013 FLUX.…" at bounding box center [351, 438] width 676 height 741
drag, startPoint x: 138, startPoint y: 66, endPoint x: 610, endPoint y: 399, distance: 577.5
click at [610, 400] on div "Images Videos Tools ****** ****** ***** Model Size Steps Price / Video FLUX.1 […" at bounding box center [351, 424] width 676 height 770
click at [610, 399] on section "Model Resolution Duration Price / Video MiniMax Hailuo 02 768p 10s $0.56 MiniMa…" at bounding box center [351, 450] width 676 height 715
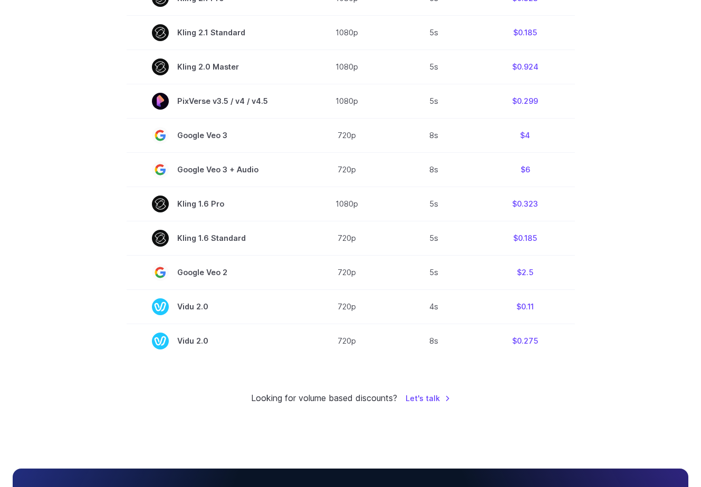
scroll to position [711, 0]
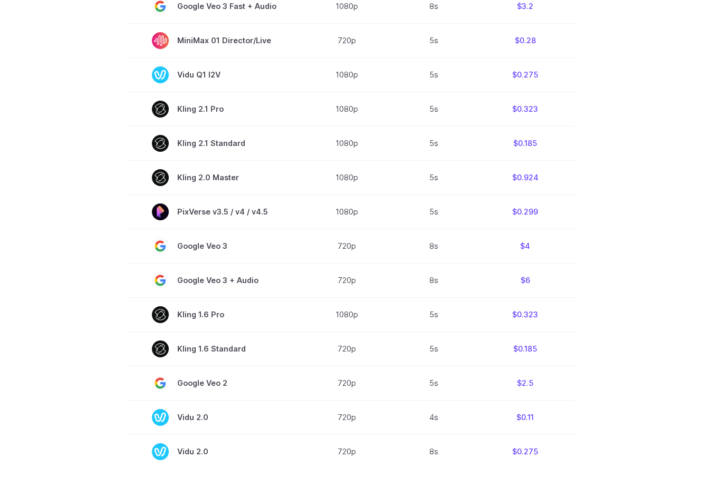
scroll to position [585, 0]
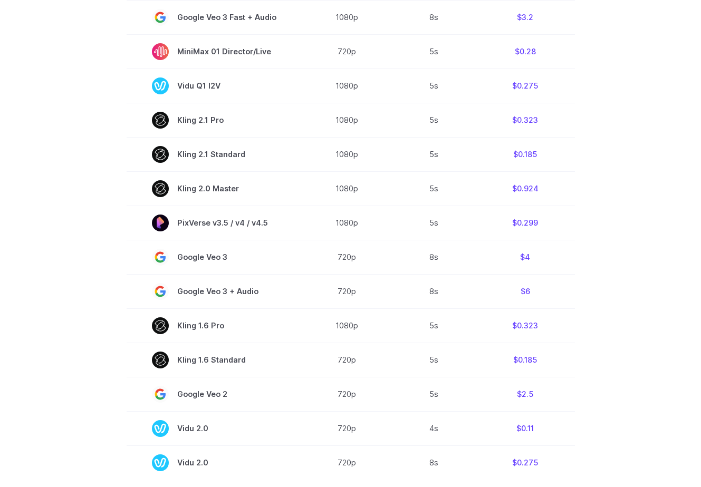
drag, startPoint x: 599, startPoint y: 459, endPoint x: 101, endPoint y: 101, distance: 613.4
click at [101, 101] on section "Model Resolution Duration Price / Video MiniMax Hailuo 02 768p 10s $0.56 MiniMa…" at bounding box center [351, 122] width 676 height 715
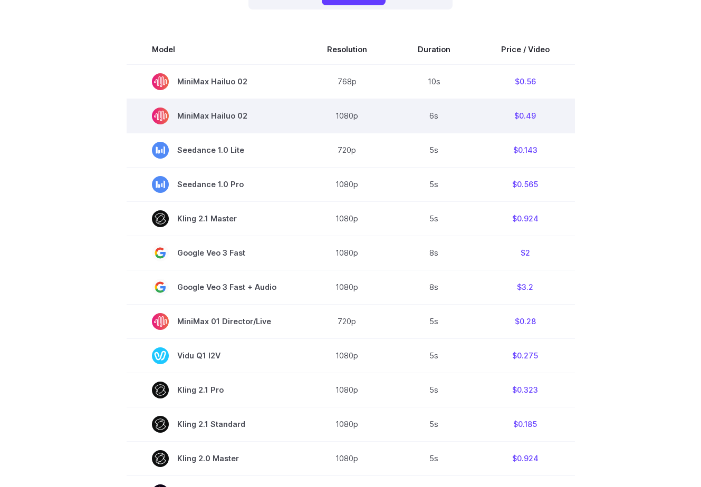
scroll to position [258, 0]
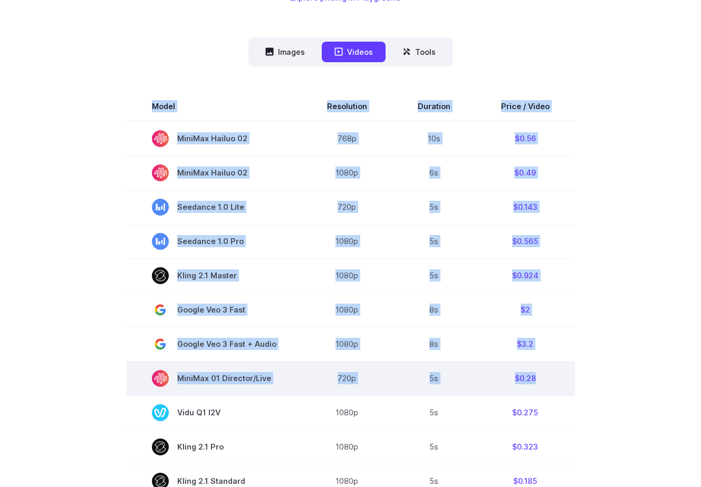
drag, startPoint x: 109, startPoint y: 33, endPoint x: 569, endPoint y: 395, distance: 585.2
click at [571, 393] on div "Model Size Steps Price / Video FLUX.1 [[PERSON_NAME]] 1024x1024 4 $0.0013 FLUX.…" at bounding box center [351, 436] width 676 height 741
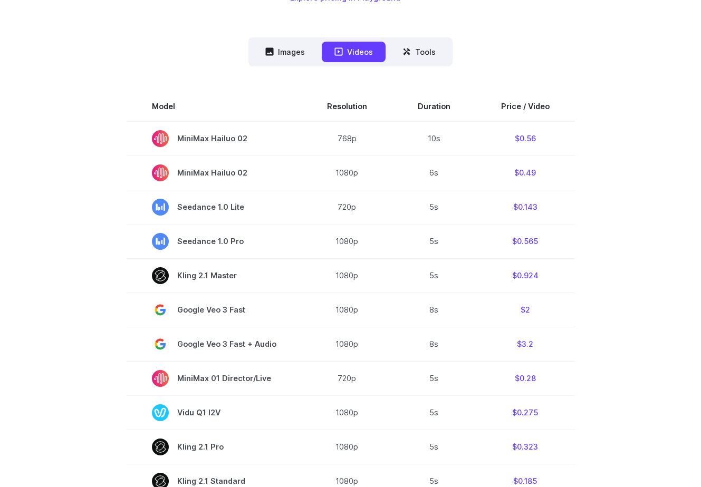
click at [594, 421] on section "Model Resolution Duration Price / Video MiniMax Hailuo 02 768p 10s $0.56 MiniMa…" at bounding box center [351, 449] width 676 height 715
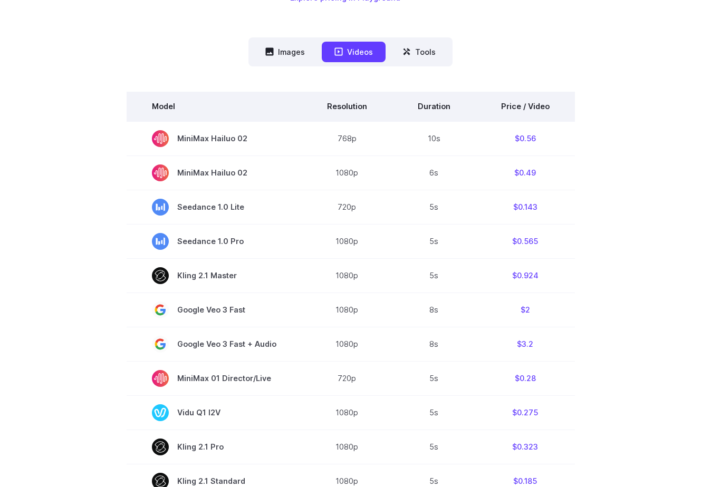
drag, startPoint x: 610, startPoint y: 428, endPoint x: 138, endPoint y: 109, distance: 570.6
click at [138, 109] on section "Model Resolution Duration Price / Video MiniMax Hailuo 02 768p 10s $0.56 MiniMa…" at bounding box center [351, 449] width 676 height 715
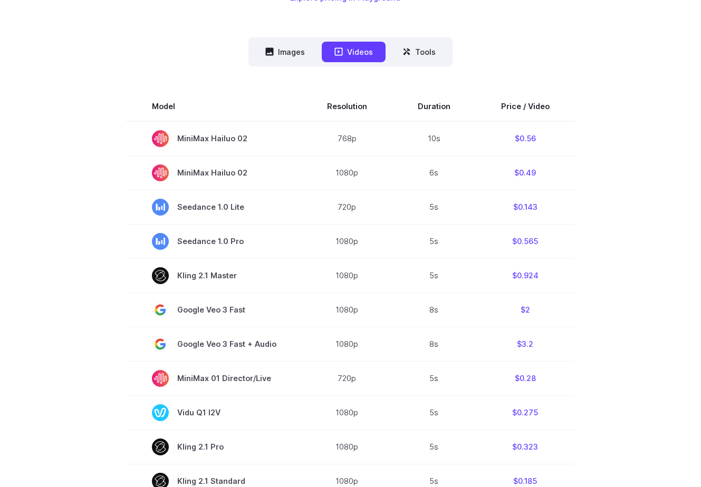
click at [111, 100] on section "Model Resolution Duration Price / Video MiniMax Hailuo 02 768p 10s $0.56 MiniMa…" at bounding box center [351, 449] width 676 height 715
drag, startPoint x: 108, startPoint y: 100, endPoint x: 599, endPoint y: 437, distance: 595.6
click at [599, 437] on section "Model Resolution Duration Price / Video MiniMax Hailuo 02 768p 10s $0.56 MiniMa…" at bounding box center [351, 449] width 676 height 715
drag, startPoint x: 604, startPoint y: 441, endPoint x: 109, endPoint y: 103, distance: 600.4
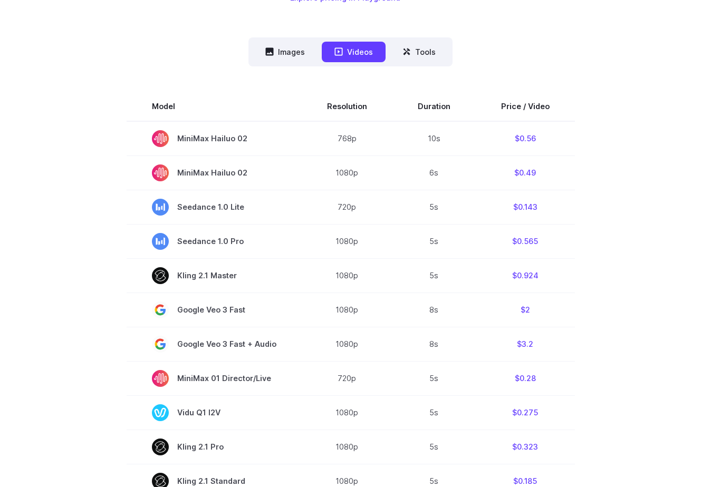
click at [109, 103] on section "Model Resolution Duration Price / Video MiniMax Hailuo 02 768p 10s $0.56 MiniMa…" at bounding box center [351, 449] width 676 height 715
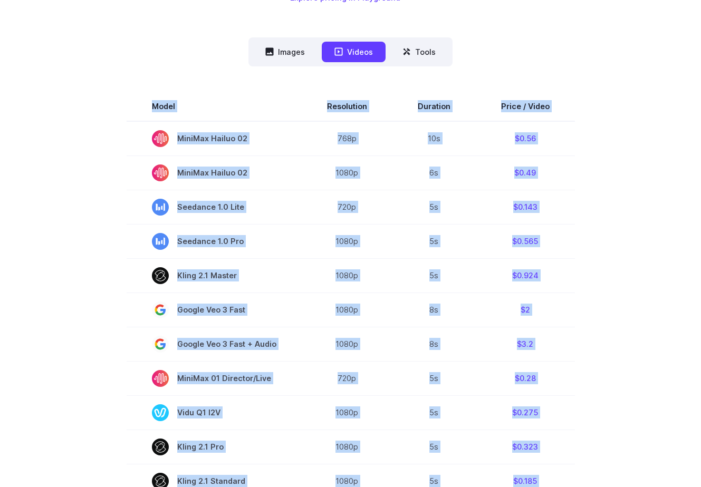
drag, startPoint x: 109, startPoint y: 103, endPoint x: 618, endPoint y: 368, distance: 573.8
click at [618, 368] on section "Model Resolution Duration Price / Video MiniMax Hailuo 02 768p 10s $0.56 MiniMa…" at bounding box center [351, 449] width 676 height 715
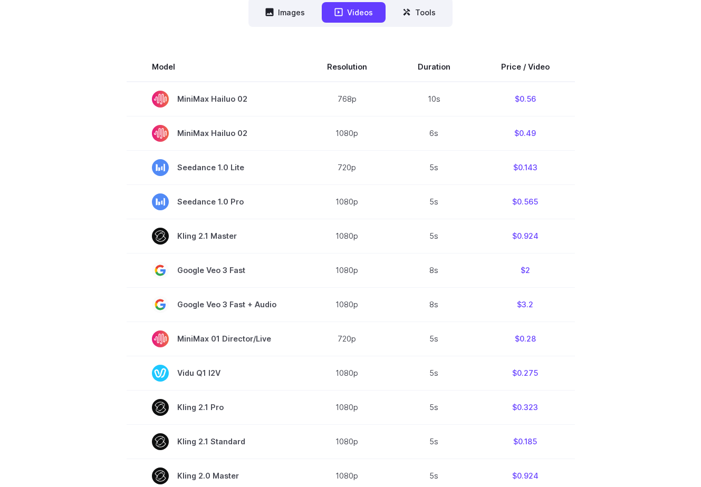
scroll to position [327, 0]
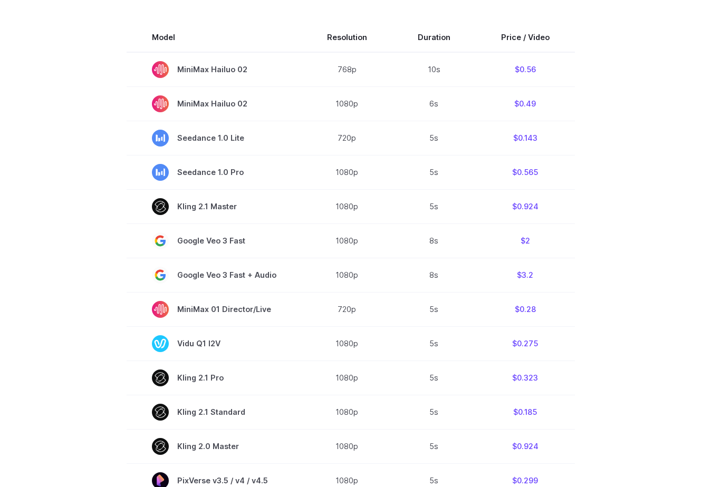
click at [585, 250] on section "Model Resolution Duration Price / Video MiniMax Hailuo 02 768p 10s $0.56 MiniMa…" at bounding box center [351, 380] width 676 height 715
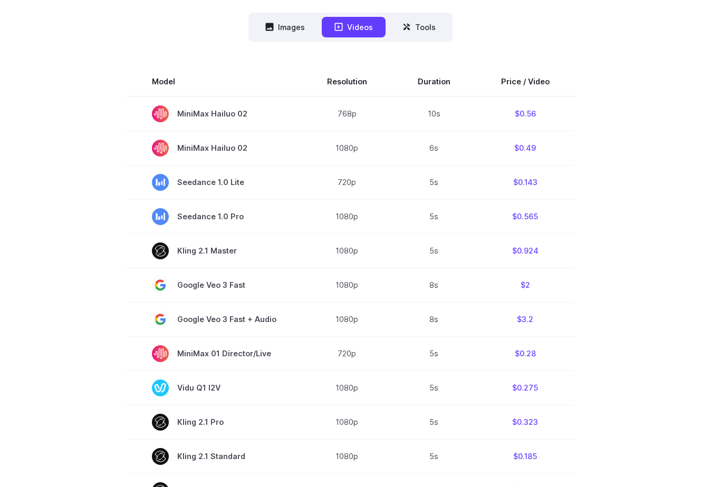
scroll to position [284, 0]
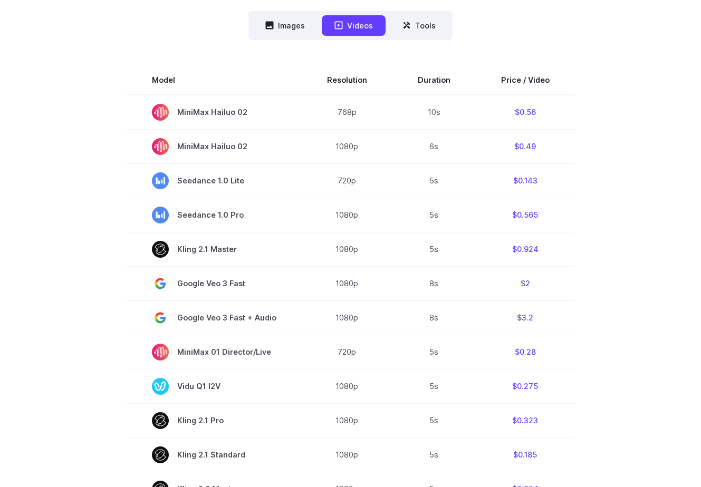
drag, startPoint x: 621, startPoint y: 327, endPoint x: 109, endPoint y: 84, distance: 566.7
click at [109, 84] on section "Model Resolution Duration Price / Video MiniMax Hailuo 02 768p 10s $0.56 MiniMa…" at bounding box center [351, 422] width 676 height 715
click at [104, 78] on section "Model Resolution Duration Price / Video MiniMax Hailuo 02 768p 10s $0.56 MiniMa…" at bounding box center [351, 422] width 676 height 715
drag, startPoint x: 97, startPoint y: 74, endPoint x: 620, endPoint y: 320, distance: 578.1
click at [620, 320] on section "Model Resolution Duration Price / Video MiniMax Hailuo 02 768p 10s $0.56 MiniMa…" at bounding box center [351, 422] width 676 height 715
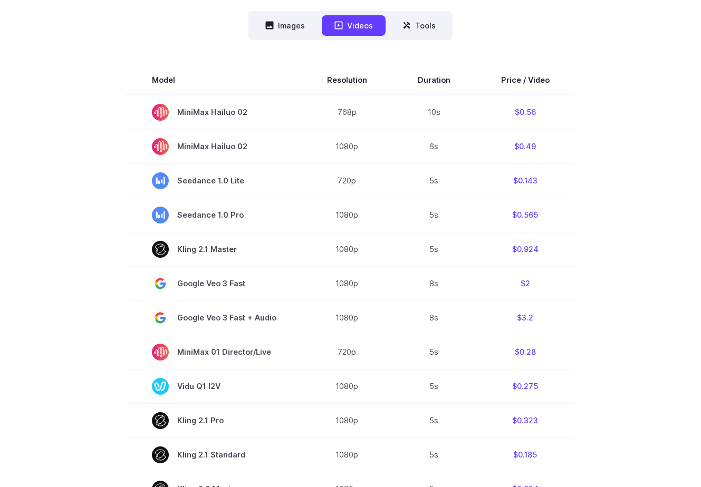
click at [620, 320] on section "Model Resolution Duration Price / Video MiniMax Hailuo 02 768p 10s $0.56 MiniMa…" at bounding box center [351, 422] width 676 height 715
drag, startPoint x: 620, startPoint y: 322, endPoint x: 103, endPoint y: 104, distance: 561.0
click at [103, 104] on section "Model Resolution Duration Price / Video MiniMax Hailuo 02 768p 10s $0.56 MiniMa…" at bounding box center [351, 422] width 676 height 715
click at [100, 98] on section "Model Resolution Duration Price / Video MiniMax Hailuo 02 768p 10s $0.56 MiniMa…" at bounding box center [351, 422] width 676 height 715
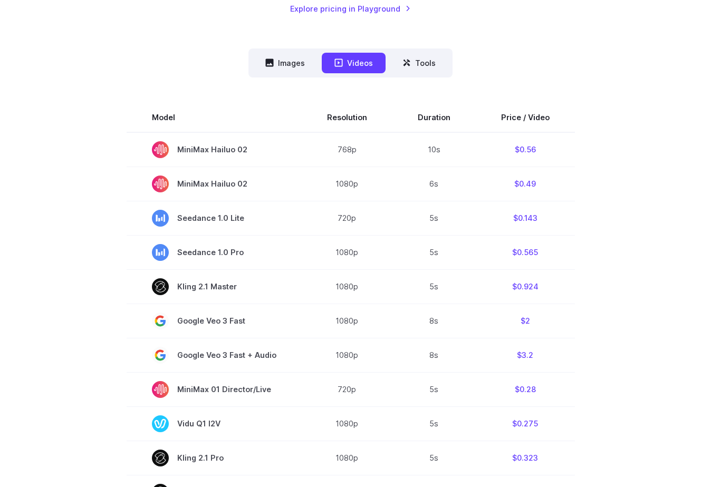
scroll to position [244, 0]
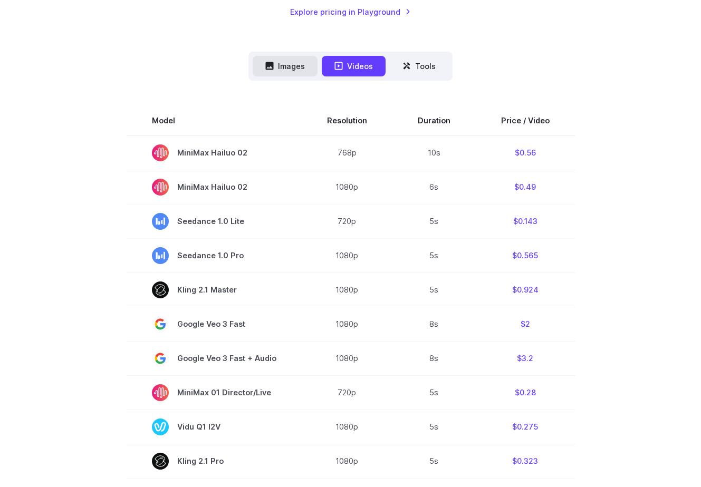
click at [288, 73] on button "Images" at bounding box center [285, 66] width 65 height 21
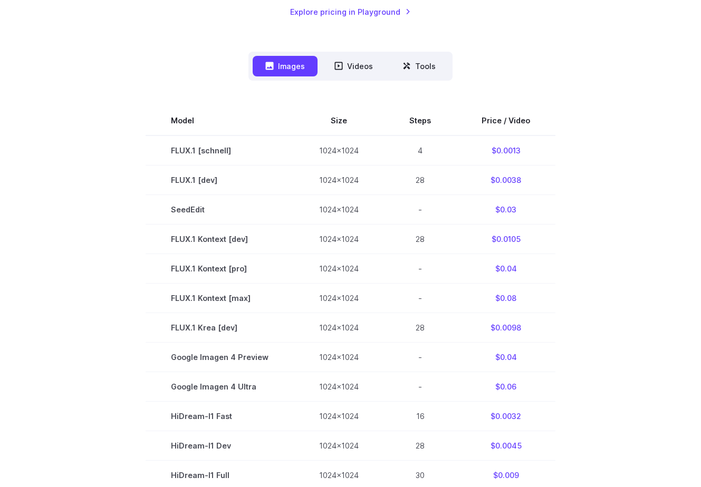
click at [618, 271] on section "Model Size Steps Price / Video FLUX.1 [schnell] 1024x1024 4 $0.0013 FLUX.1 [dev…" at bounding box center [351, 357] width 676 height 503
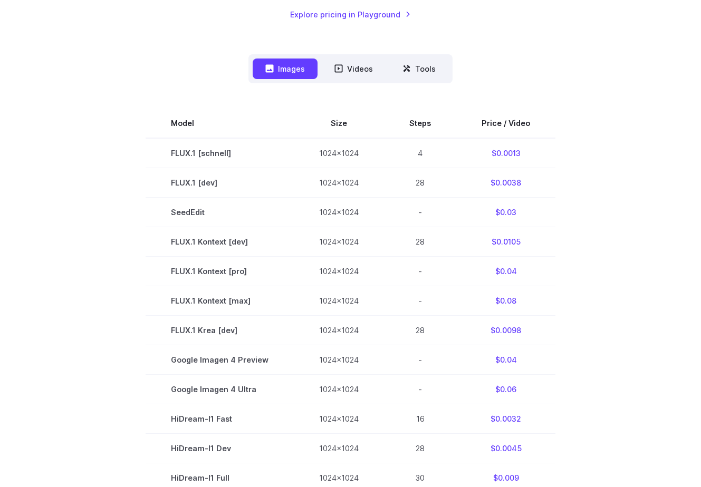
click at [98, 169] on section "Model Size Steps Price / Video FLUX.1 [schnell] 1024x1024 4 $0.0013 FLUX.1 [dev…" at bounding box center [351, 360] width 676 height 503
